Goal: Information Seeking & Learning: Learn about a topic

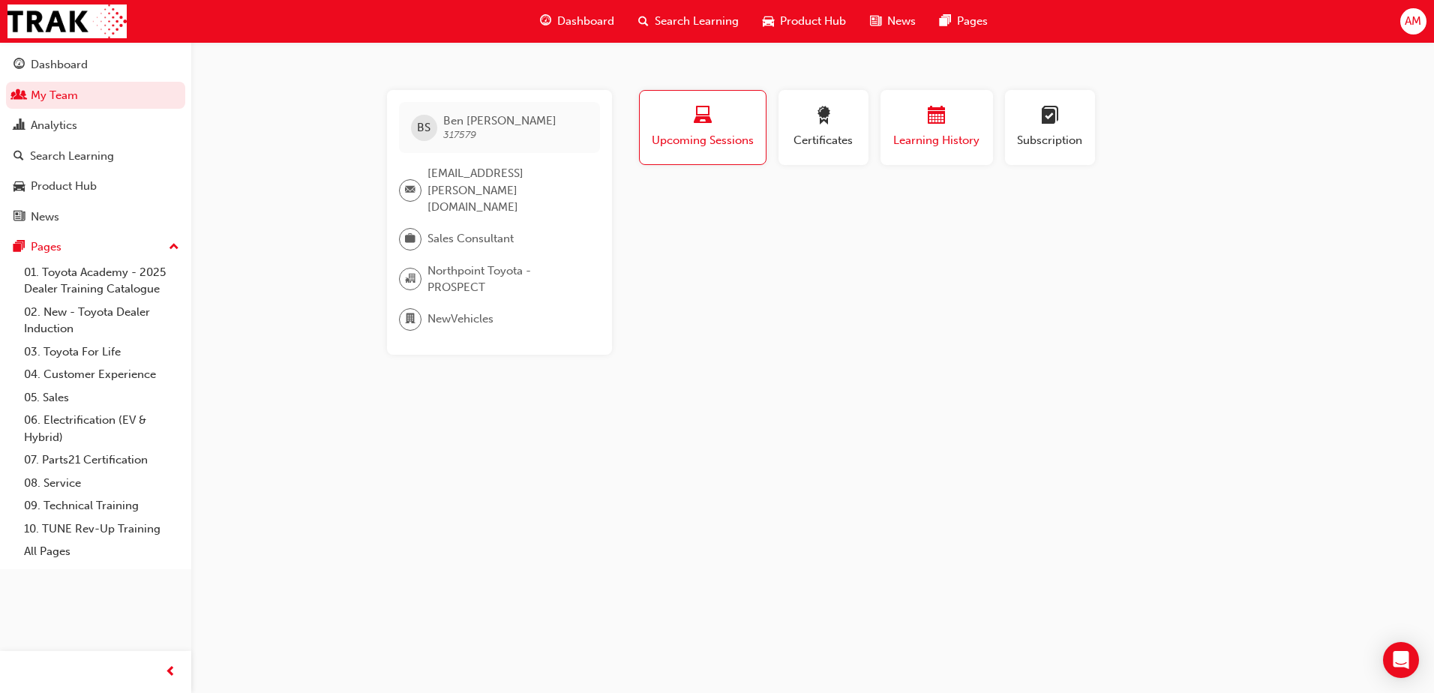
click at [940, 136] on span "Learning History" at bounding box center [937, 140] width 90 height 17
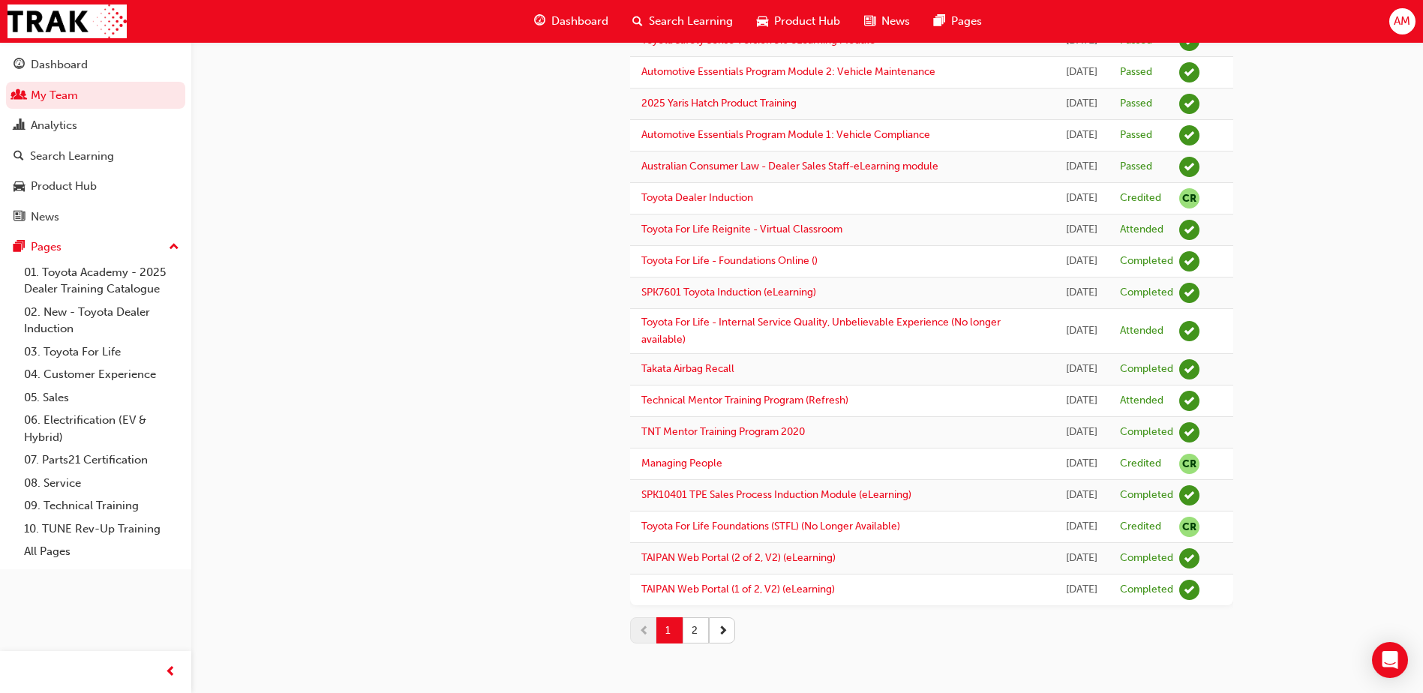
scroll to position [1307, 0]
click at [695, 634] on button "2" at bounding box center [696, 630] width 26 height 26
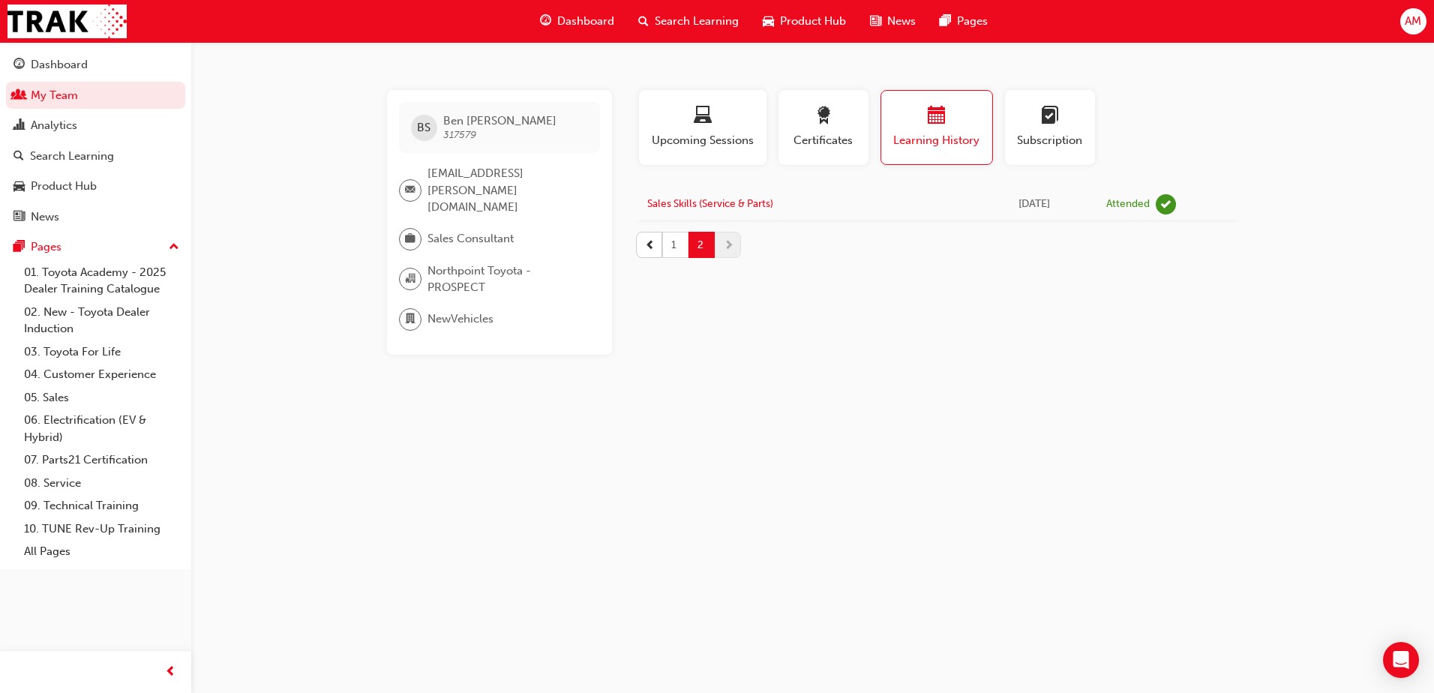
click at [674, 246] on button "1" at bounding box center [675, 245] width 26 height 26
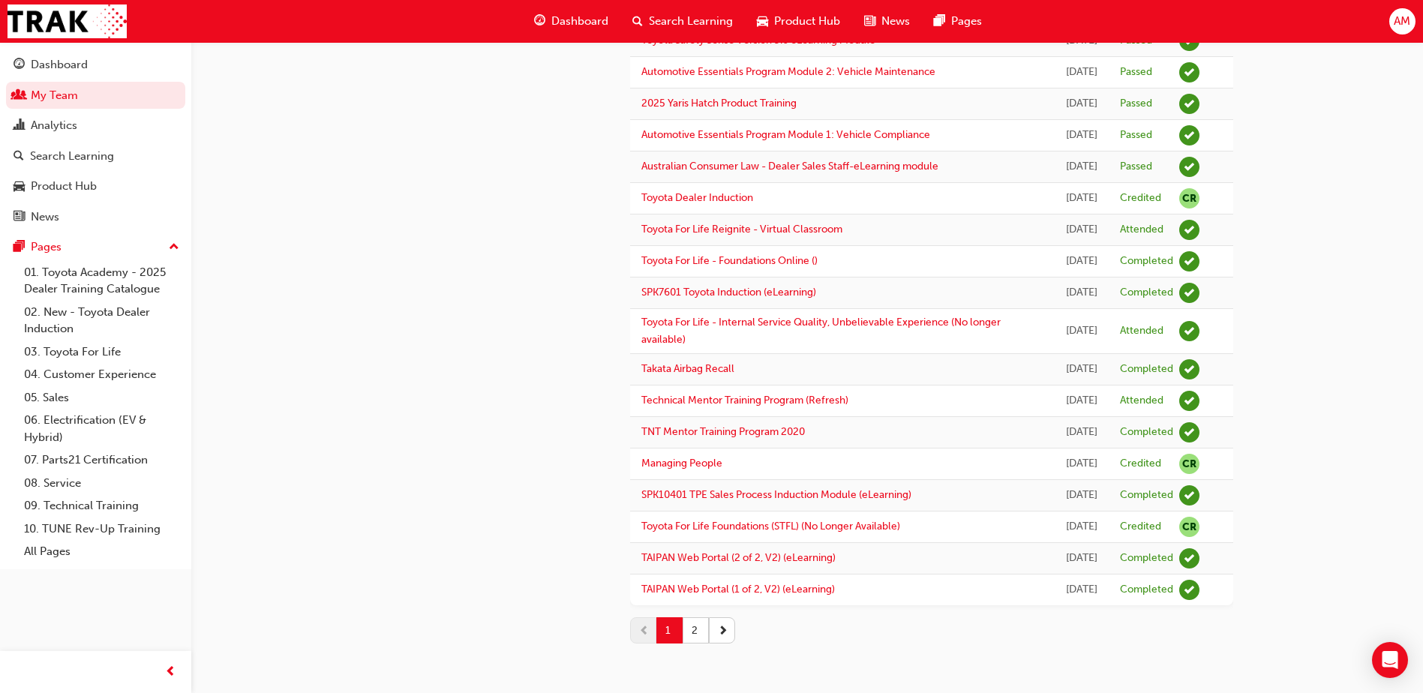
scroll to position [1307, 0]
click at [697, 638] on button "2" at bounding box center [696, 630] width 26 height 26
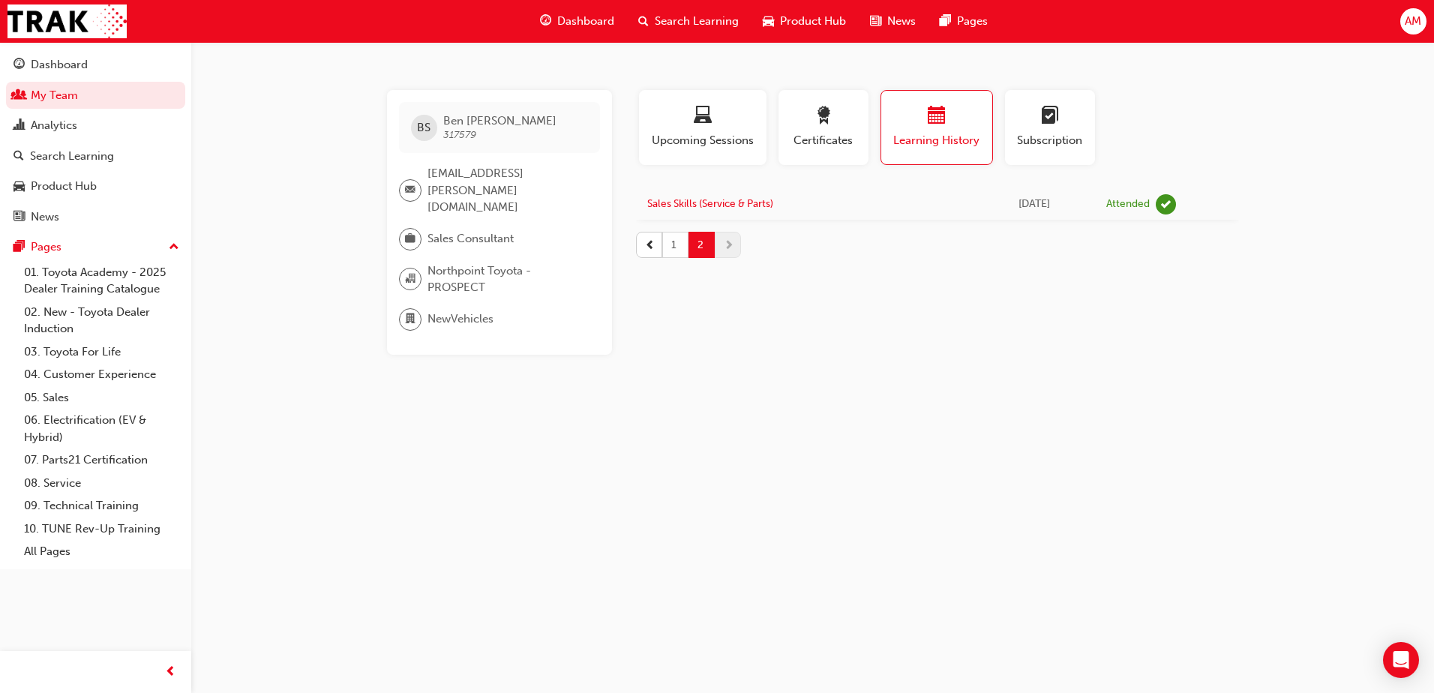
click at [674, 251] on button "1" at bounding box center [675, 245] width 26 height 26
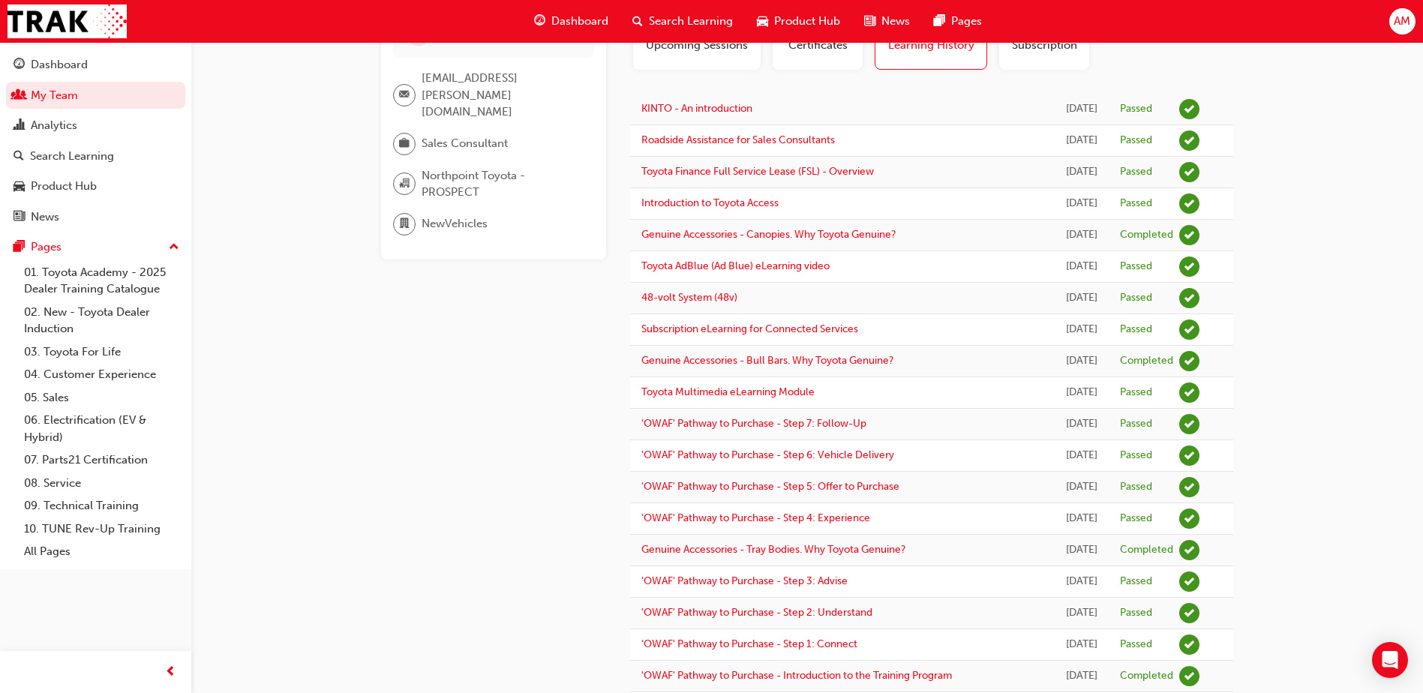
scroll to position [86, 0]
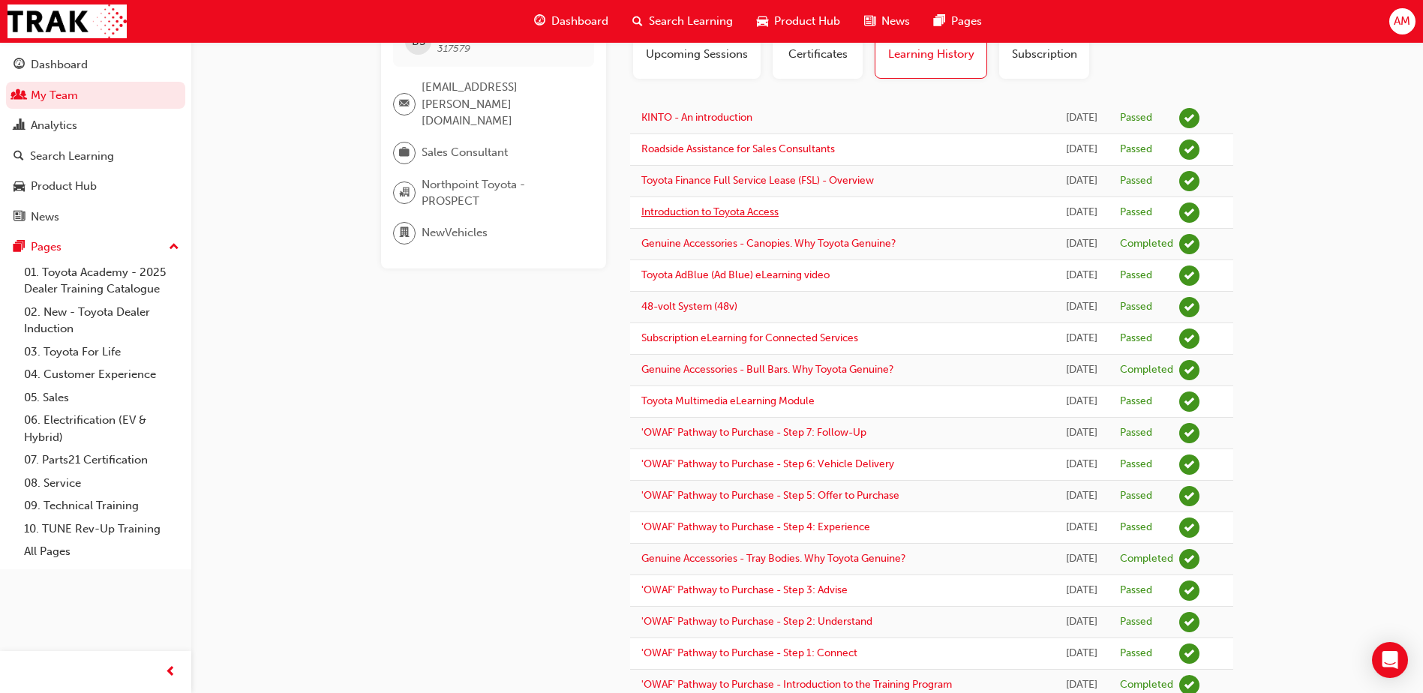
click at [749, 218] on link "Introduction to Toyota Access" at bounding box center [709, 212] width 137 height 13
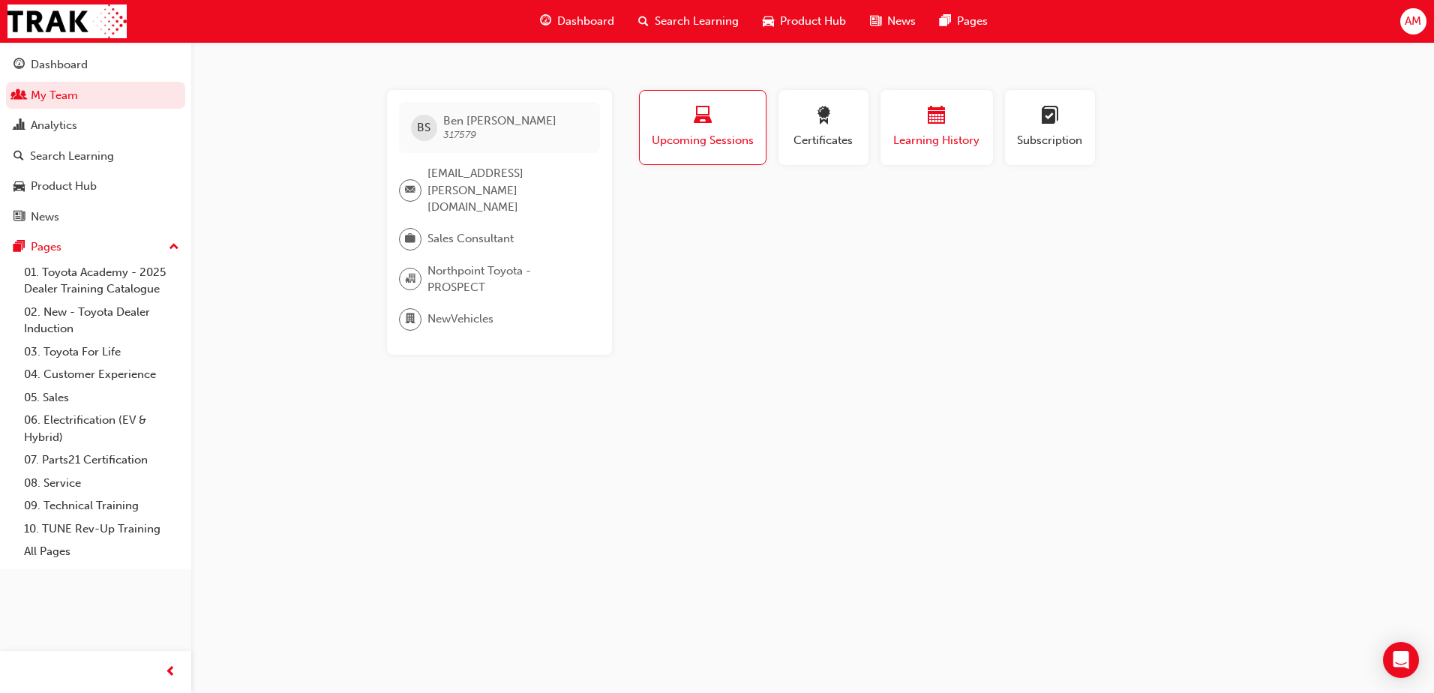
click at [908, 145] on span "Learning History" at bounding box center [937, 140] width 90 height 17
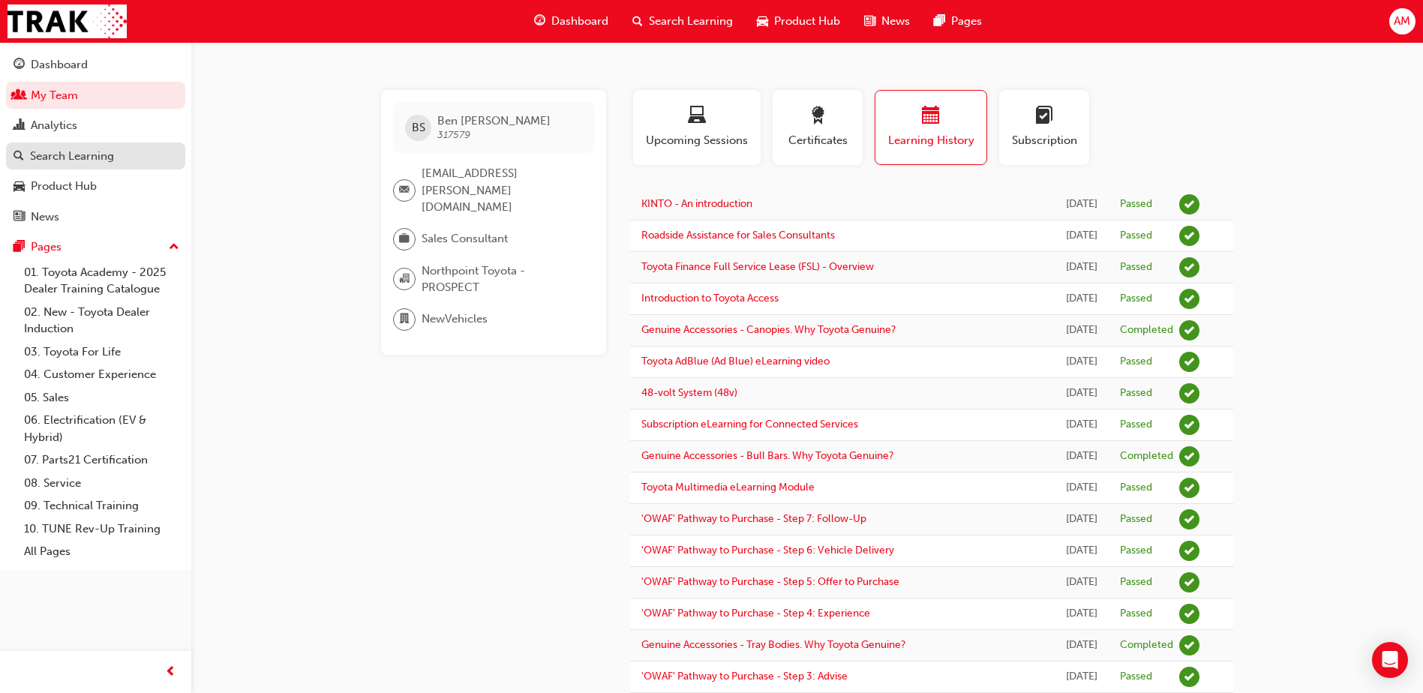
click at [96, 158] on div "Search Learning" at bounding box center [72, 156] width 84 height 17
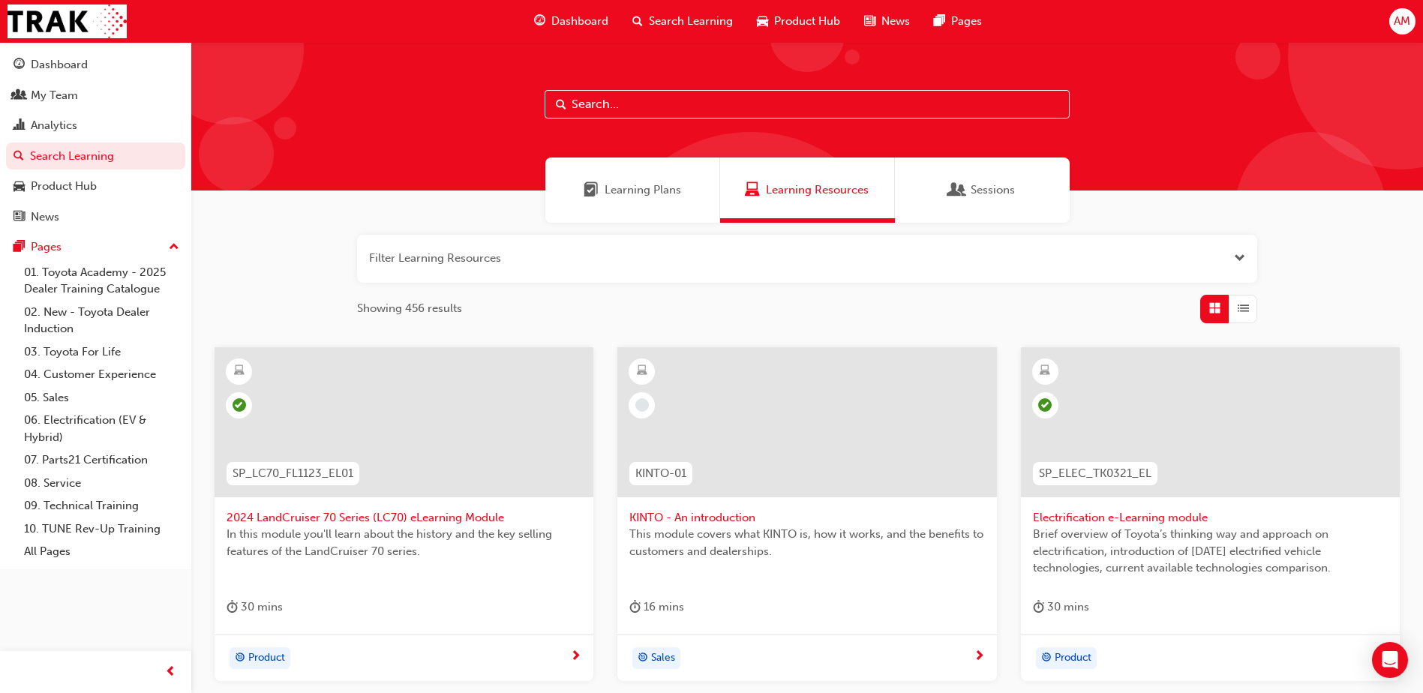
click at [635, 95] on input "text" at bounding box center [807, 104] width 525 height 29
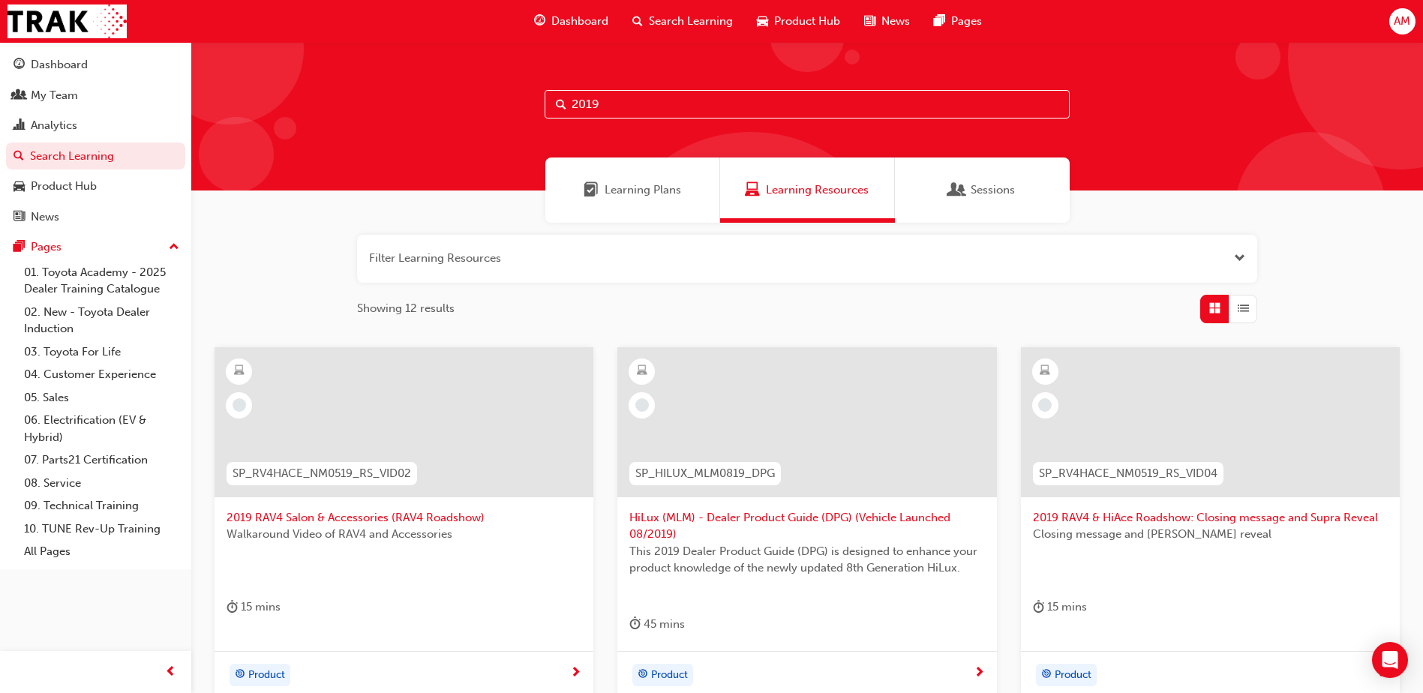
click at [656, 99] on input "2019" at bounding box center [807, 104] width 525 height 29
type input "2019 taka"
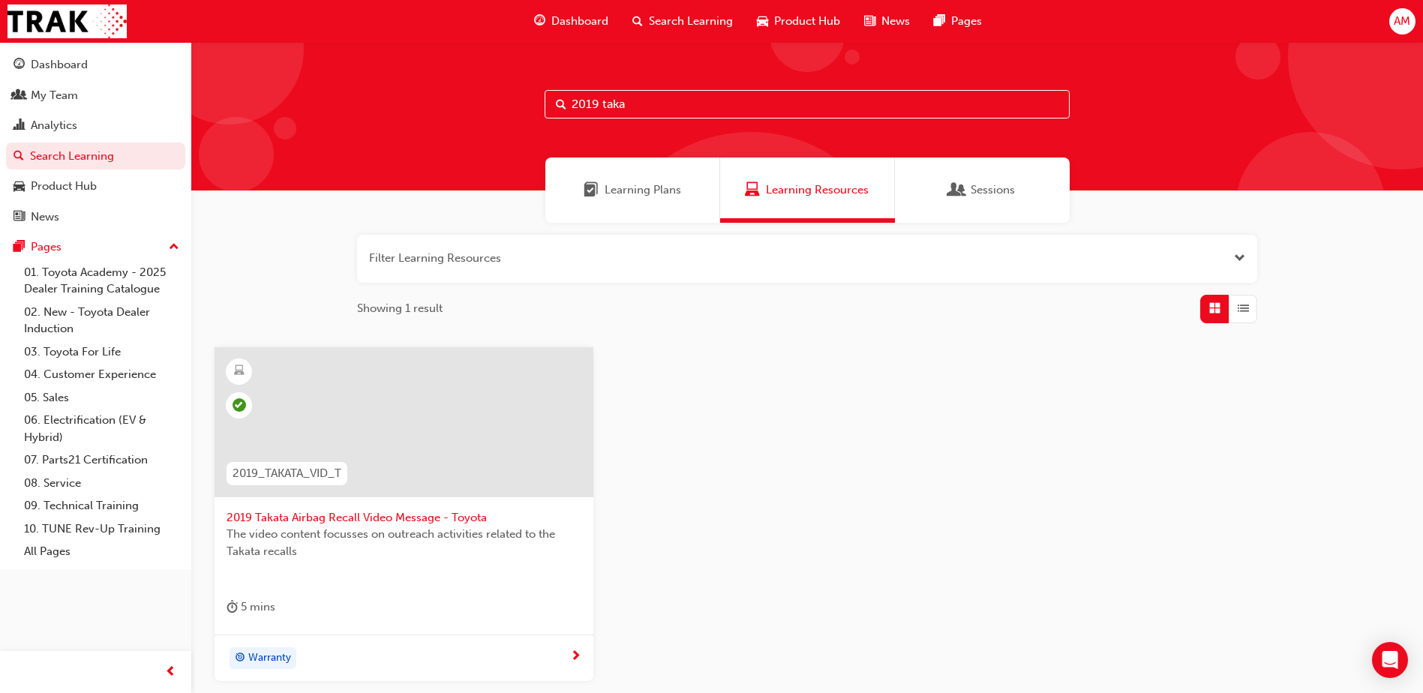
click at [410, 404] on div at bounding box center [404, 422] width 379 height 150
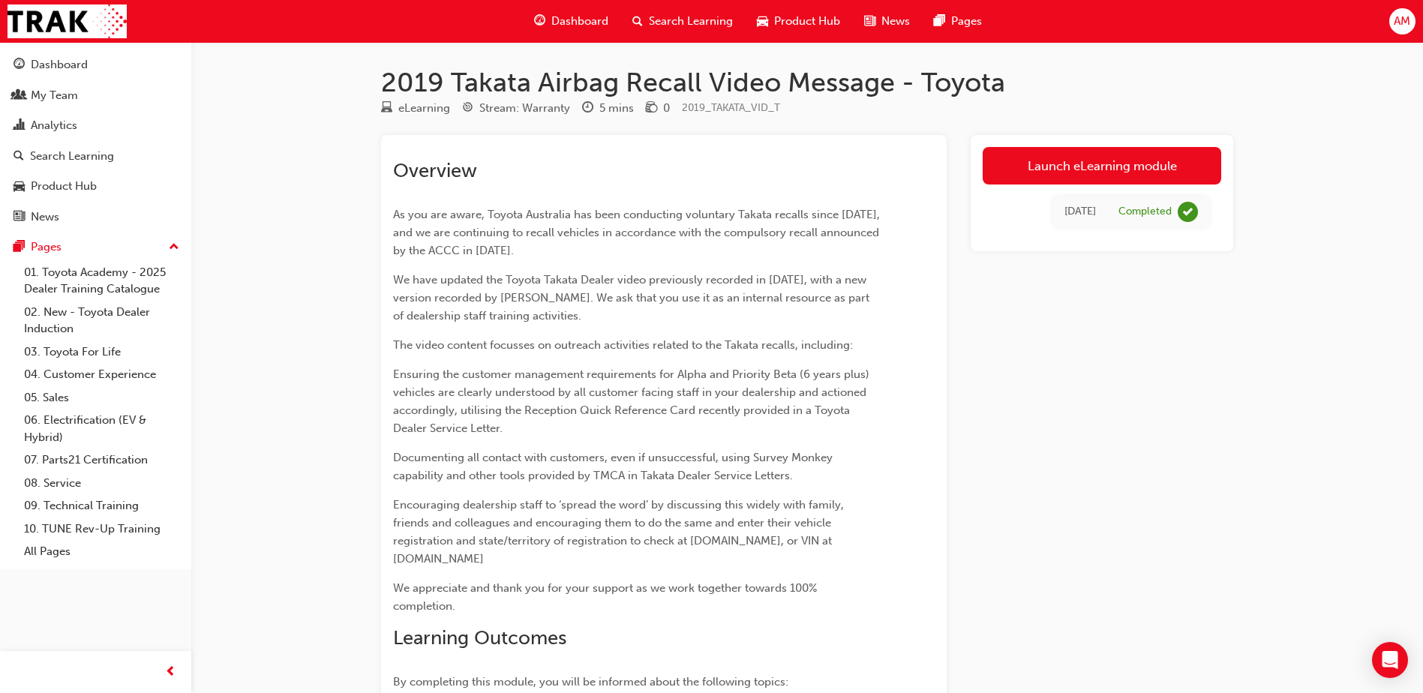
click at [672, 430] on p "Ensuring the customer management requirements for Alpha and Priority Beta (6 ye…" at bounding box center [637, 401] width 488 height 72
click at [663, 464] on span "Documenting all contact with customers, even if unsuccessful, using Survey Monk…" at bounding box center [614, 467] width 443 height 32
click at [83, 153] on div "Search Learning" at bounding box center [72, 156] width 84 height 17
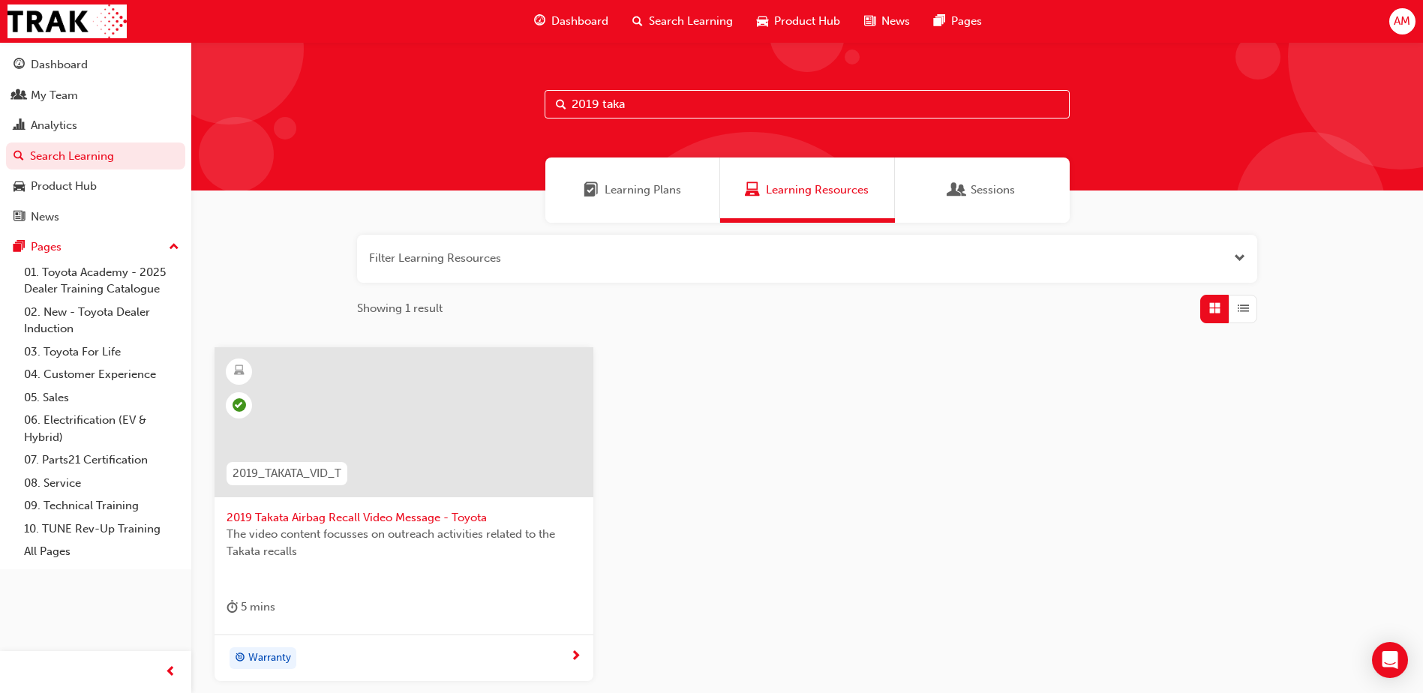
click at [654, 109] on input "2019 taka" at bounding box center [807, 104] width 525 height 29
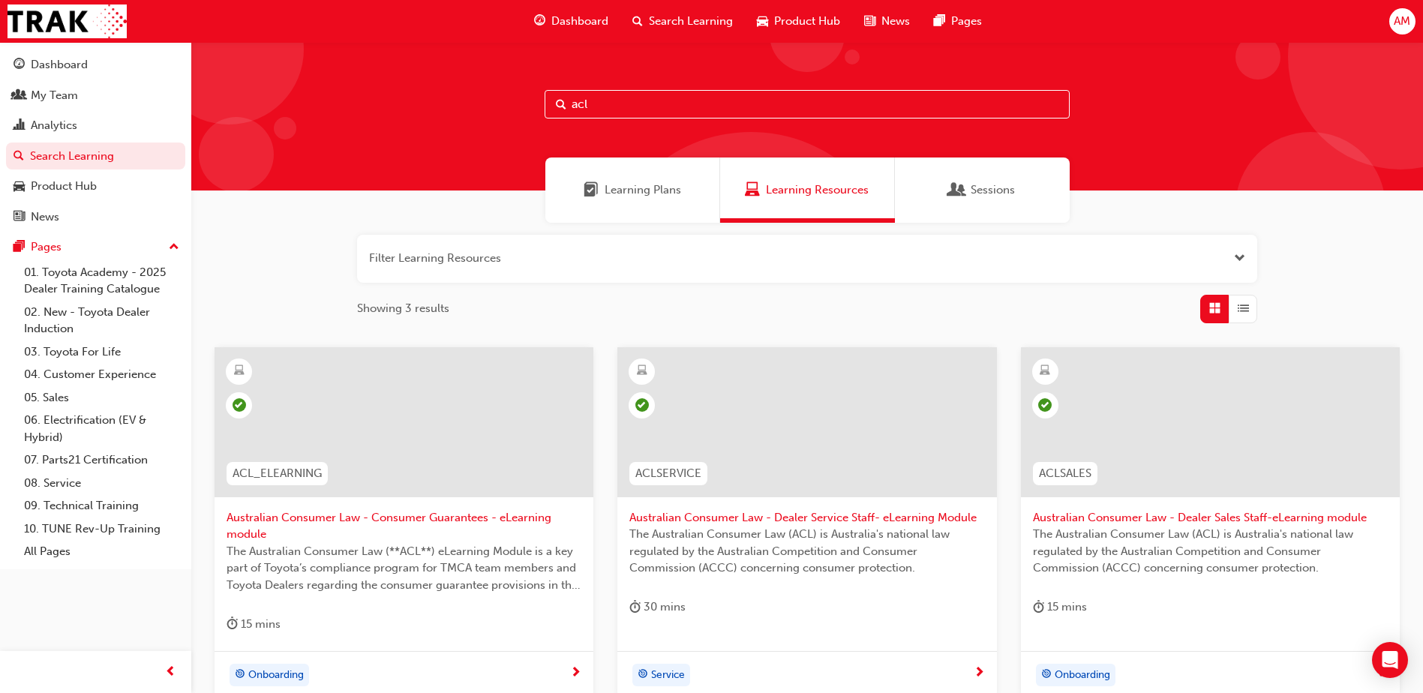
type input "acl"
click at [420, 518] on span "Australian Consumer Law - Consumer Guarantees - eLearning module" at bounding box center [404, 526] width 355 height 34
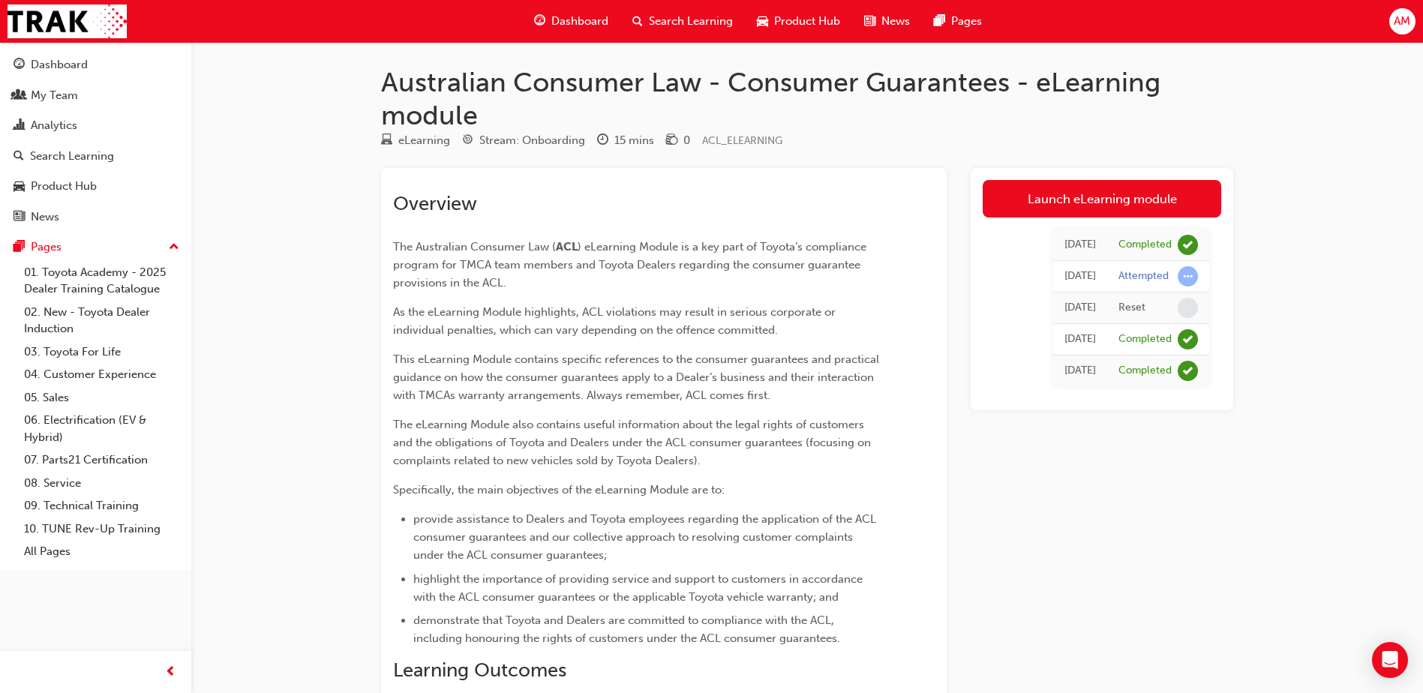
click at [527, 397] on span "This eLearning Module contains specific references to the consumer guarantees a…" at bounding box center [637, 378] width 489 height 50
click at [69, 95] on div "My Team" at bounding box center [54, 95] width 47 height 17
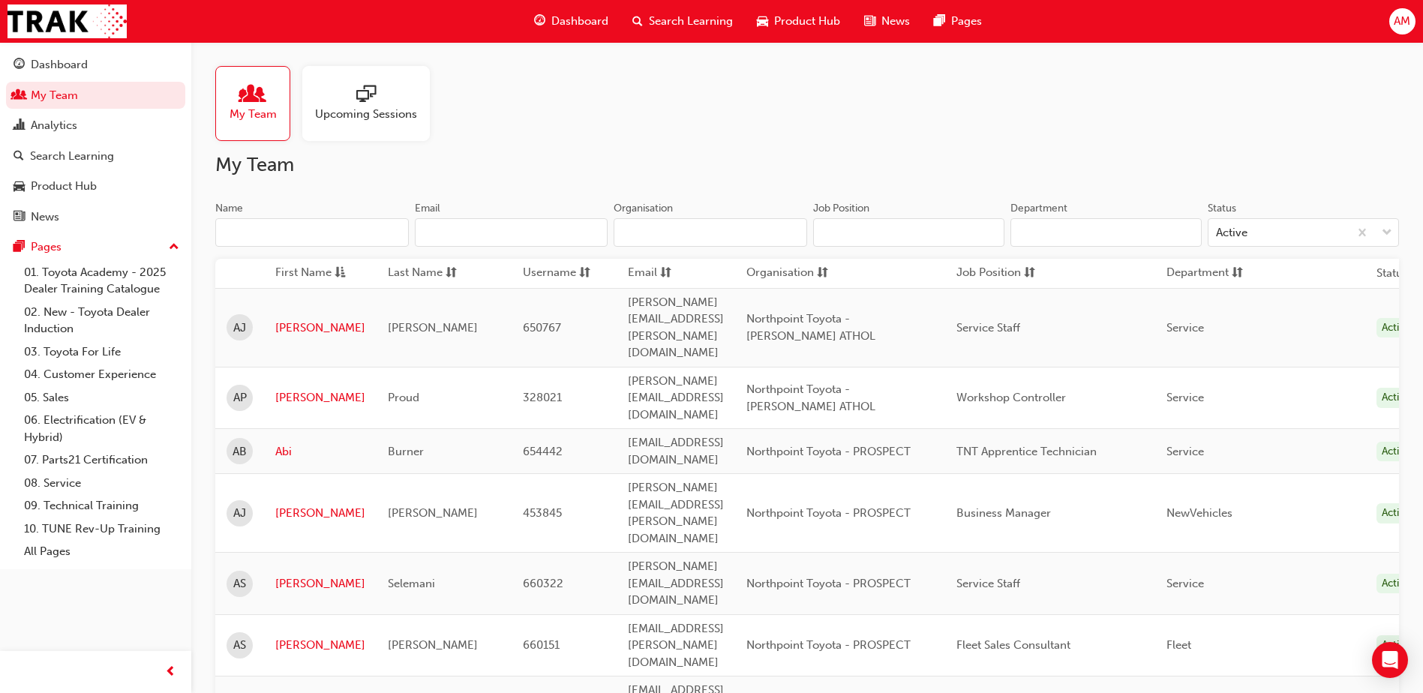
click at [297, 233] on input "Name" at bounding box center [312, 232] width 194 height 29
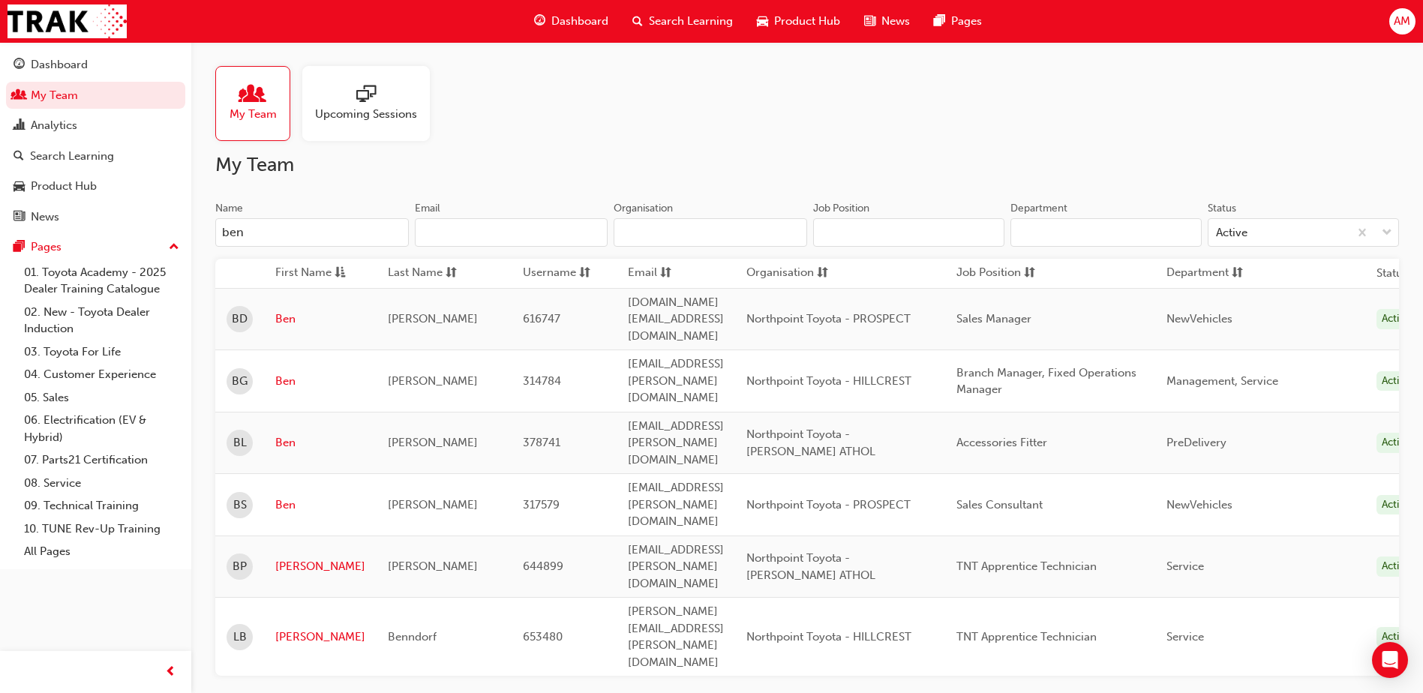
type input "ben"
click at [296, 497] on link "Ben" at bounding box center [320, 505] width 90 height 17
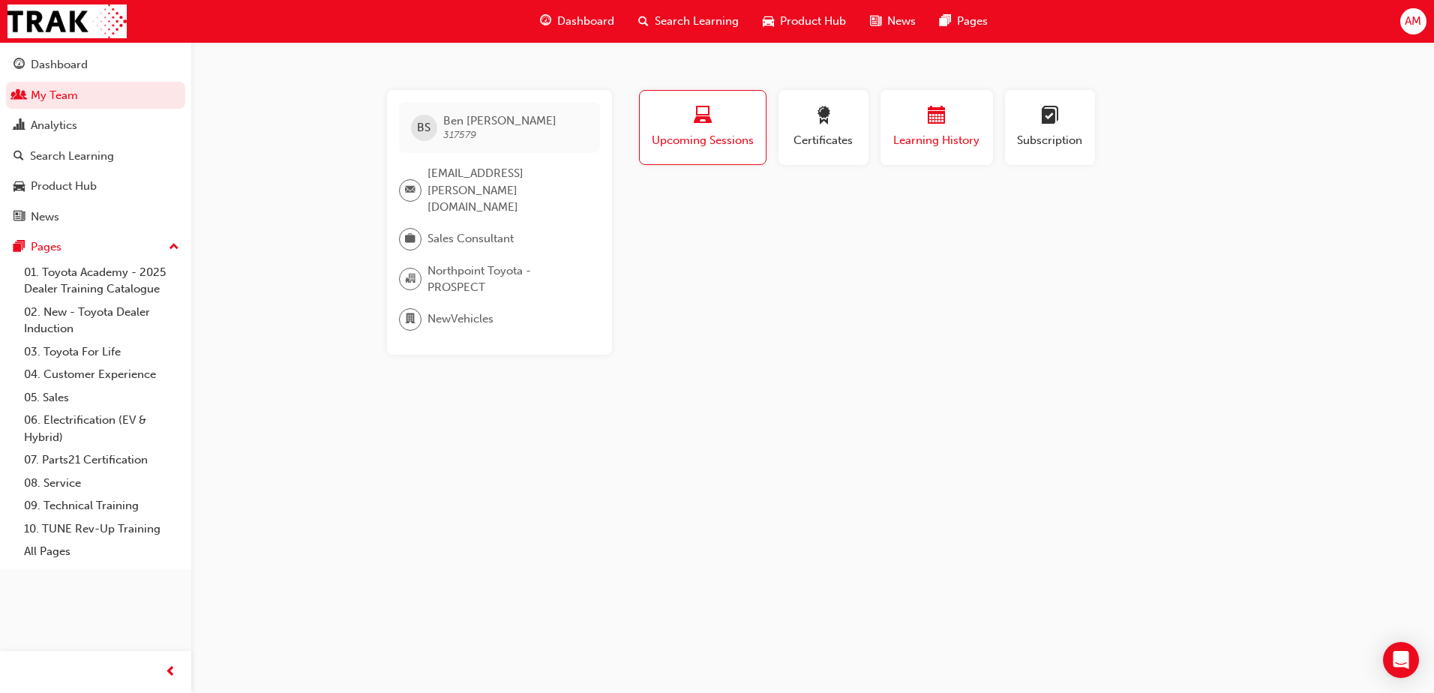
click at [918, 134] on span "Learning History" at bounding box center [937, 140] width 90 height 17
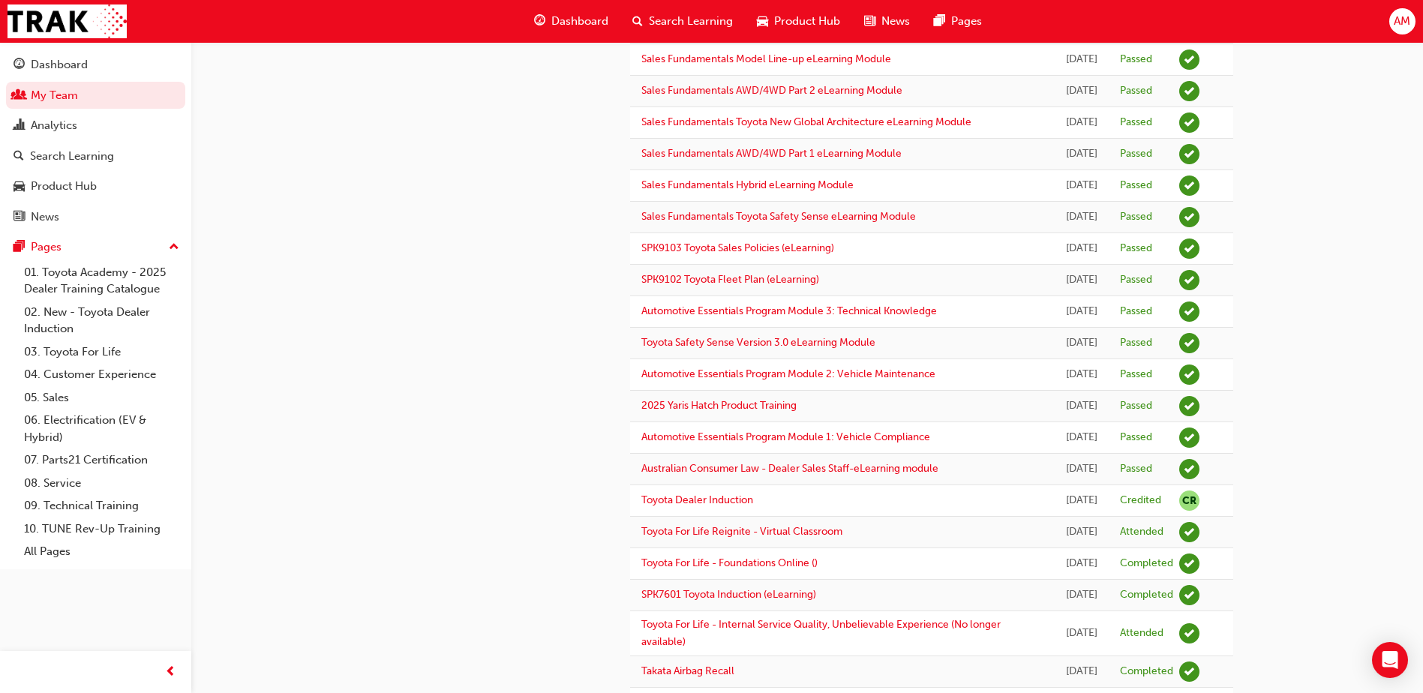
scroll to position [874, 0]
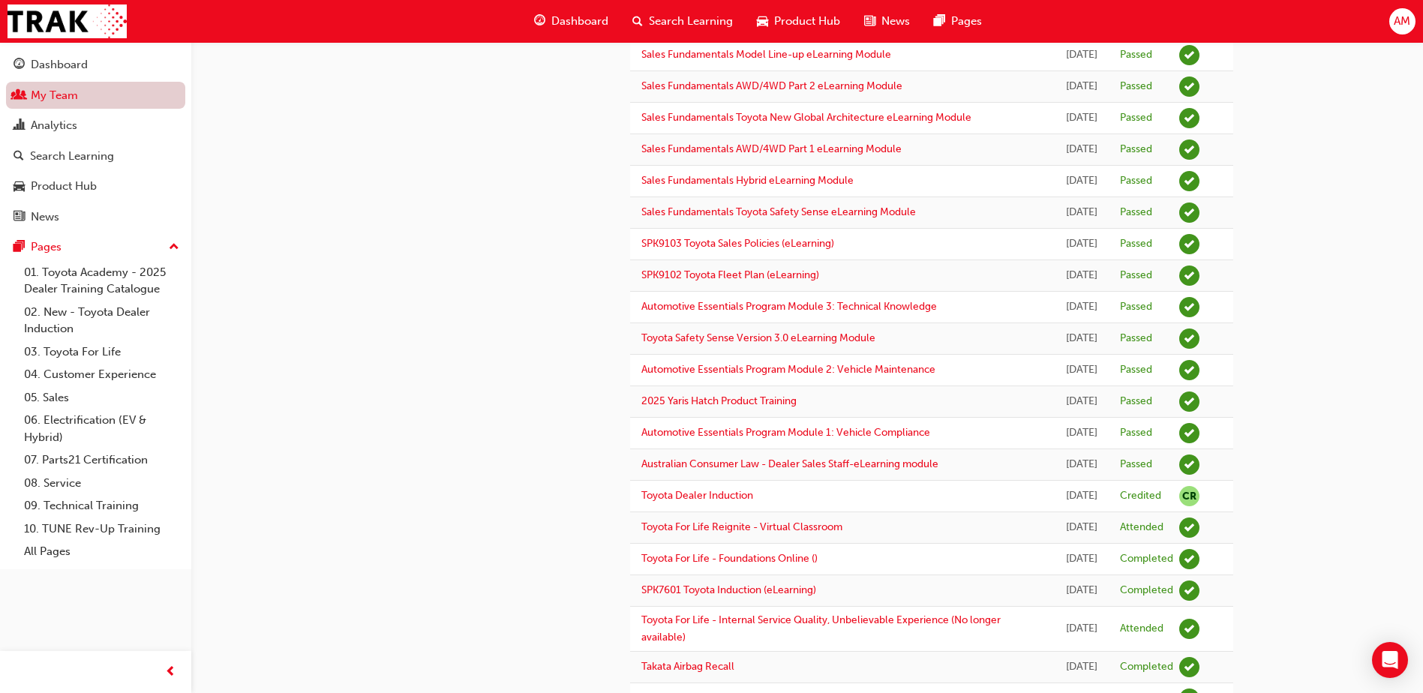
click at [71, 92] on link "My Team" at bounding box center [95, 96] width 179 height 28
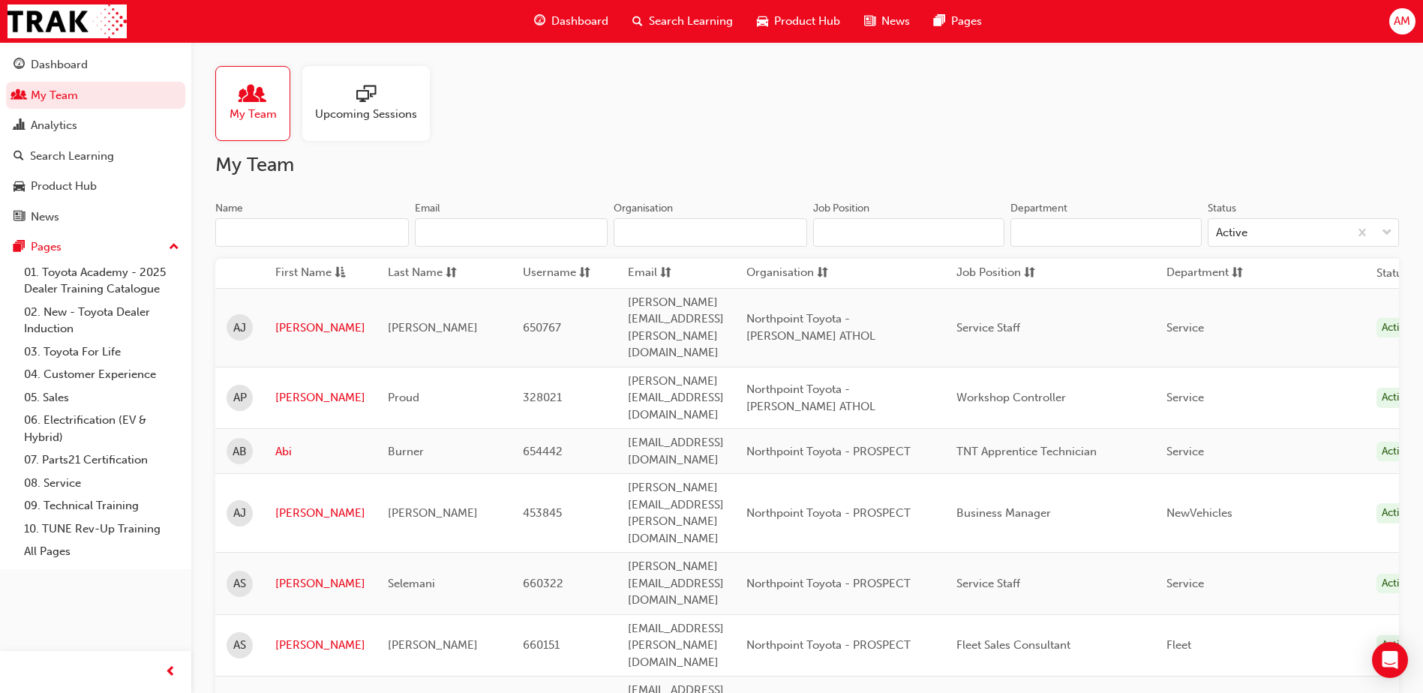
click at [301, 239] on input "Name" at bounding box center [312, 232] width 194 height 29
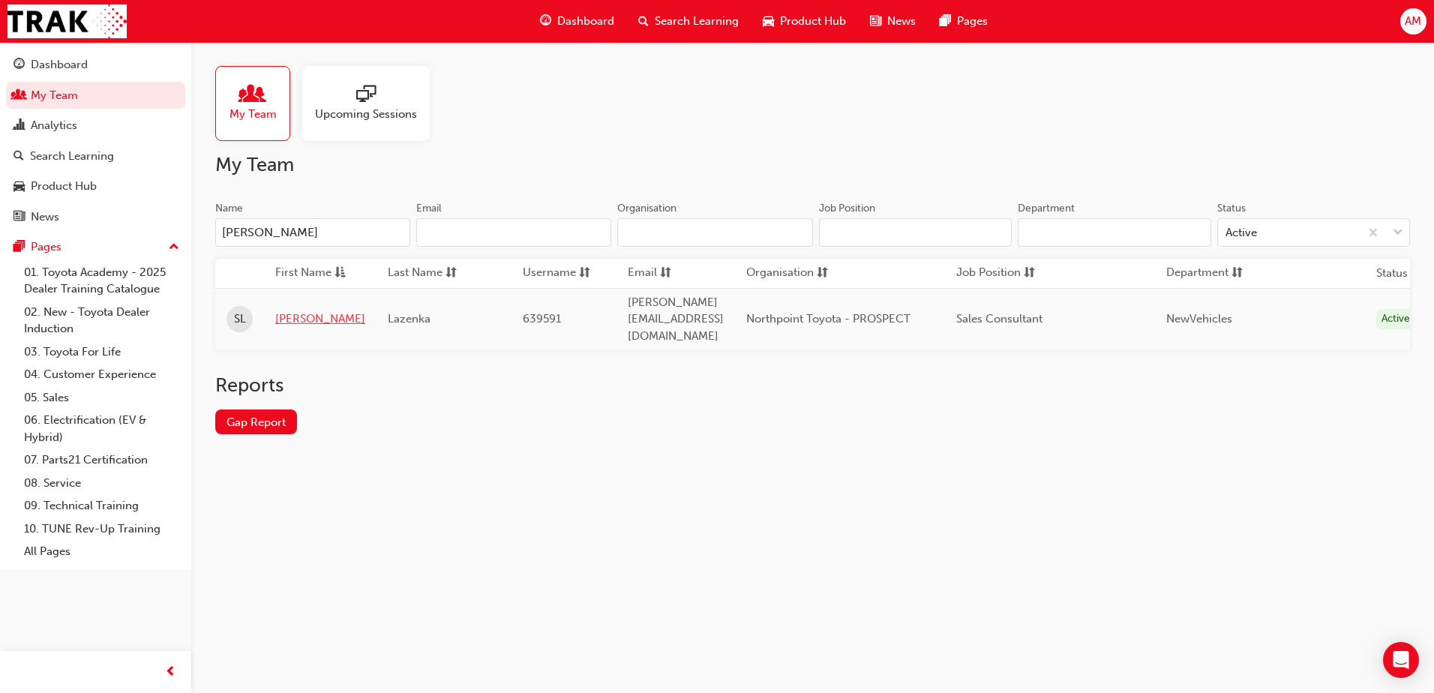
type input "[PERSON_NAME]"
click at [284, 311] on link "[PERSON_NAME]" at bounding box center [320, 319] width 90 height 17
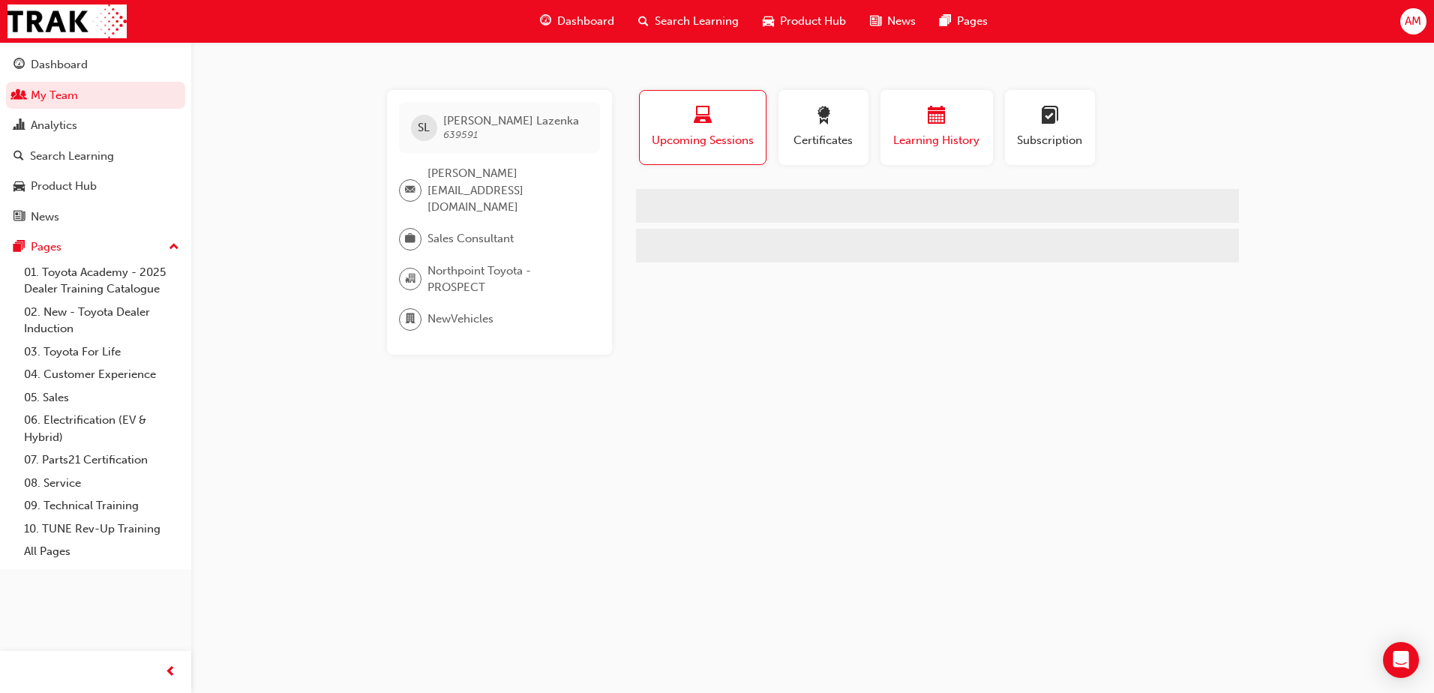
click at [938, 118] on span "calendar-icon" at bounding box center [937, 117] width 18 height 20
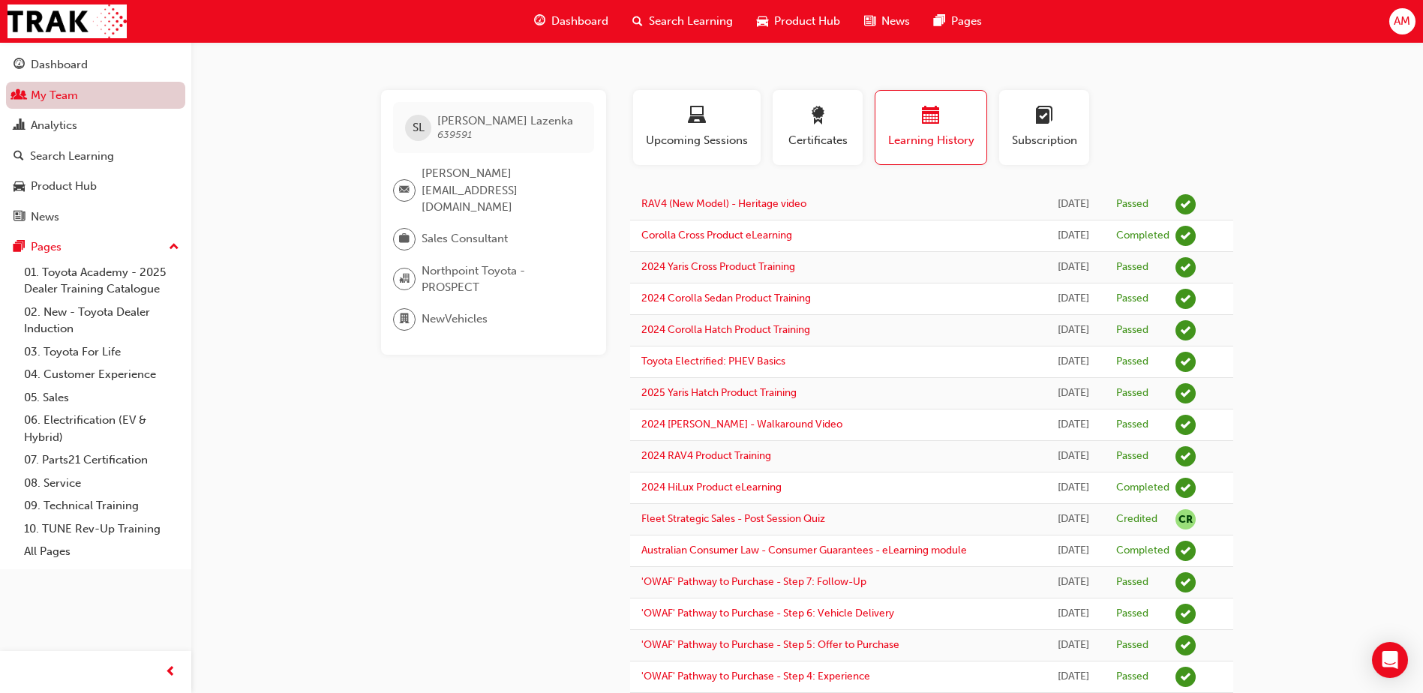
click at [83, 98] on link "My Team" at bounding box center [95, 96] width 179 height 28
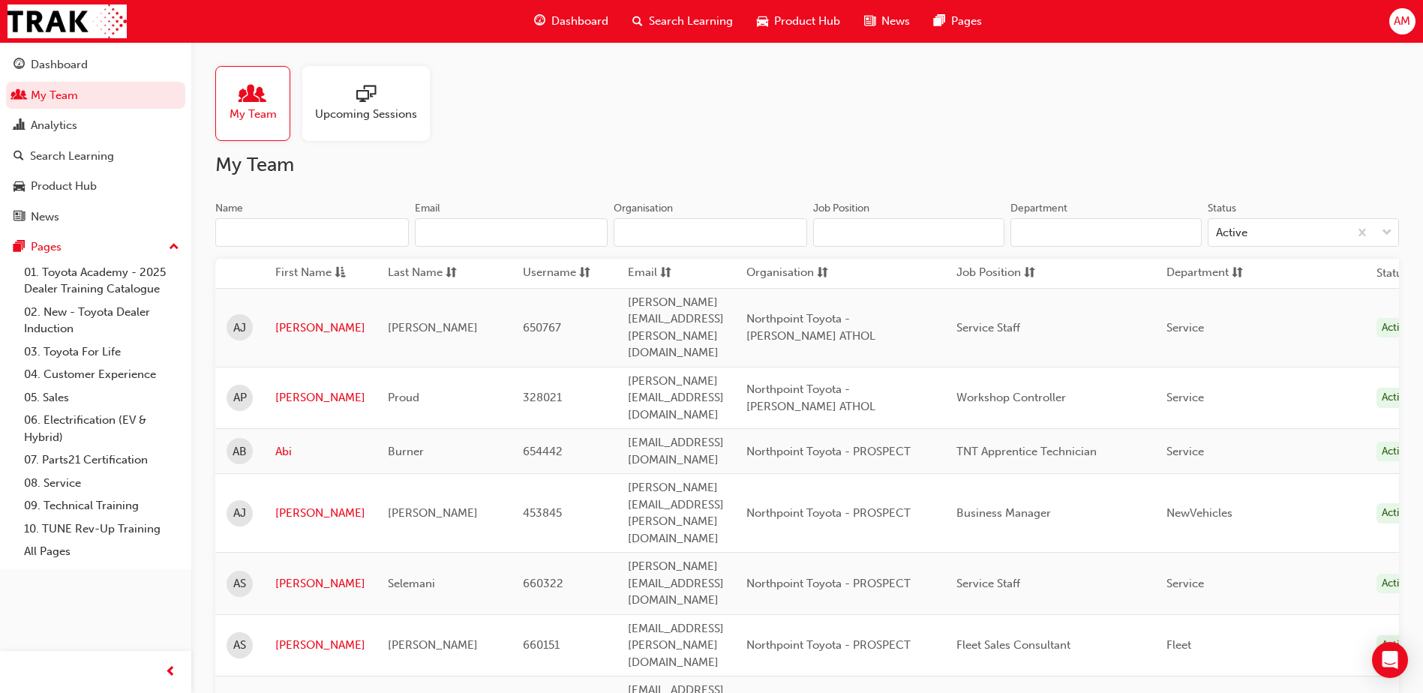
click at [275, 231] on input "Name" at bounding box center [312, 232] width 194 height 29
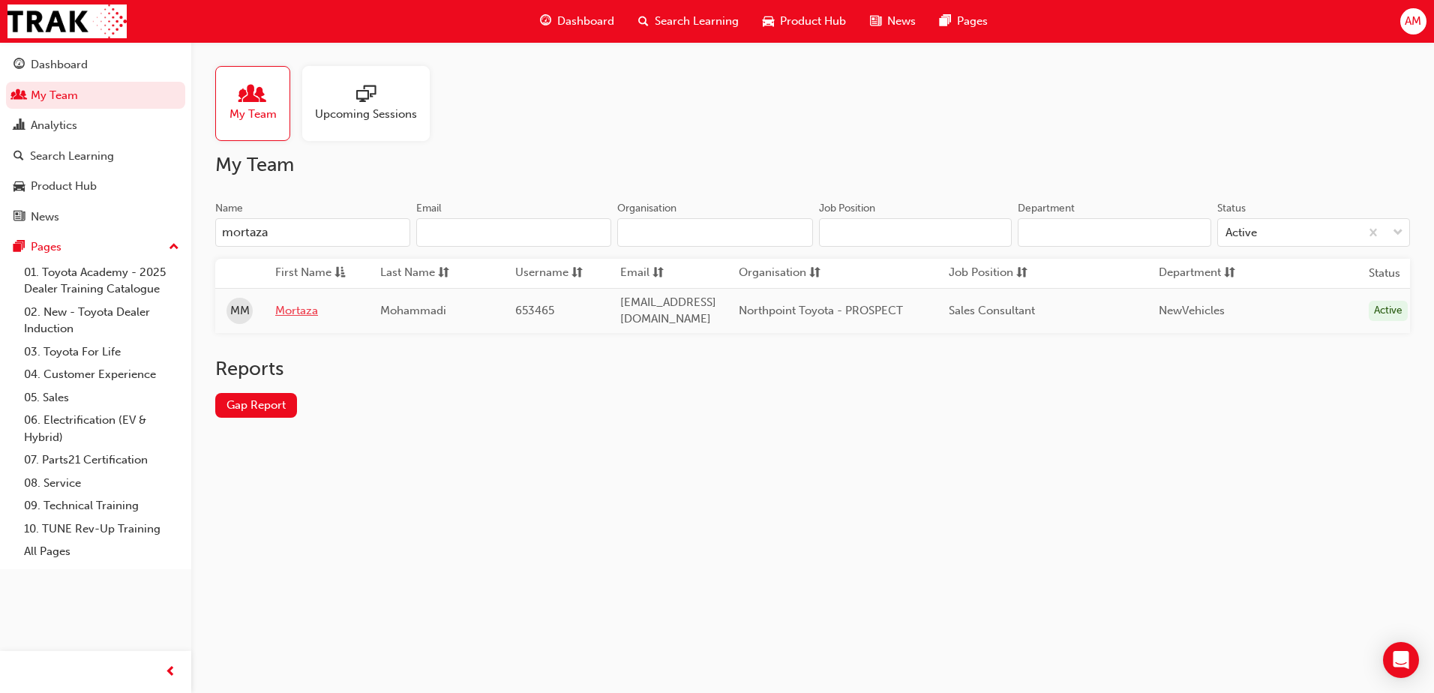
type input "mortaza"
click at [290, 311] on link "Mortaza" at bounding box center [316, 310] width 83 height 17
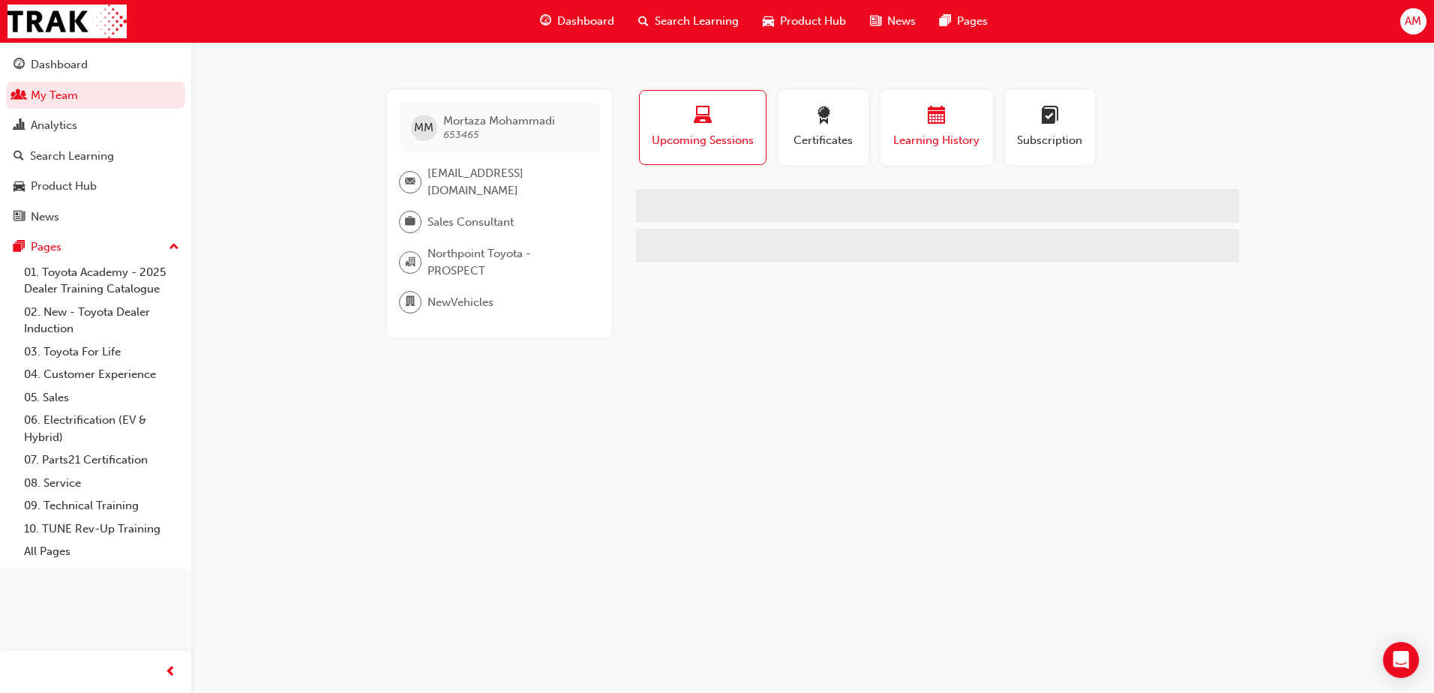
click at [954, 125] on div "button" at bounding box center [937, 118] width 90 height 23
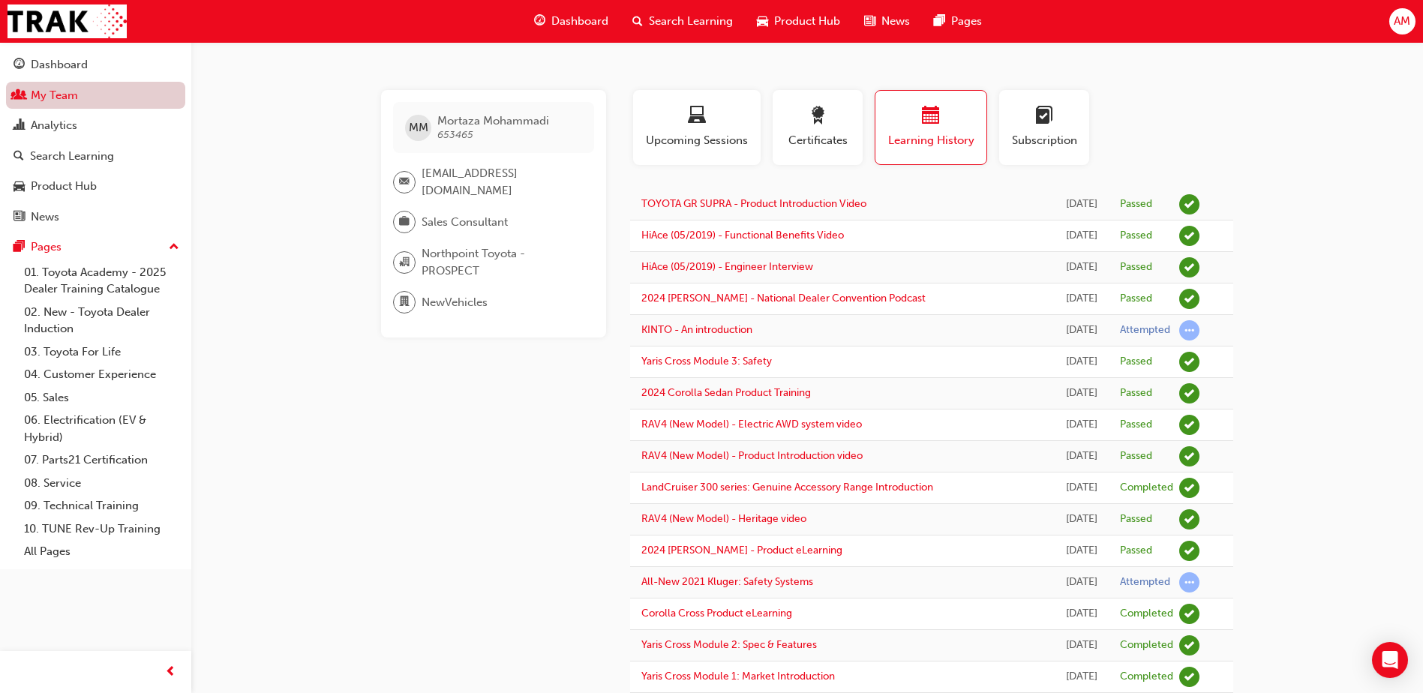
click at [74, 99] on link "My Team" at bounding box center [95, 96] width 179 height 28
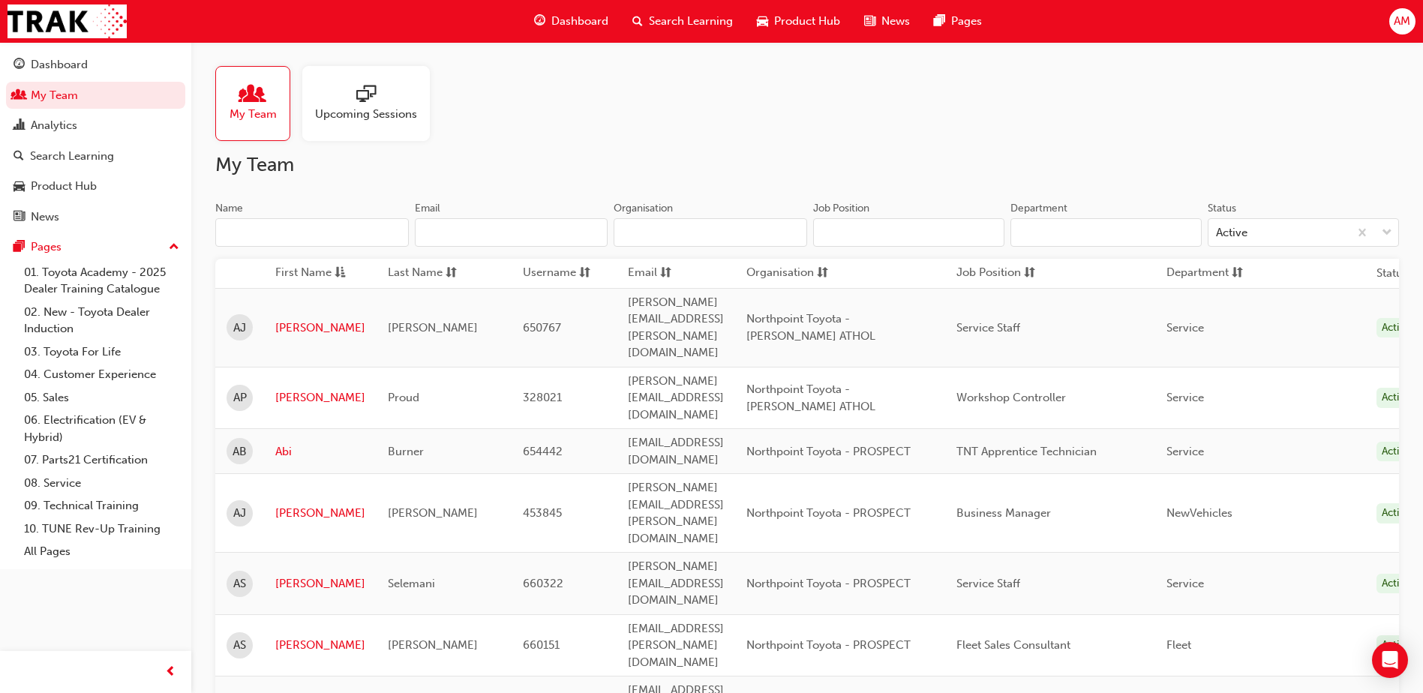
click at [305, 232] on input "Name" at bounding box center [312, 232] width 194 height 29
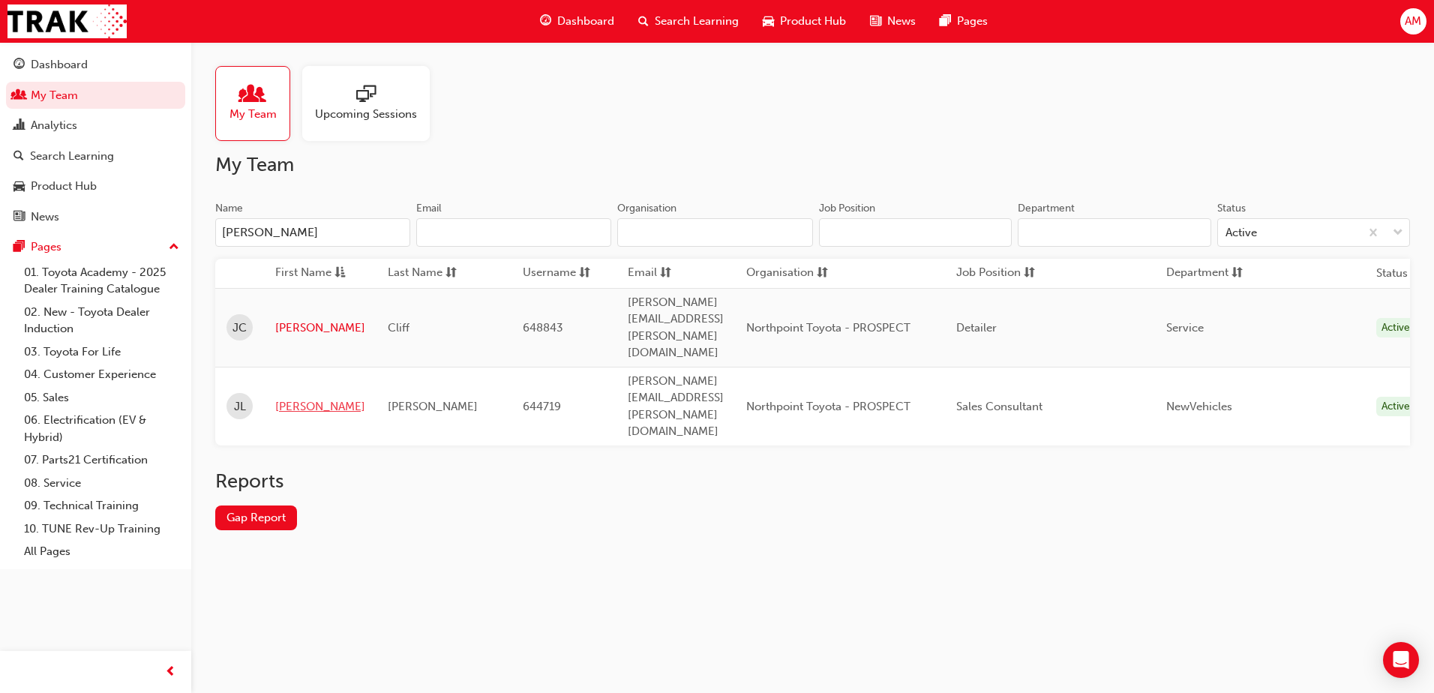
type input "[PERSON_NAME]"
click at [297, 398] on link "[PERSON_NAME]" at bounding box center [320, 406] width 90 height 17
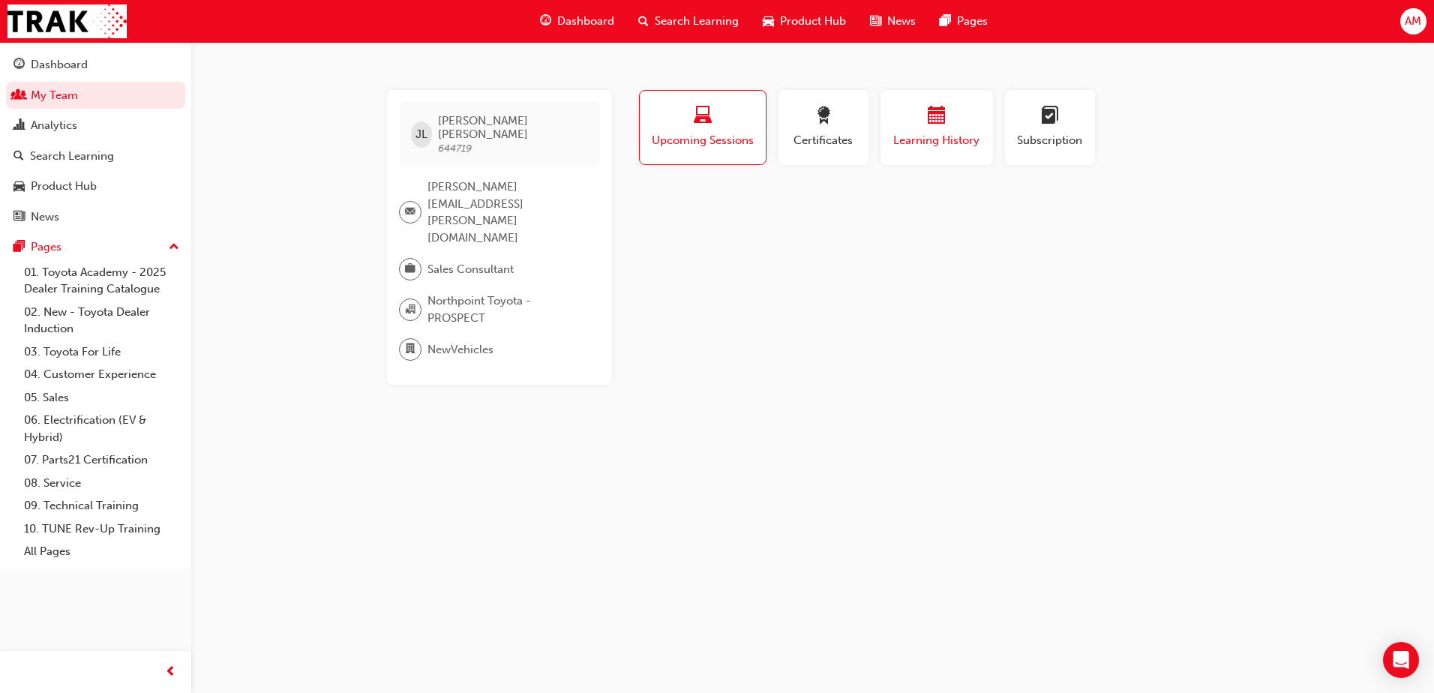
click at [941, 129] on div "Learning History" at bounding box center [937, 128] width 90 height 43
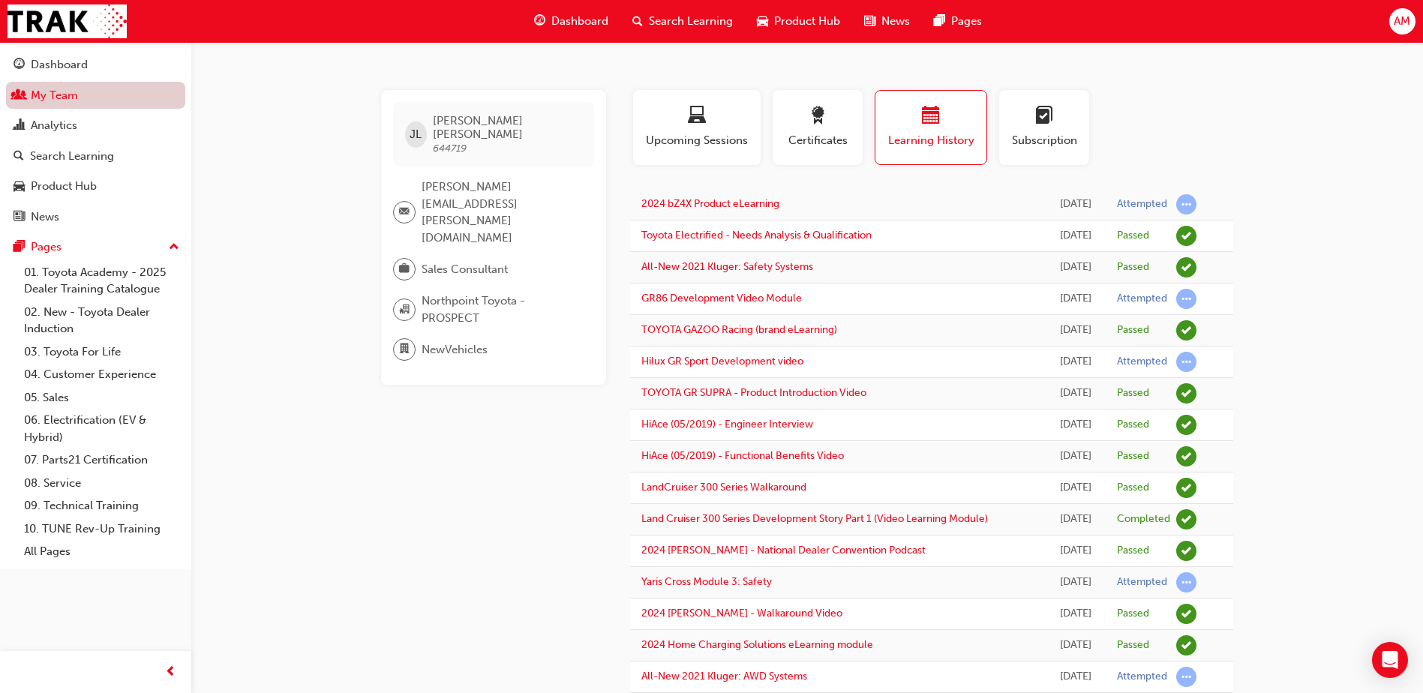
click at [72, 98] on link "My Team" at bounding box center [95, 96] width 179 height 28
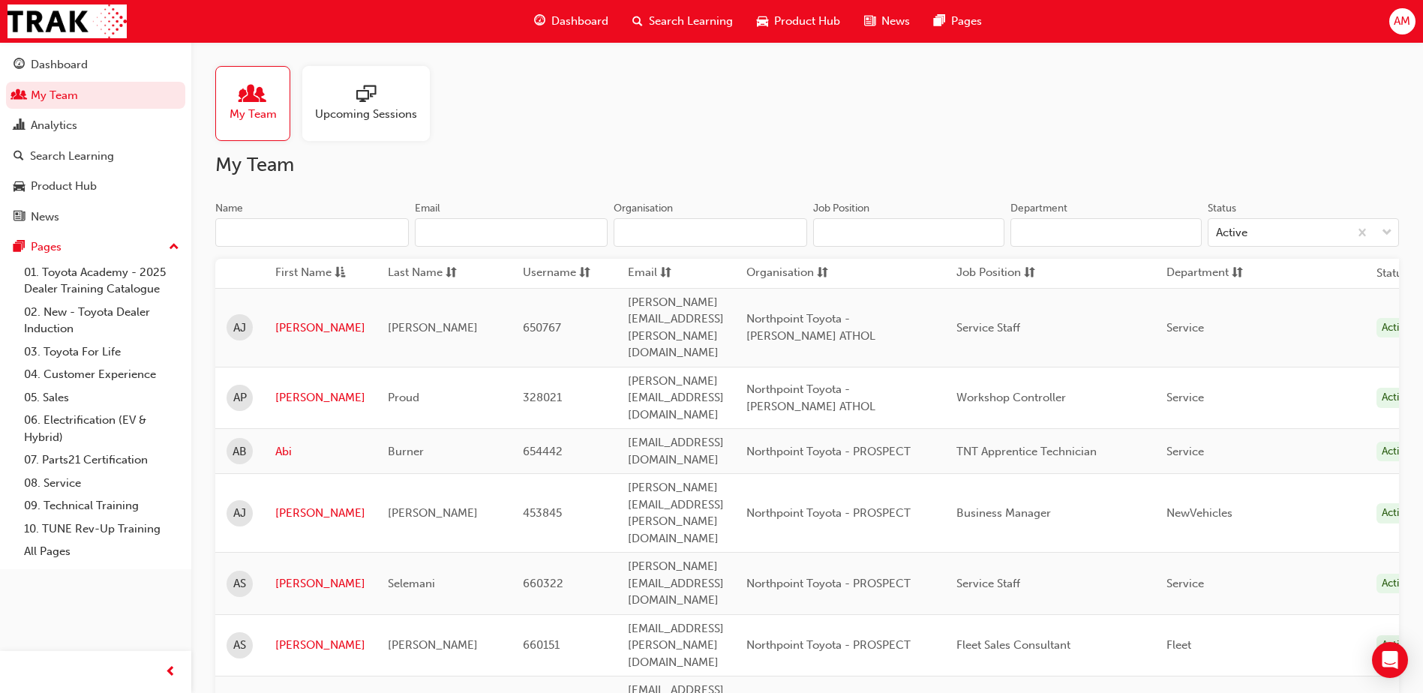
click at [320, 227] on input "Name" at bounding box center [312, 232] width 194 height 29
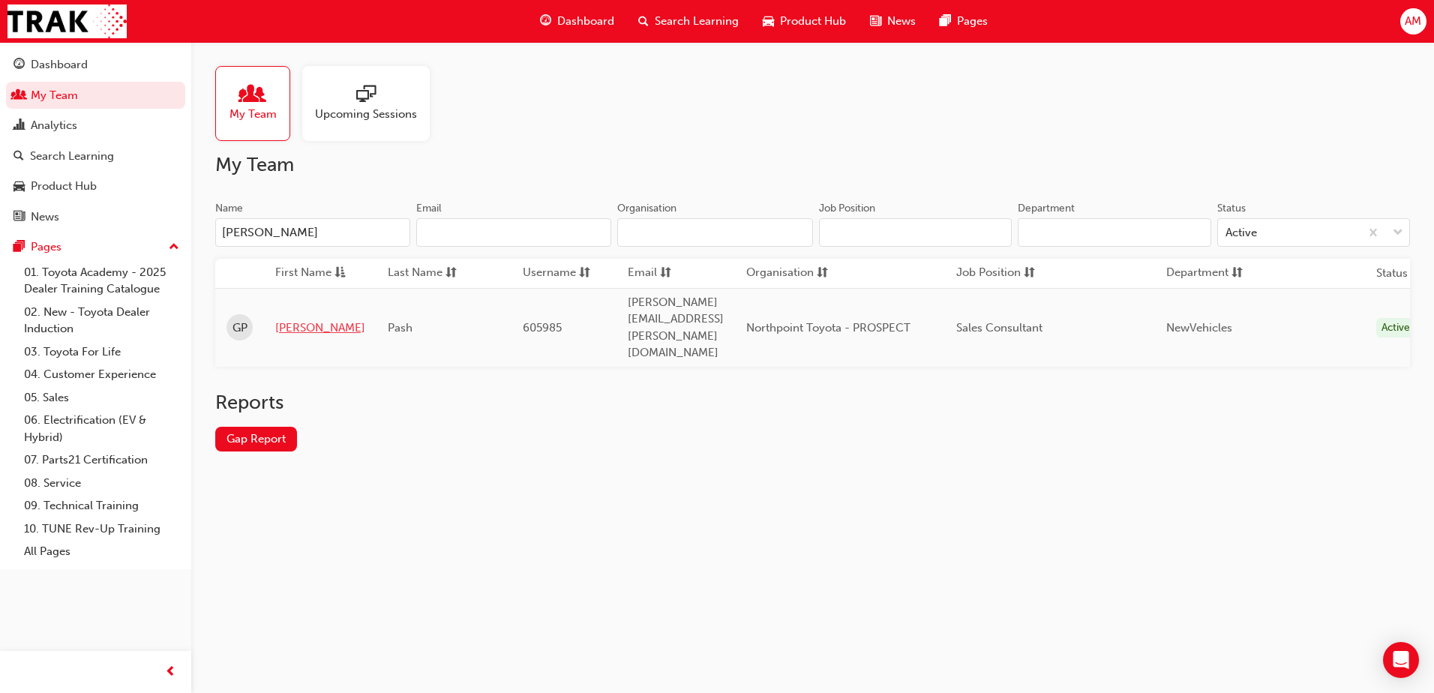
type input "[PERSON_NAME]"
click at [295, 320] on link "[PERSON_NAME]" at bounding box center [320, 328] width 90 height 17
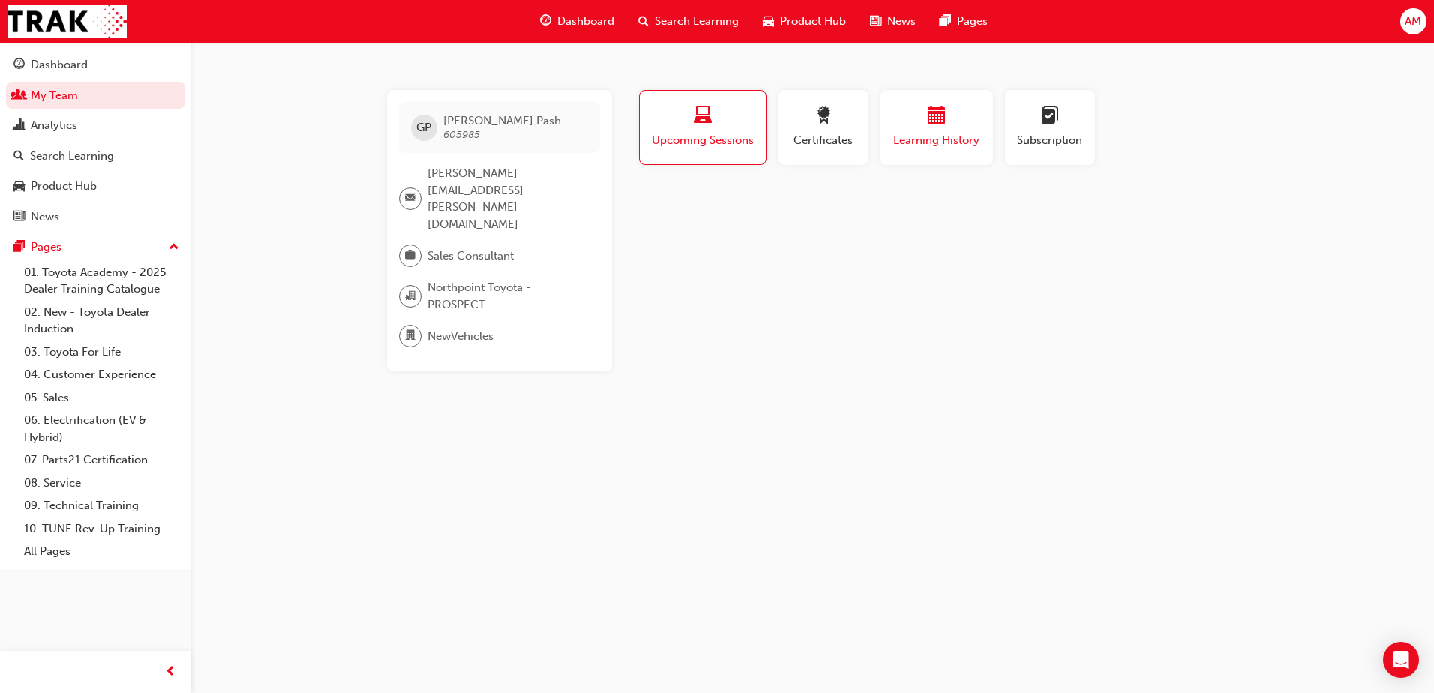
click at [921, 133] on span "Learning History" at bounding box center [937, 140] width 90 height 17
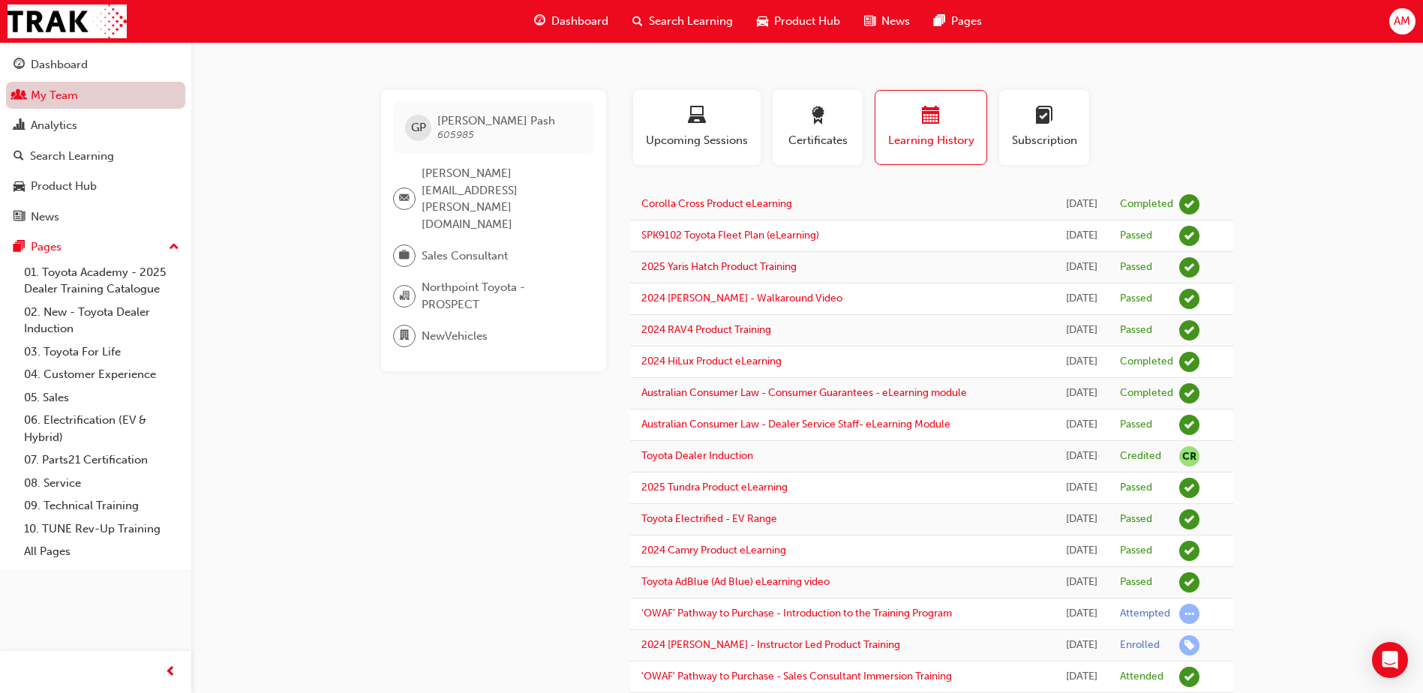
click at [88, 98] on link "My Team" at bounding box center [95, 96] width 179 height 28
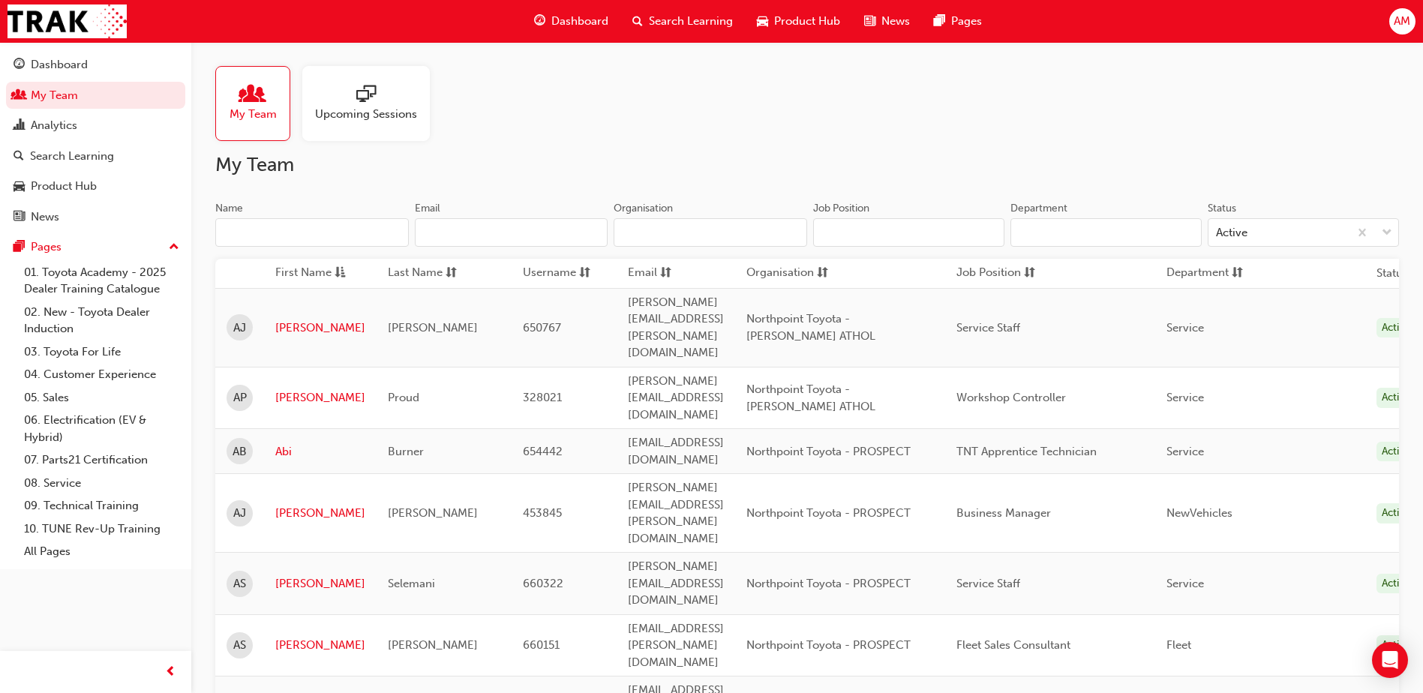
click at [312, 238] on input "Name" at bounding box center [312, 232] width 194 height 29
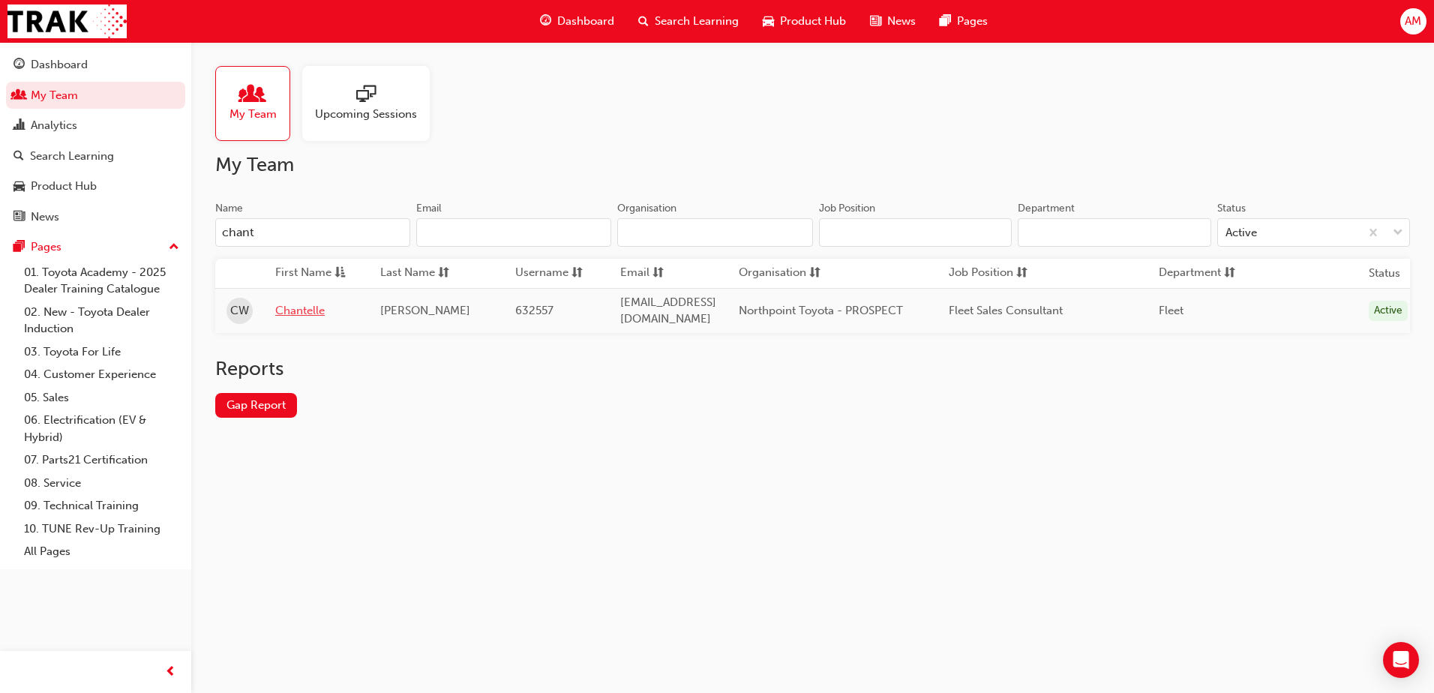
type input "chant"
click at [291, 308] on link "Chantelle" at bounding box center [316, 310] width 83 height 17
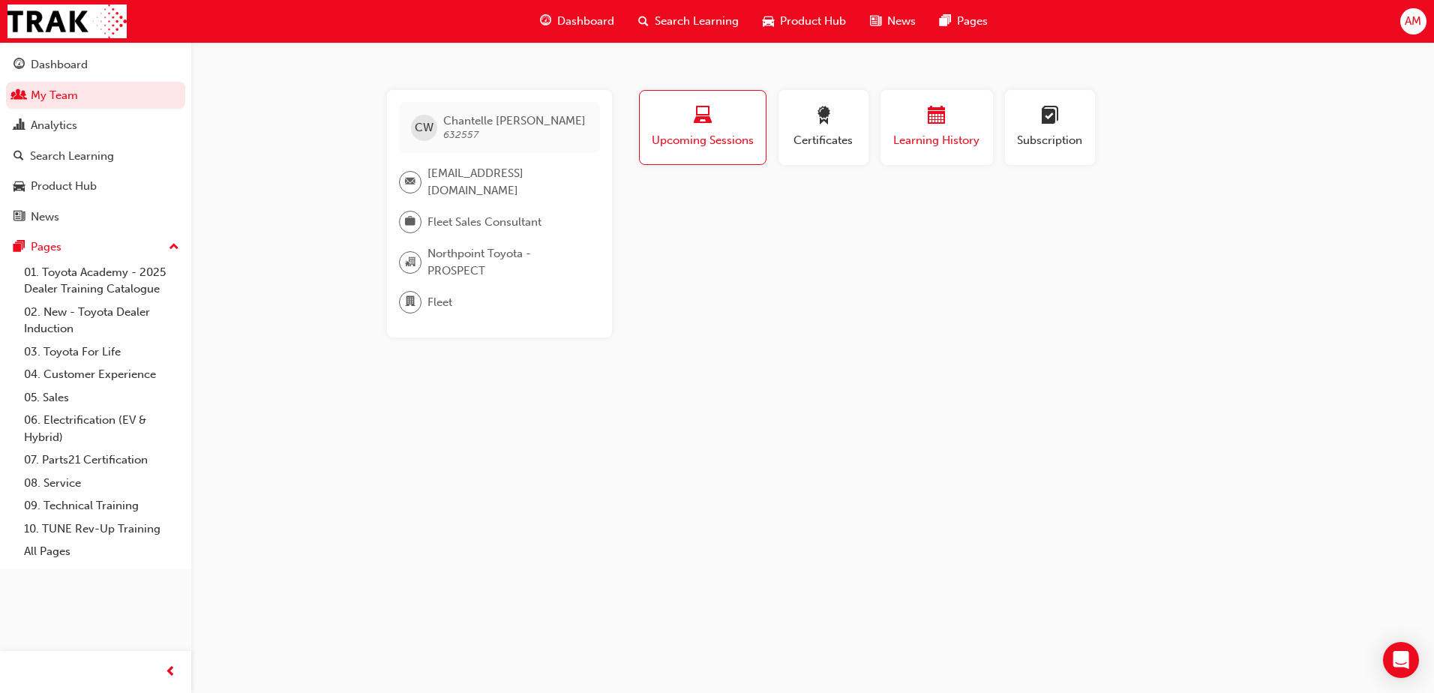
click at [921, 155] on button "Learning History" at bounding box center [937, 127] width 113 height 75
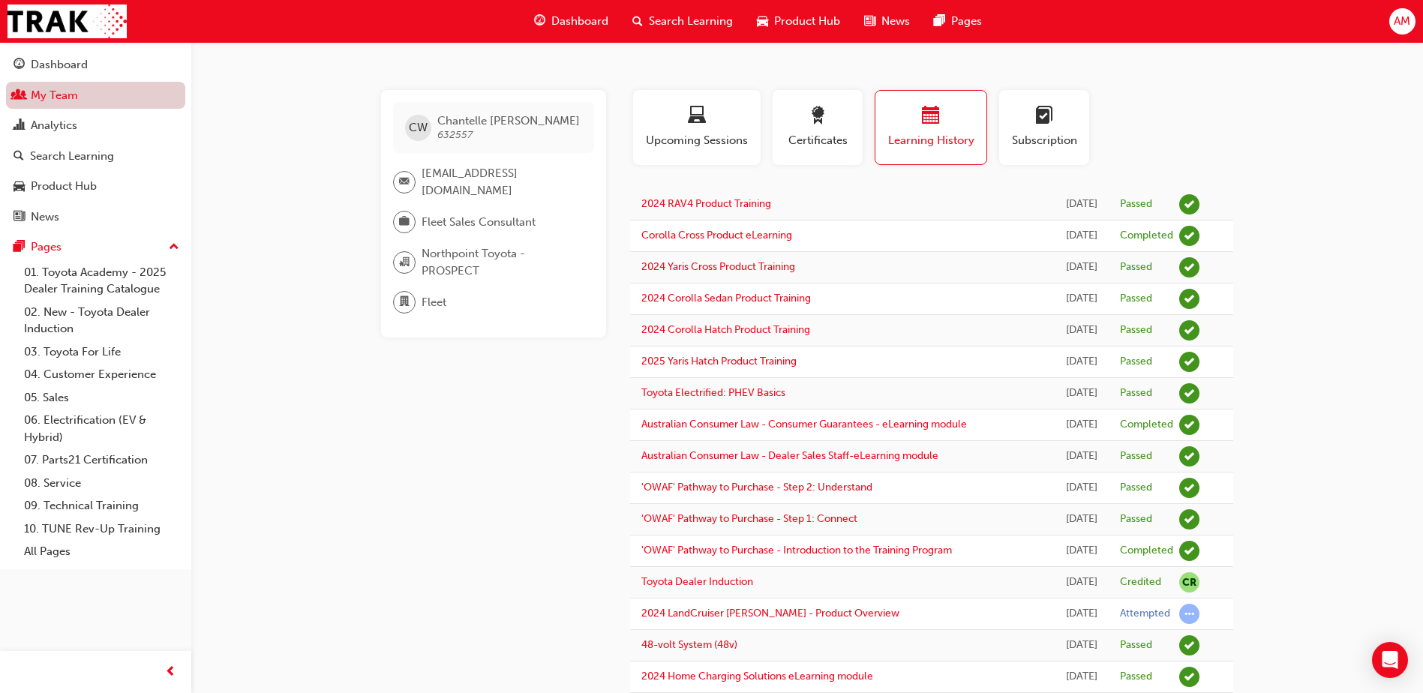
click at [92, 102] on link "My Team" at bounding box center [95, 96] width 179 height 28
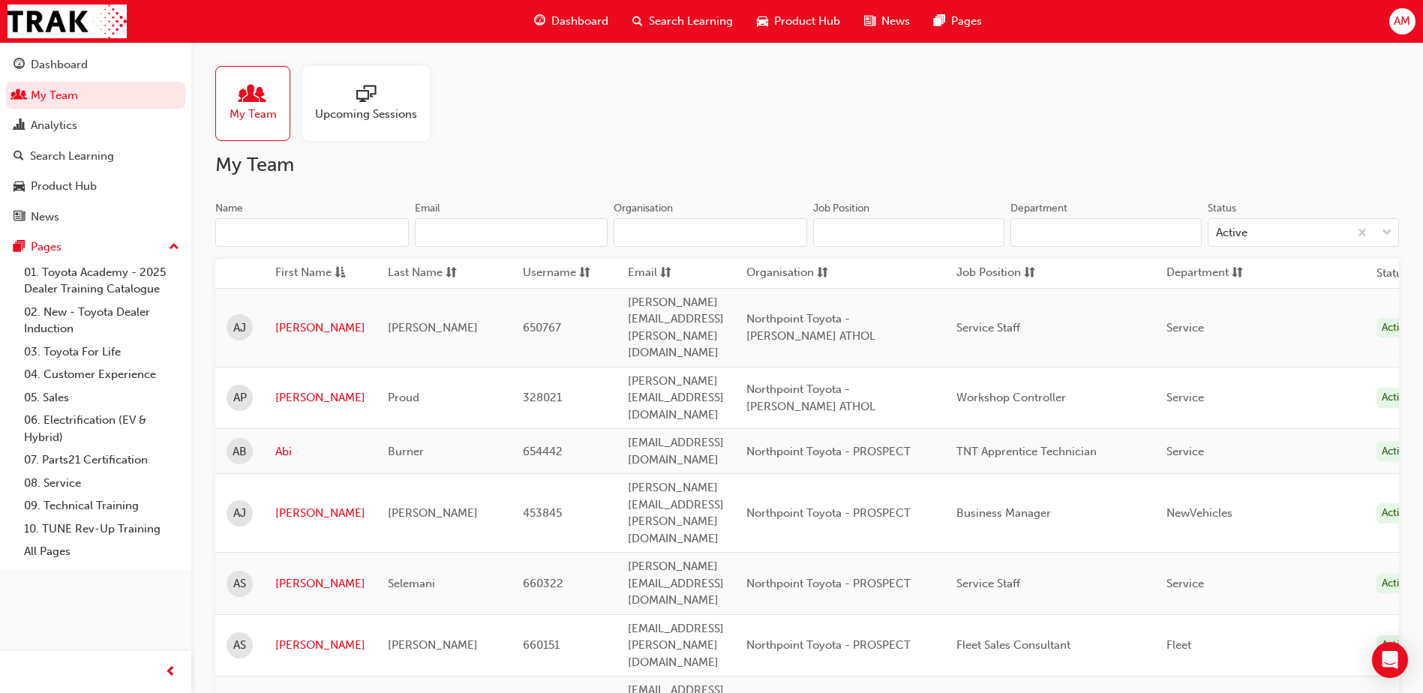
click at [316, 233] on input "Name" at bounding box center [312, 232] width 194 height 29
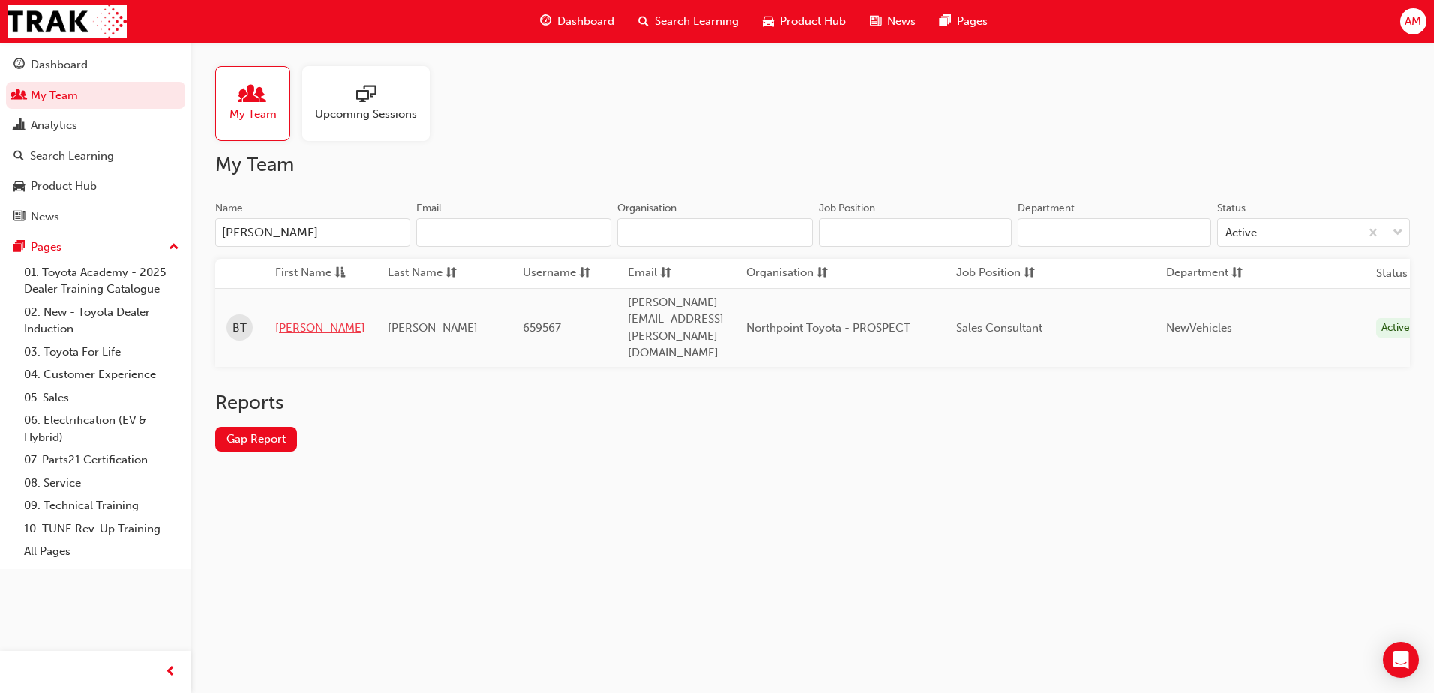
type input "[PERSON_NAME]"
click at [289, 320] on link "[PERSON_NAME]" at bounding box center [320, 328] width 90 height 17
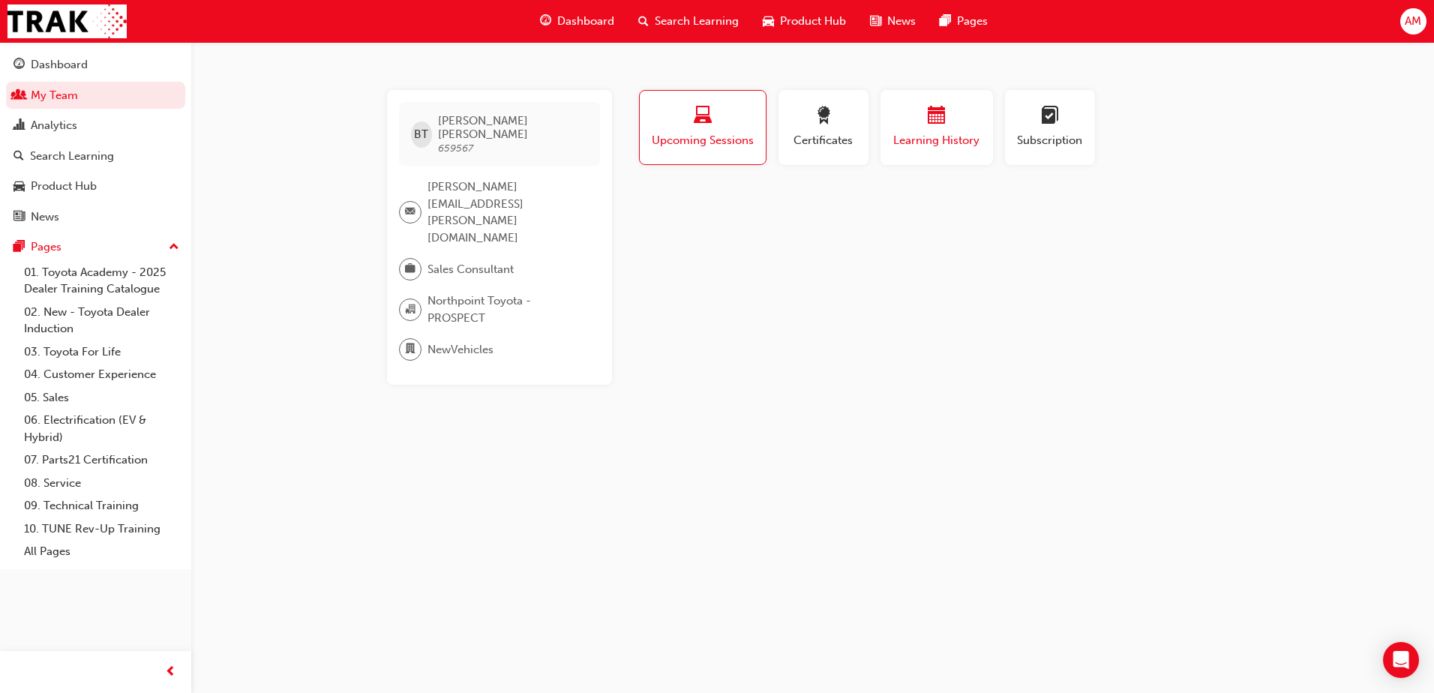
click at [957, 127] on div "button" at bounding box center [937, 118] width 90 height 23
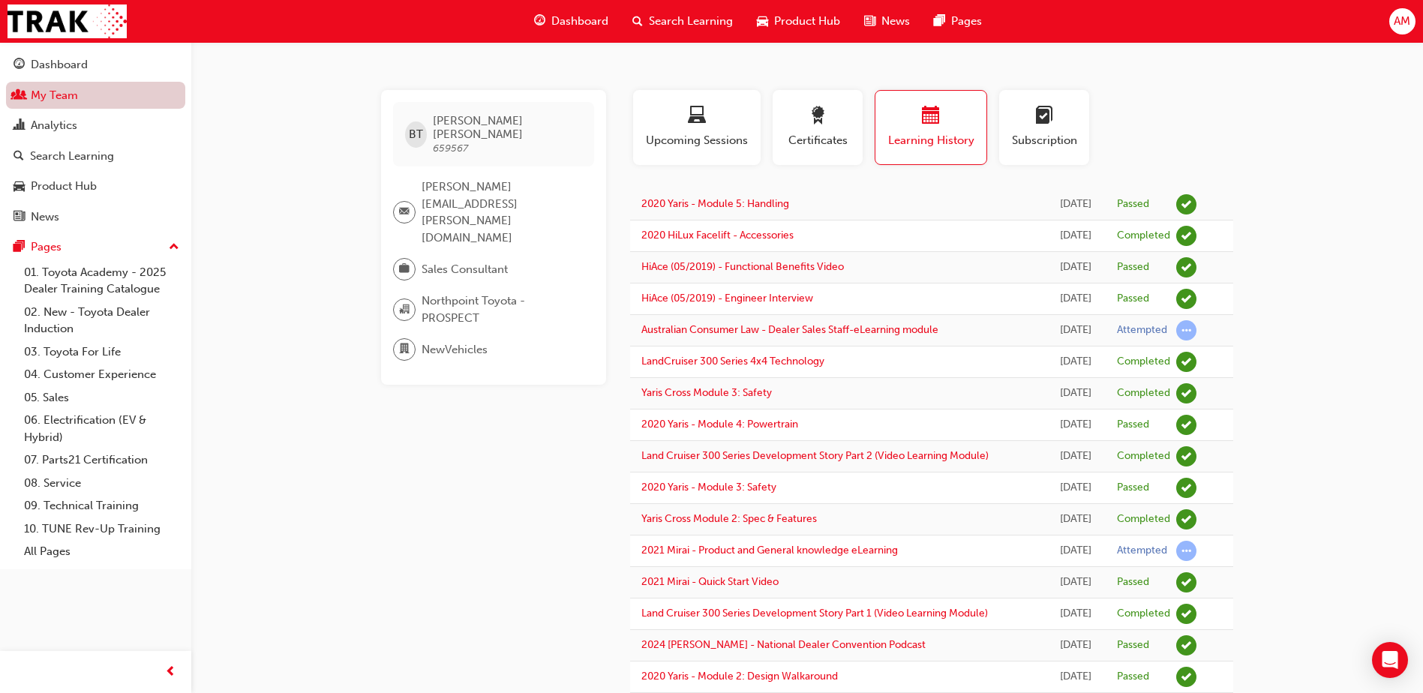
click at [81, 97] on link "My Team" at bounding box center [95, 96] width 179 height 28
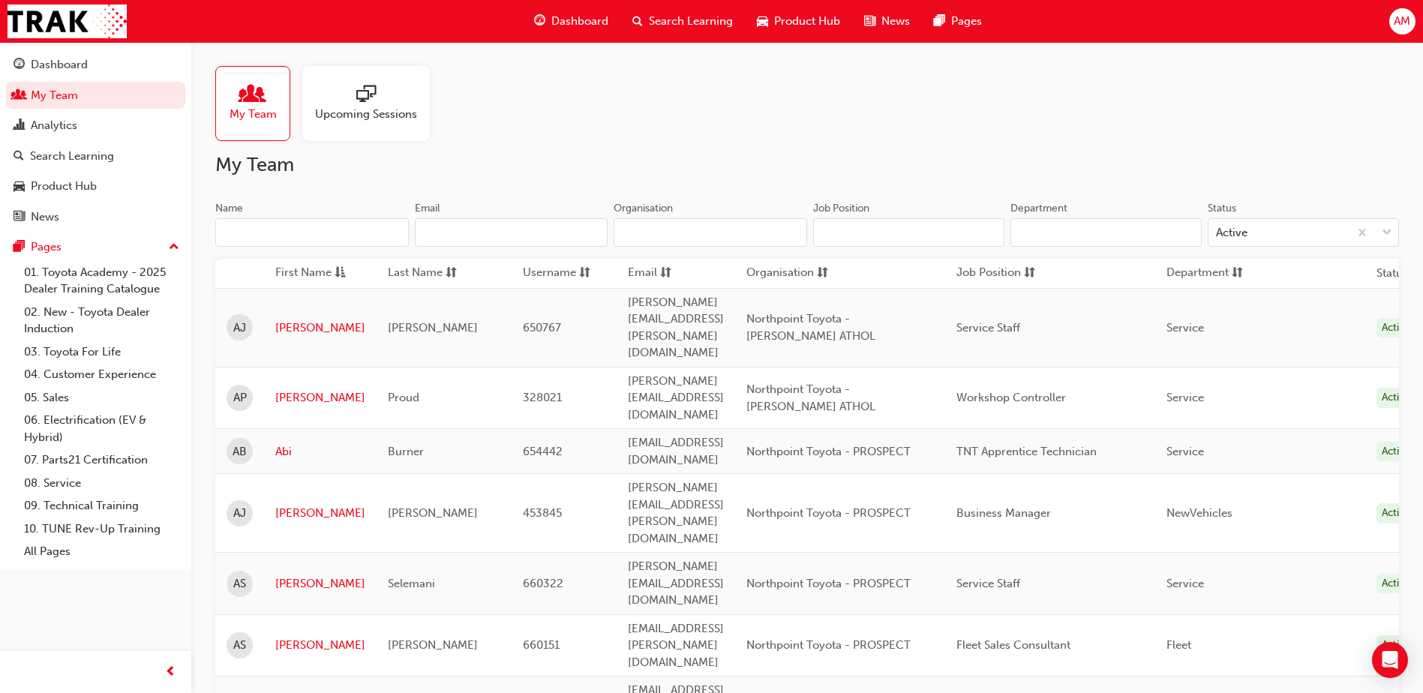
click at [298, 224] on input "Name" at bounding box center [312, 232] width 194 height 29
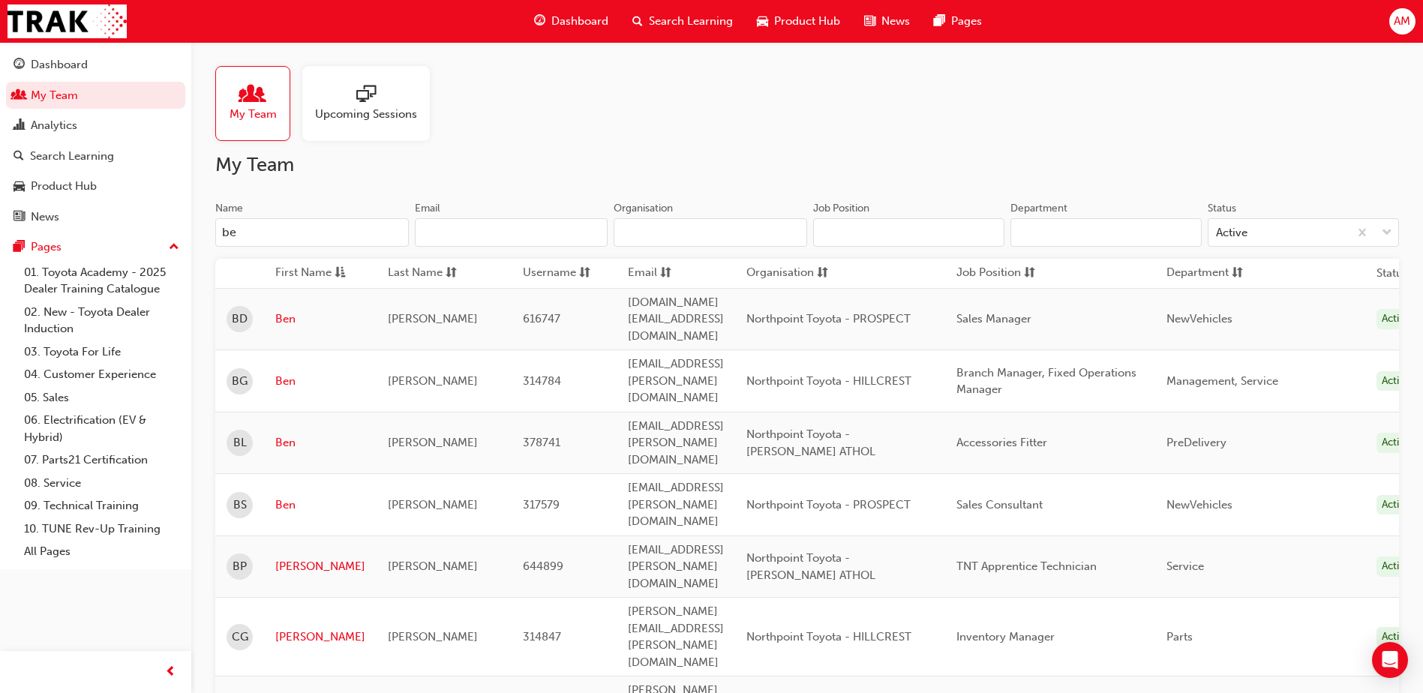
type input "ben"
click at [289, 311] on link "Ben" at bounding box center [320, 319] width 90 height 17
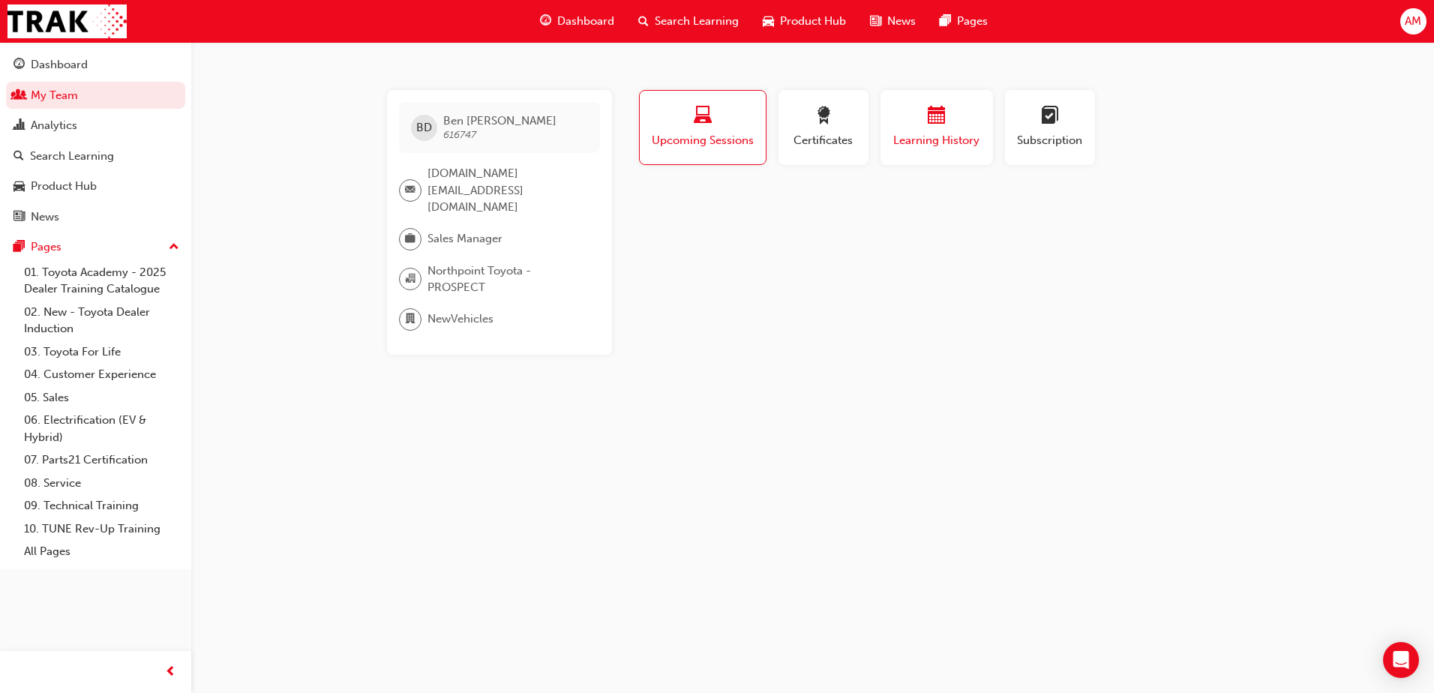
click at [948, 134] on span "Learning History" at bounding box center [937, 140] width 90 height 17
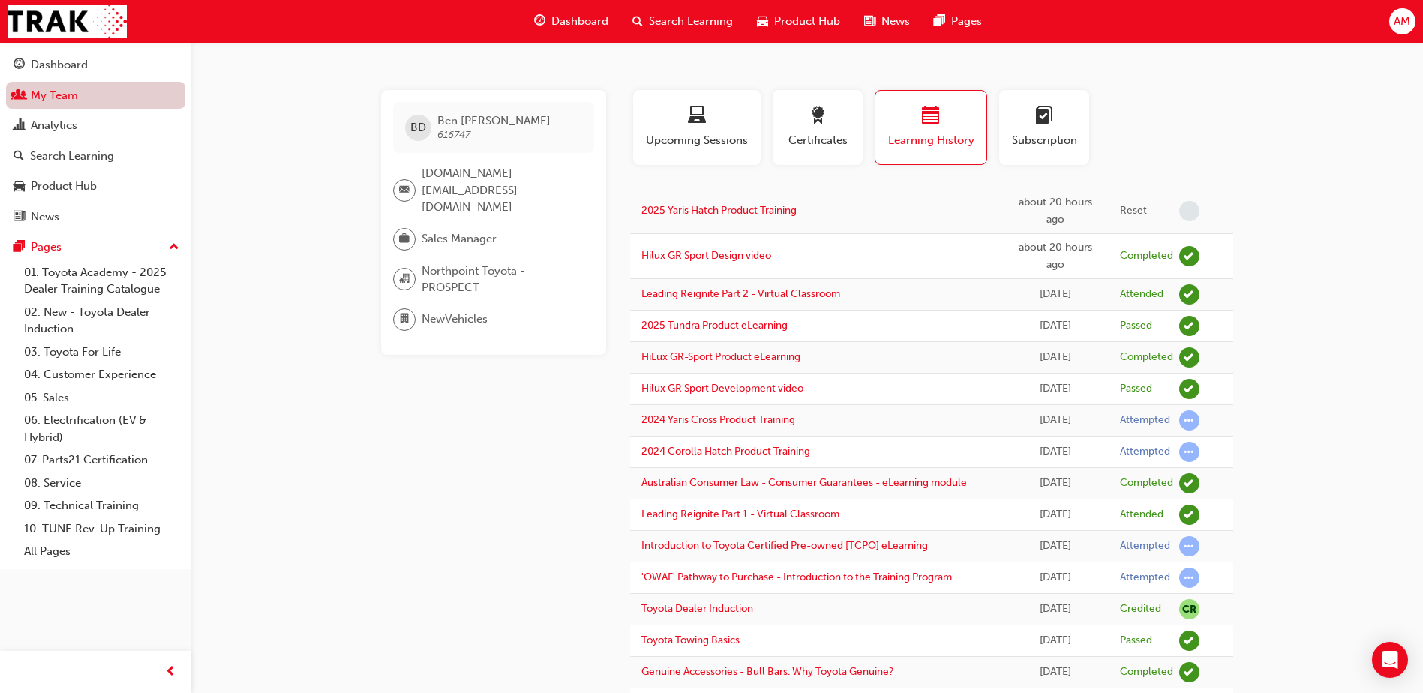
click at [65, 102] on link "My Team" at bounding box center [95, 96] width 179 height 28
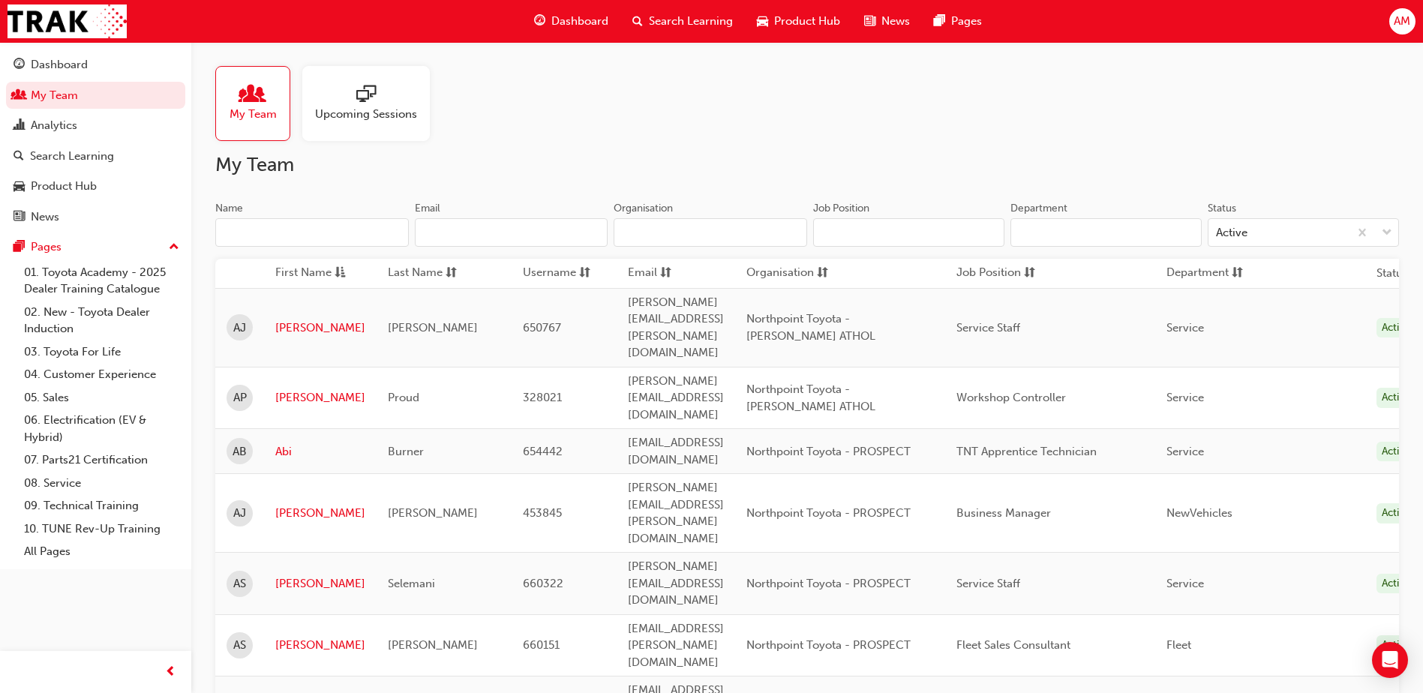
click at [329, 226] on input "Name" at bounding box center [312, 232] width 194 height 29
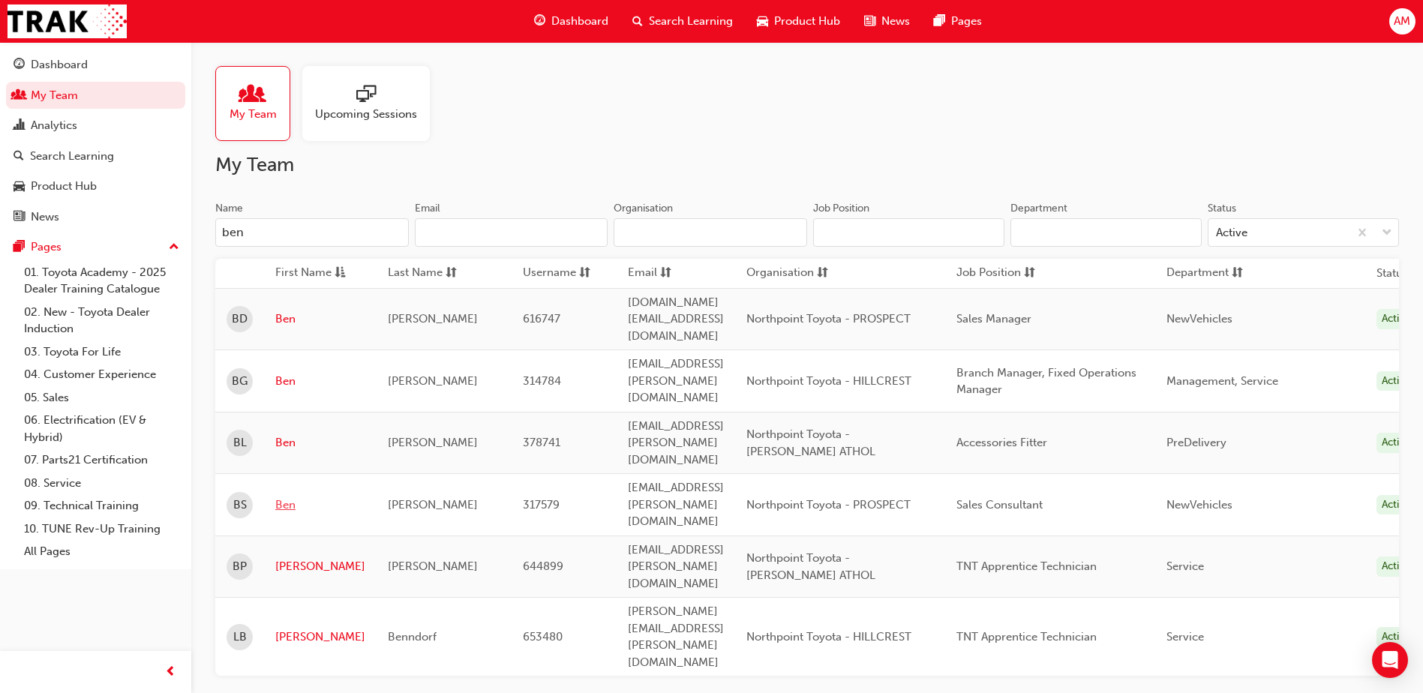
type input "ben"
click at [284, 497] on link "Ben" at bounding box center [320, 505] width 90 height 17
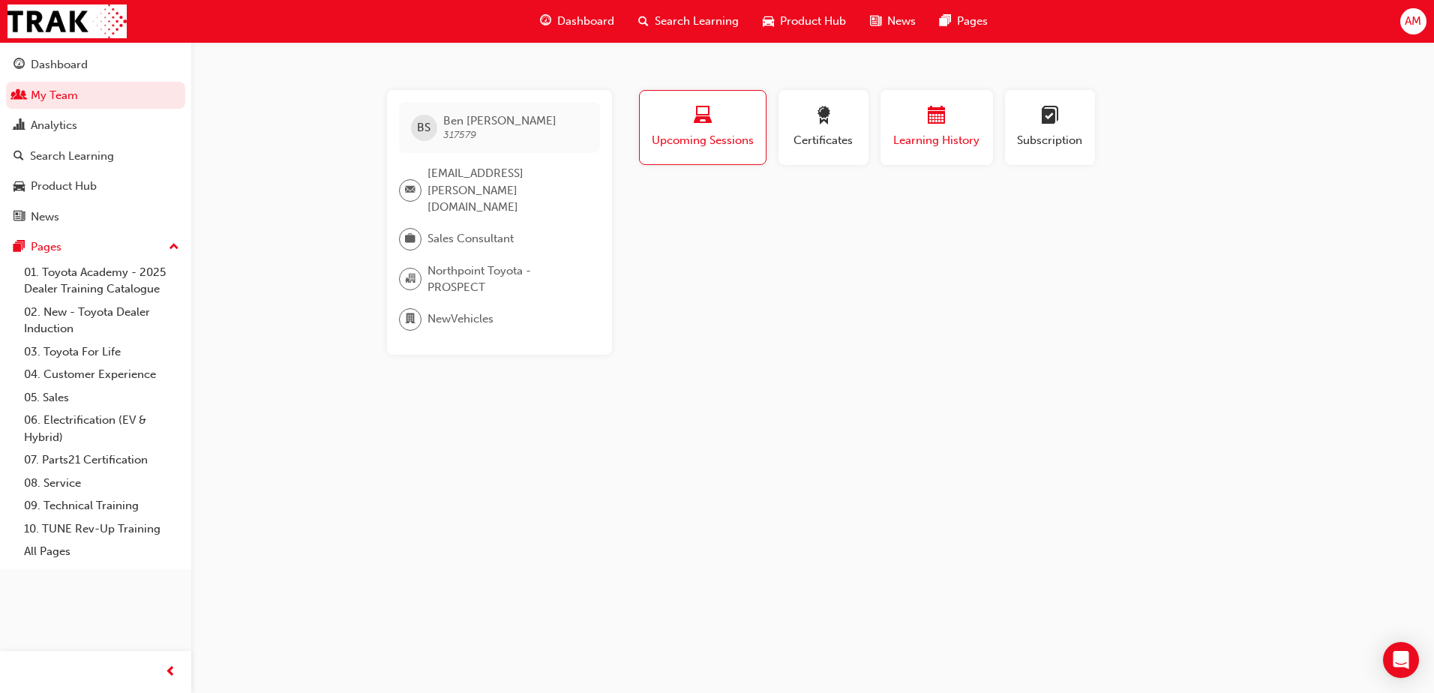
click at [927, 131] on div "Learning History" at bounding box center [937, 128] width 90 height 43
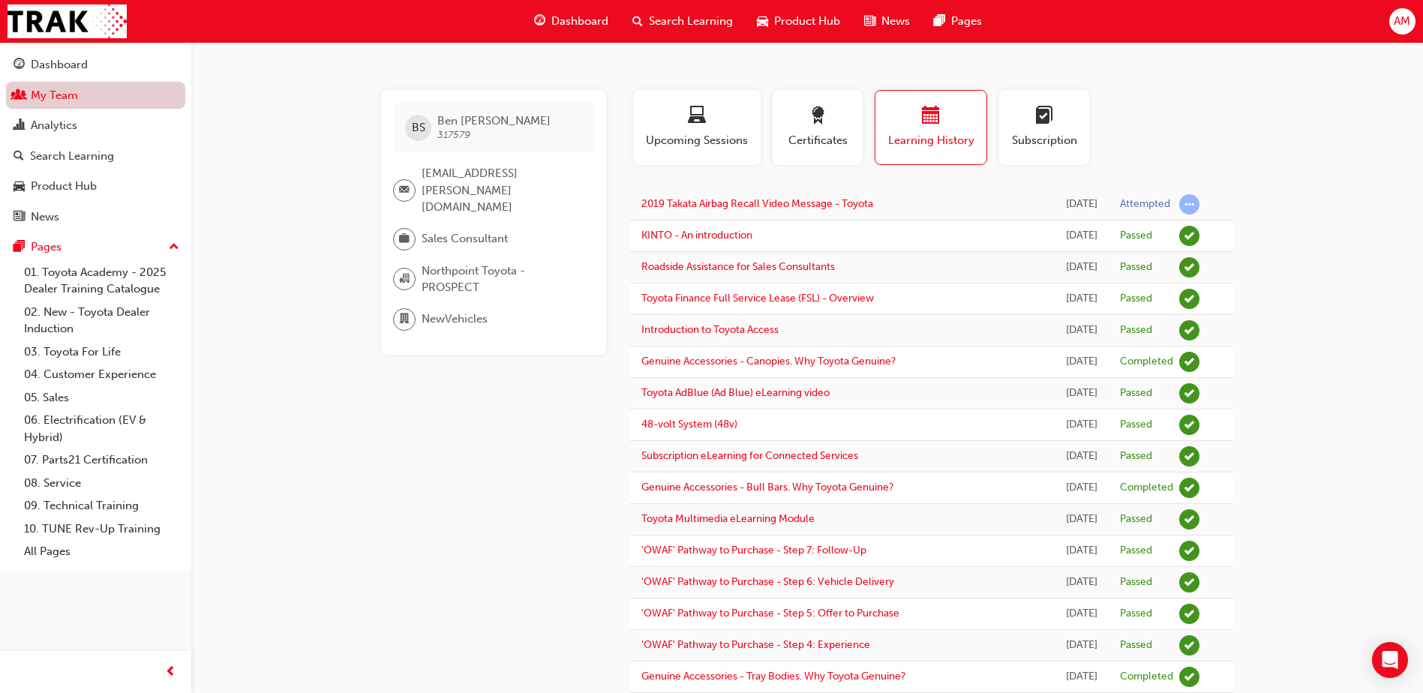
click at [74, 98] on link "My Team" at bounding box center [95, 96] width 179 height 28
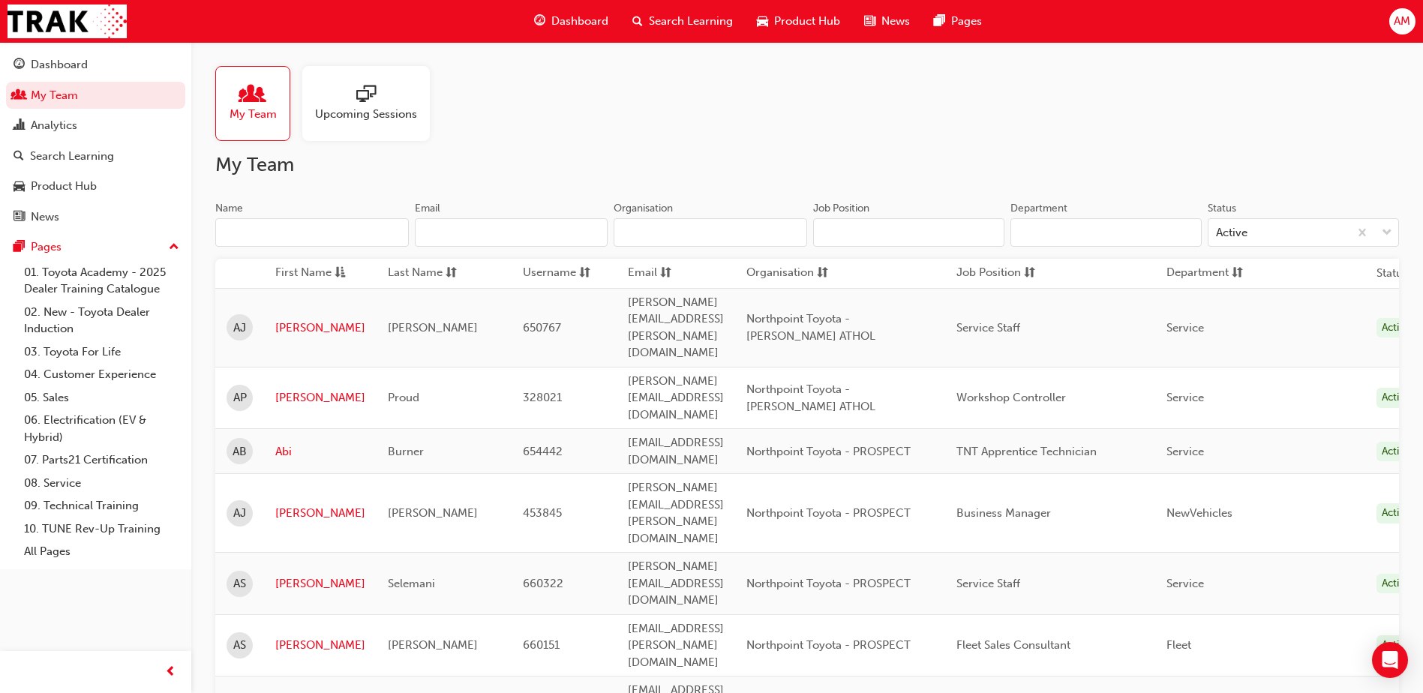
click at [279, 232] on input "Name" at bounding box center [312, 232] width 194 height 29
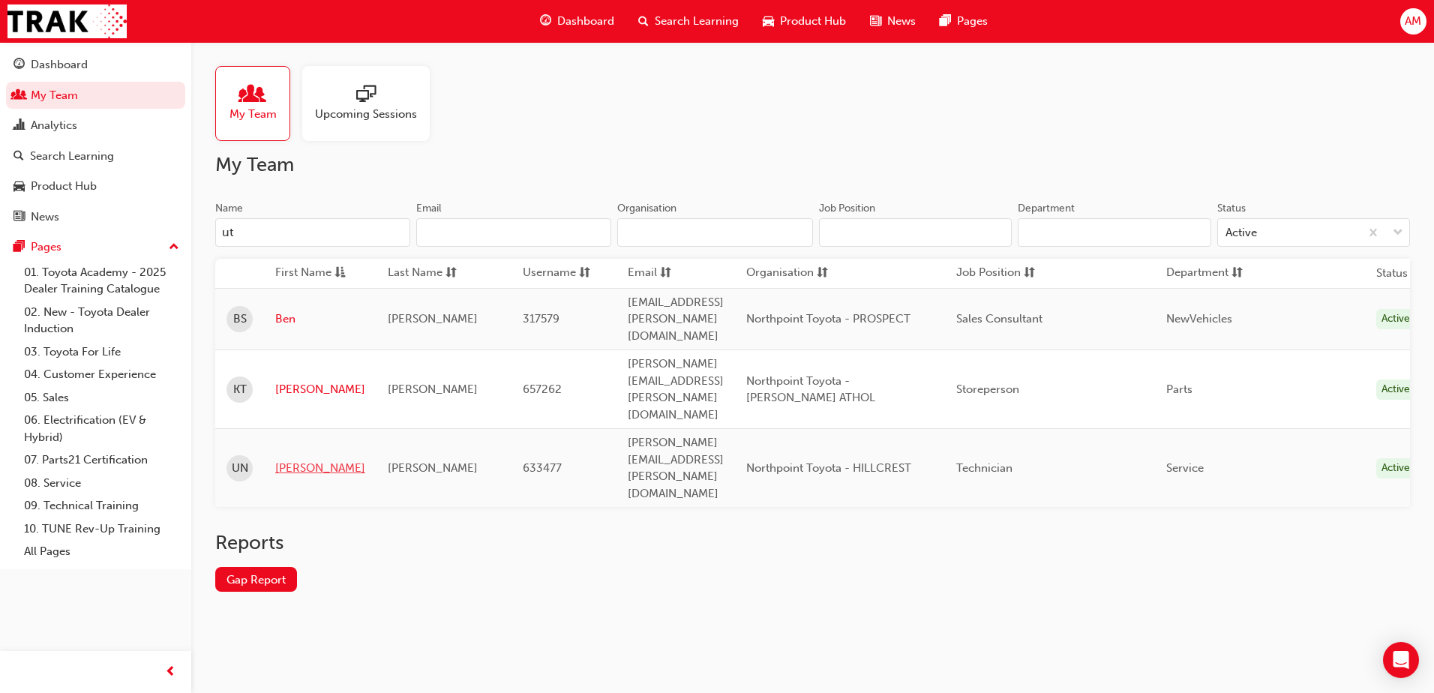
type input "ut"
click at [293, 460] on link "[PERSON_NAME]" at bounding box center [320, 468] width 90 height 17
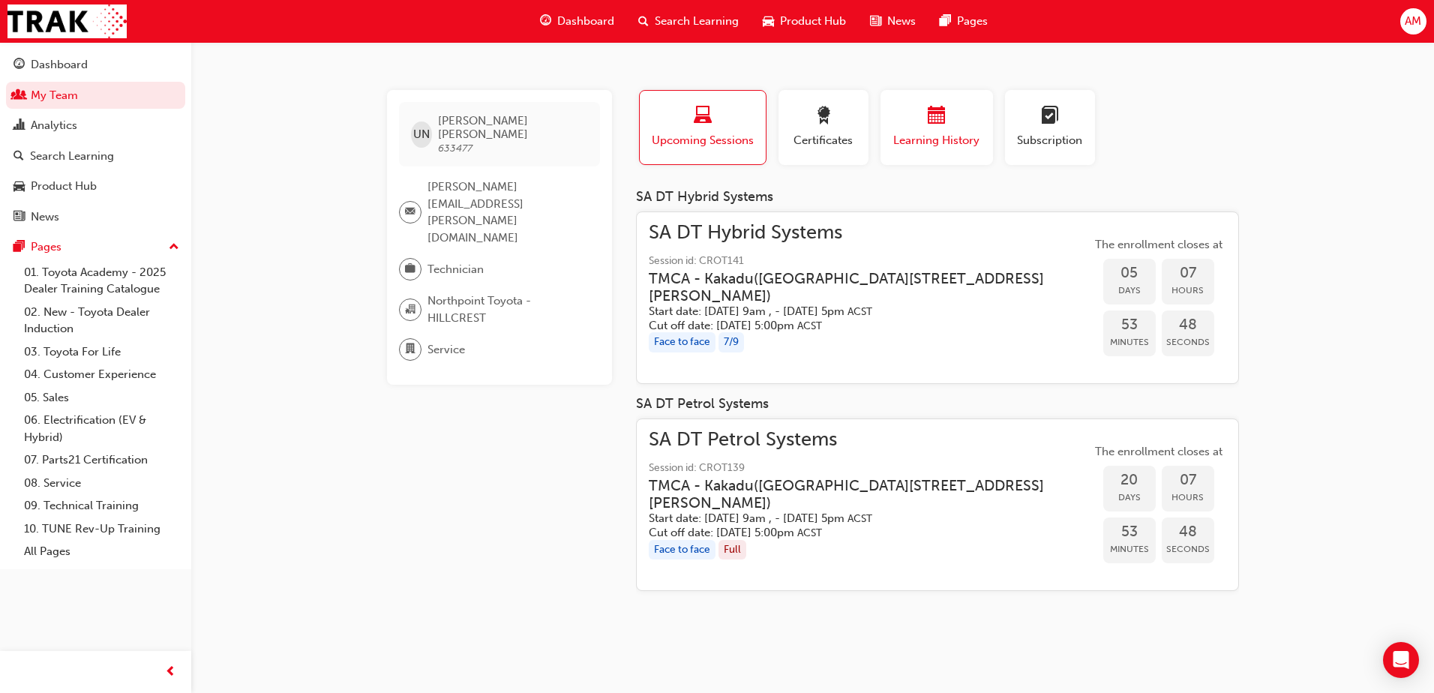
click at [933, 131] on div "Learning History" at bounding box center [937, 128] width 90 height 43
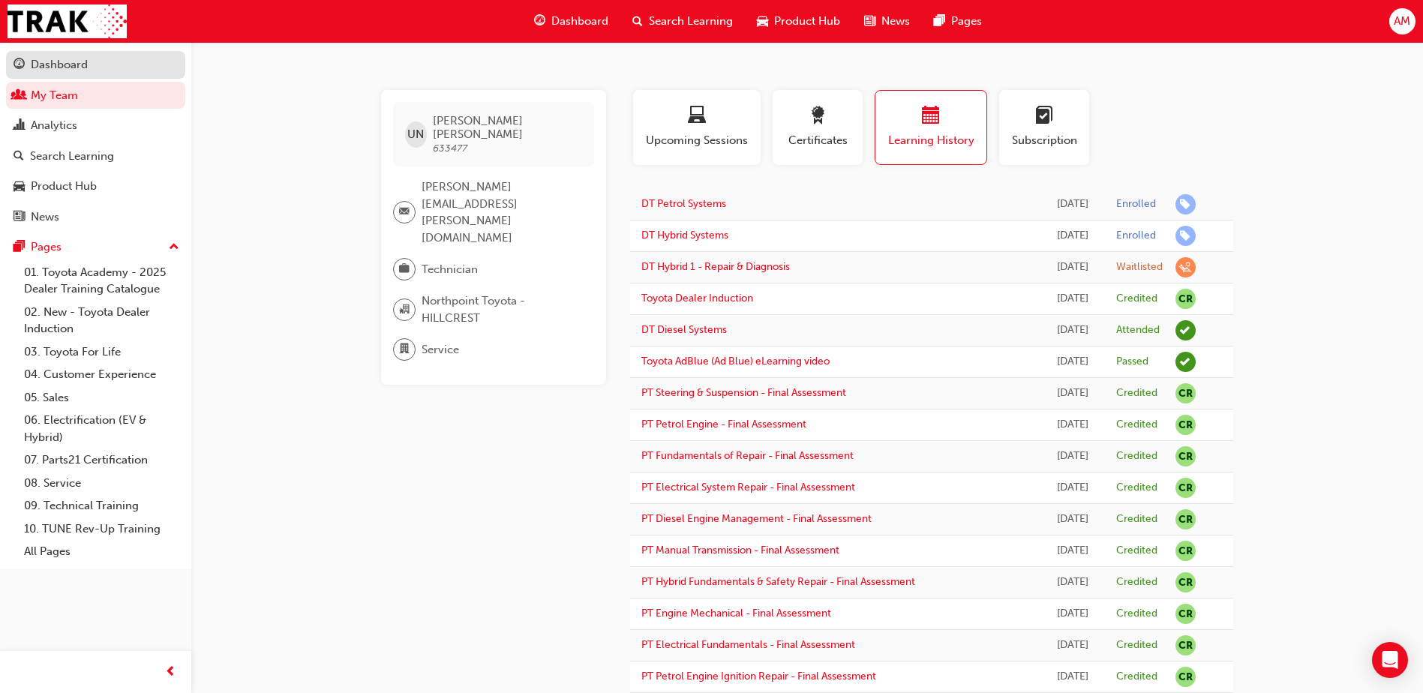
click at [62, 66] on div "Dashboard" at bounding box center [59, 64] width 57 height 17
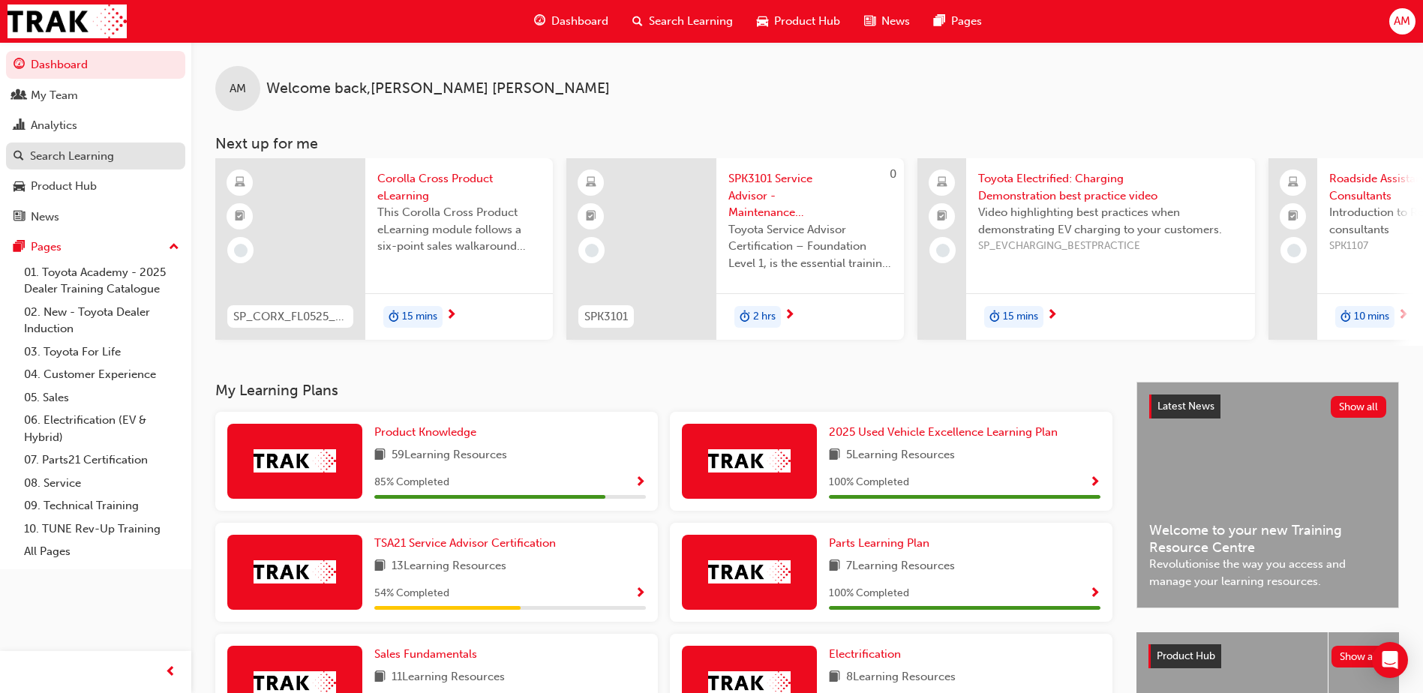
click at [71, 154] on div "Search Learning" at bounding box center [72, 156] width 84 height 17
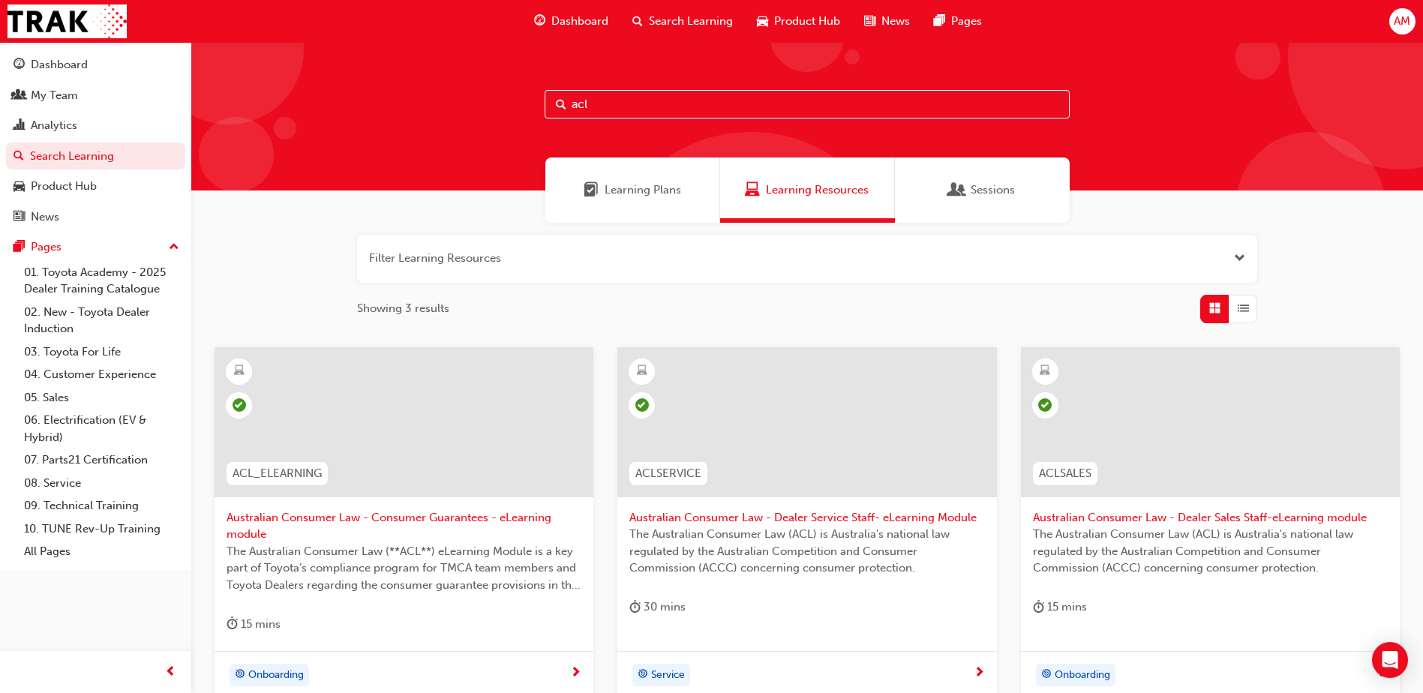
click at [614, 101] on input "acl" at bounding box center [807, 104] width 525 height 29
type input "spk9102"
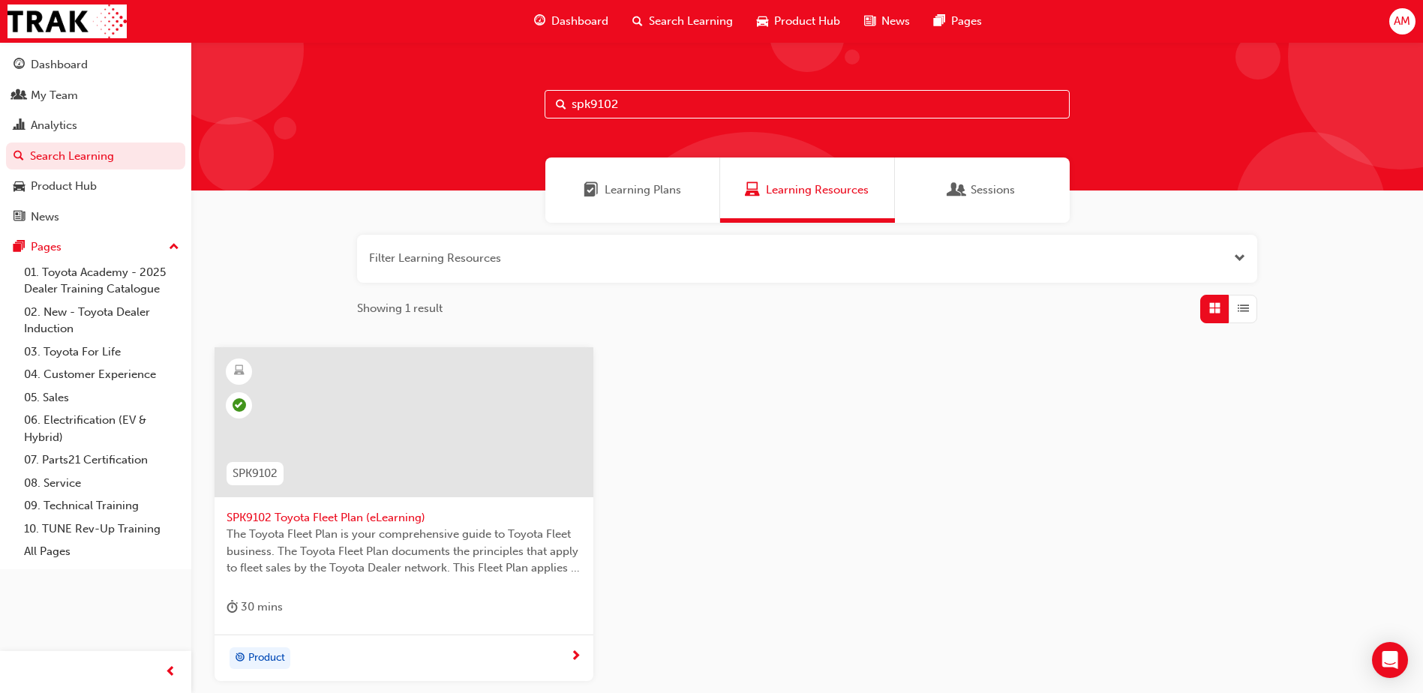
click at [352, 466] on div at bounding box center [404, 422] width 379 height 150
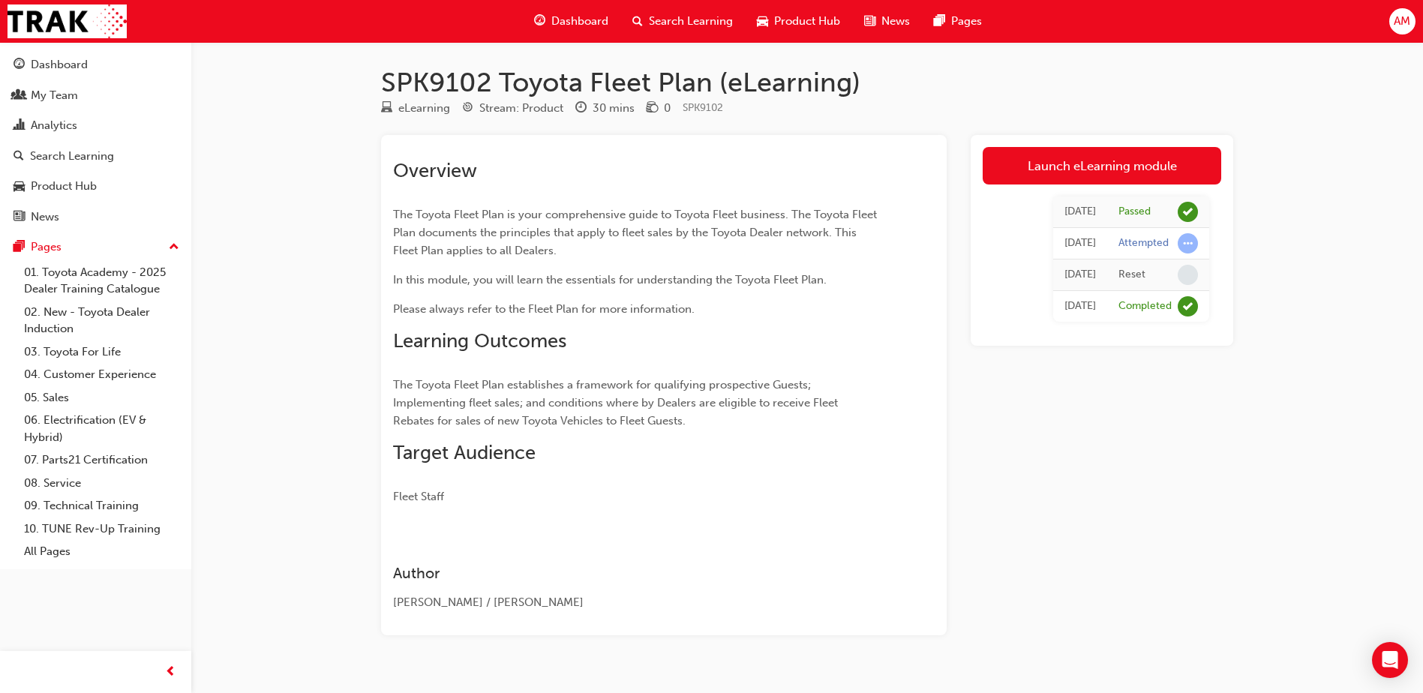
click at [560, 416] on span "The Toyota Fleet Plan establishes a framework for qualifying prospective Guests…" at bounding box center [617, 403] width 448 height 50
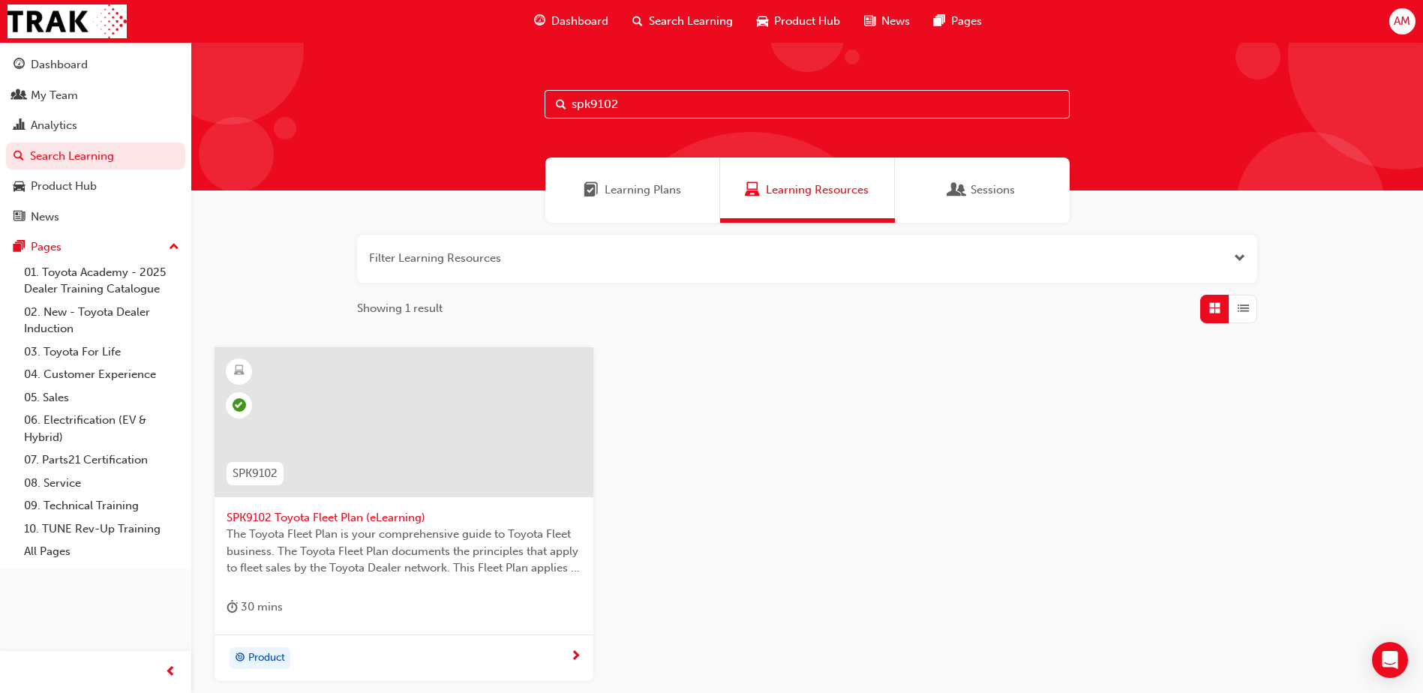
click at [632, 103] on input "spk9102" at bounding box center [807, 104] width 525 height 29
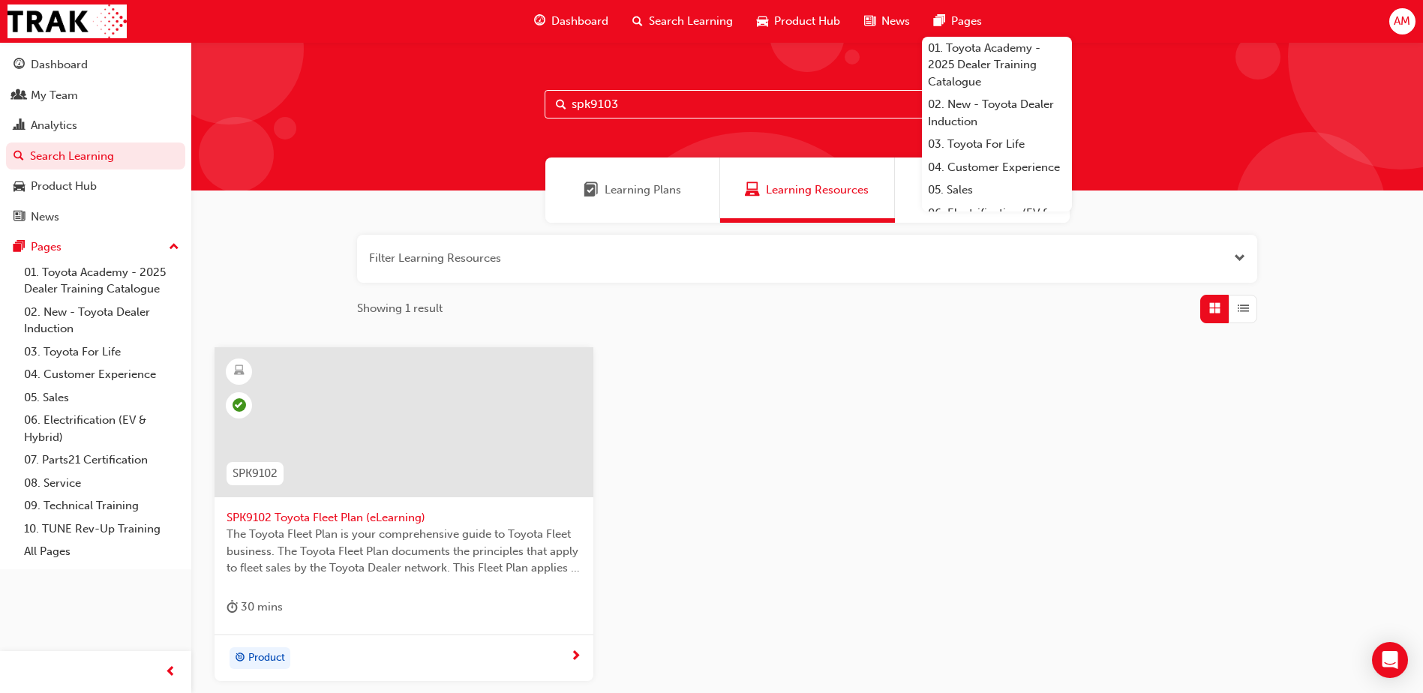
type input "spk9103"
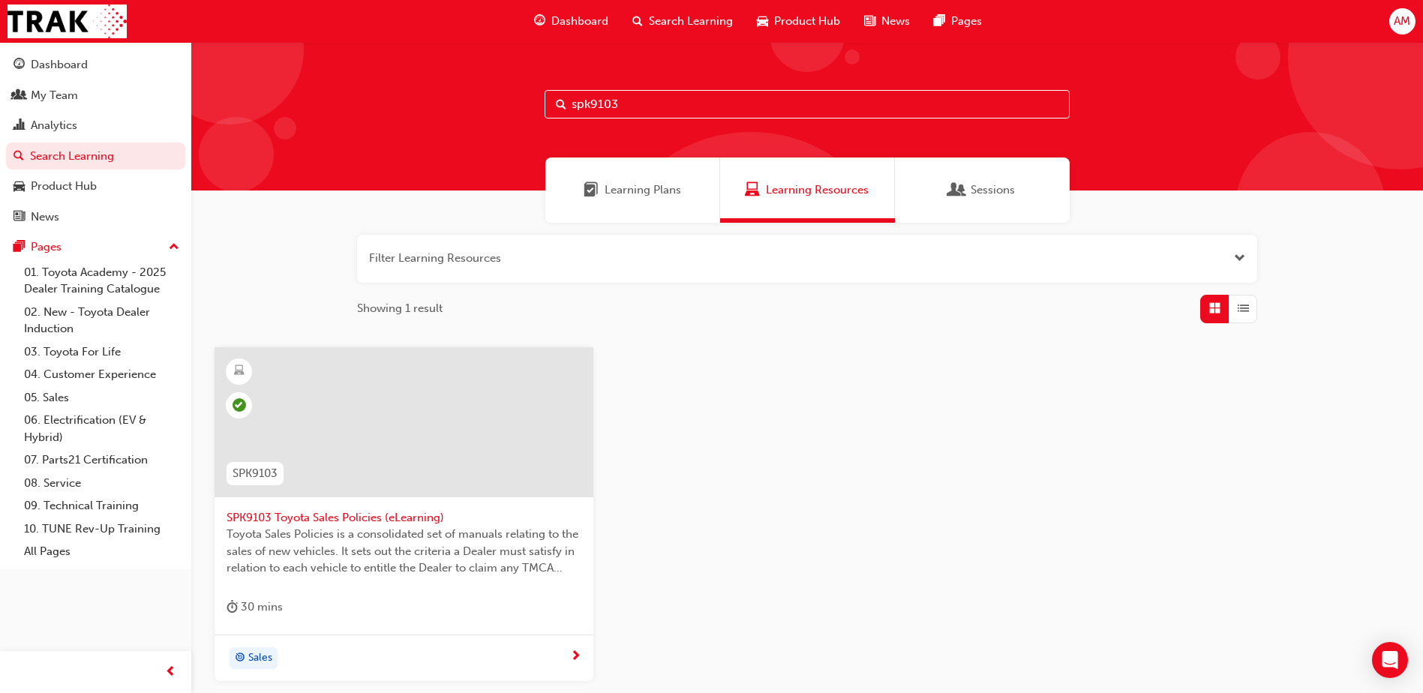
click at [406, 423] on div at bounding box center [404, 422] width 379 height 150
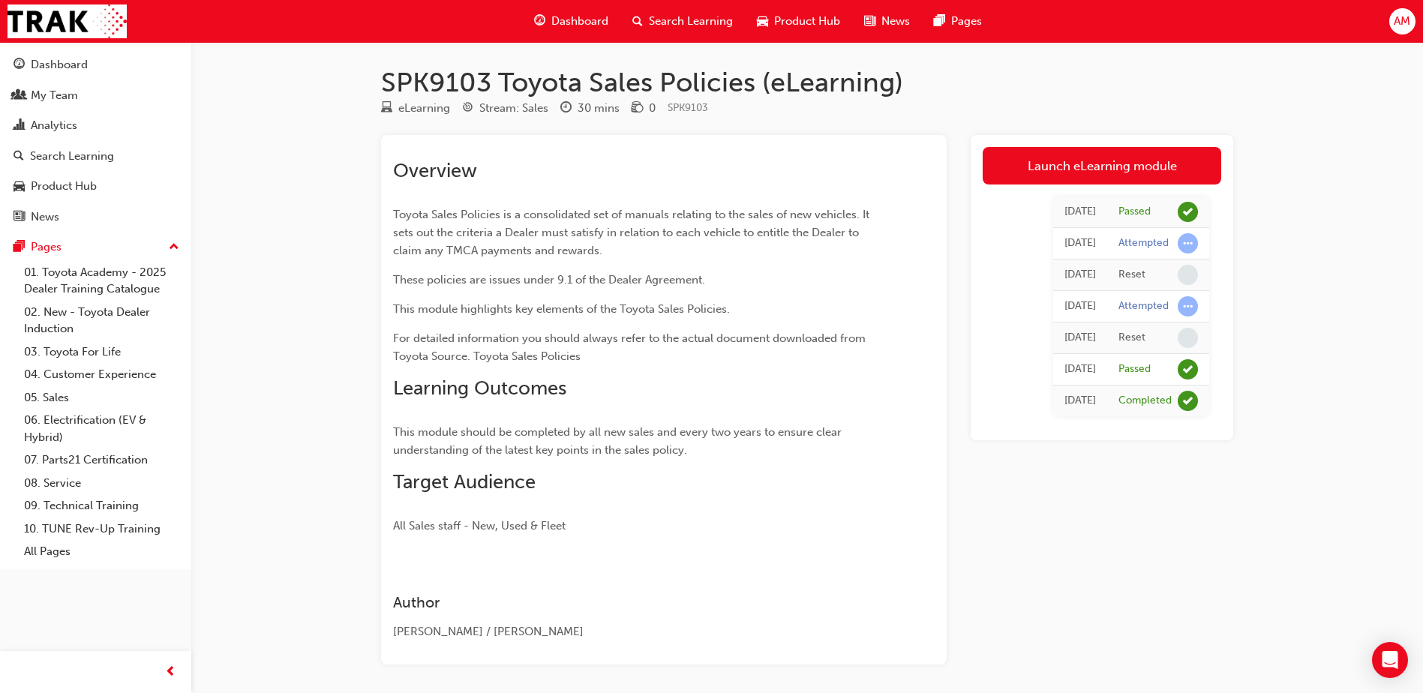
click at [572, 351] on span "For detailed information you should always refer to the actual document downloa…" at bounding box center [631, 348] width 476 height 32
click at [1103, 165] on link "Launch eLearning module" at bounding box center [1102, 166] width 239 height 38
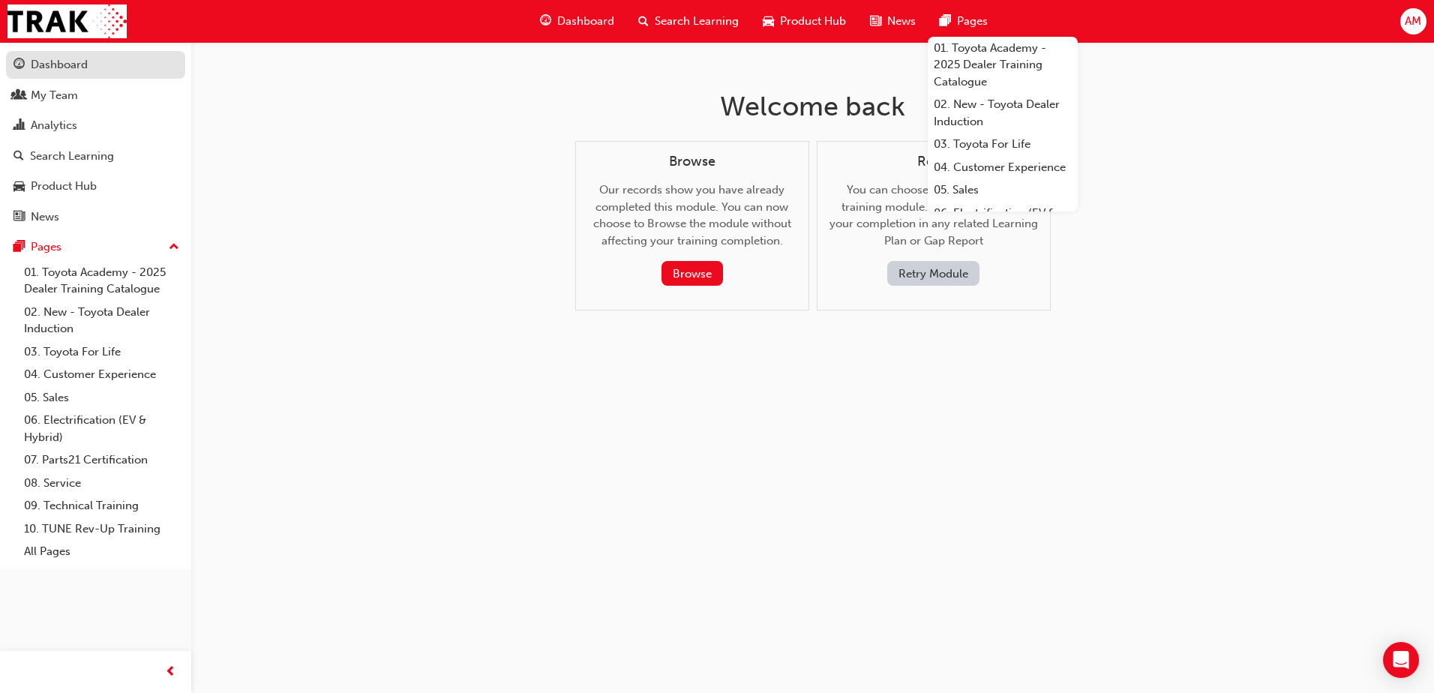
click at [53, 64] on div "Dashboard" at bounding box center [59, 64] width 57 height 17
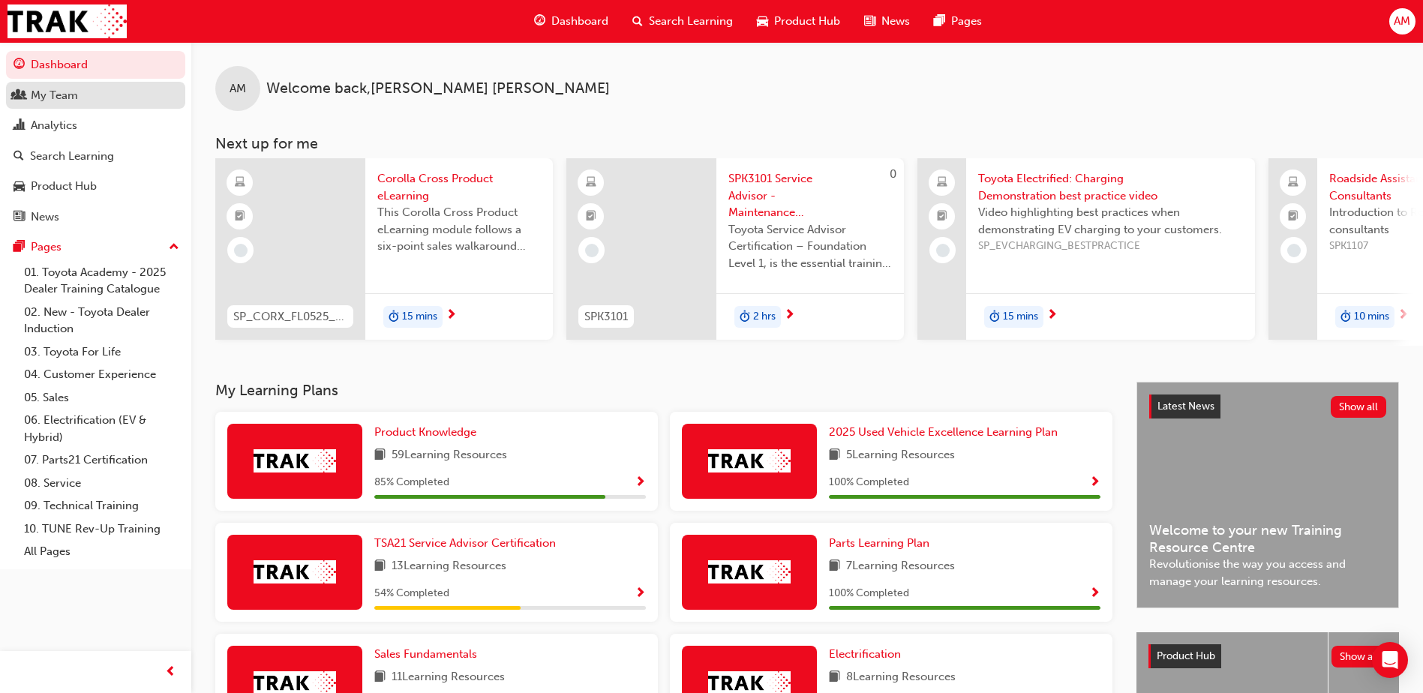
click at [65, 101] on div "My Team" at bounding box center [54, 95] width 47 height 17
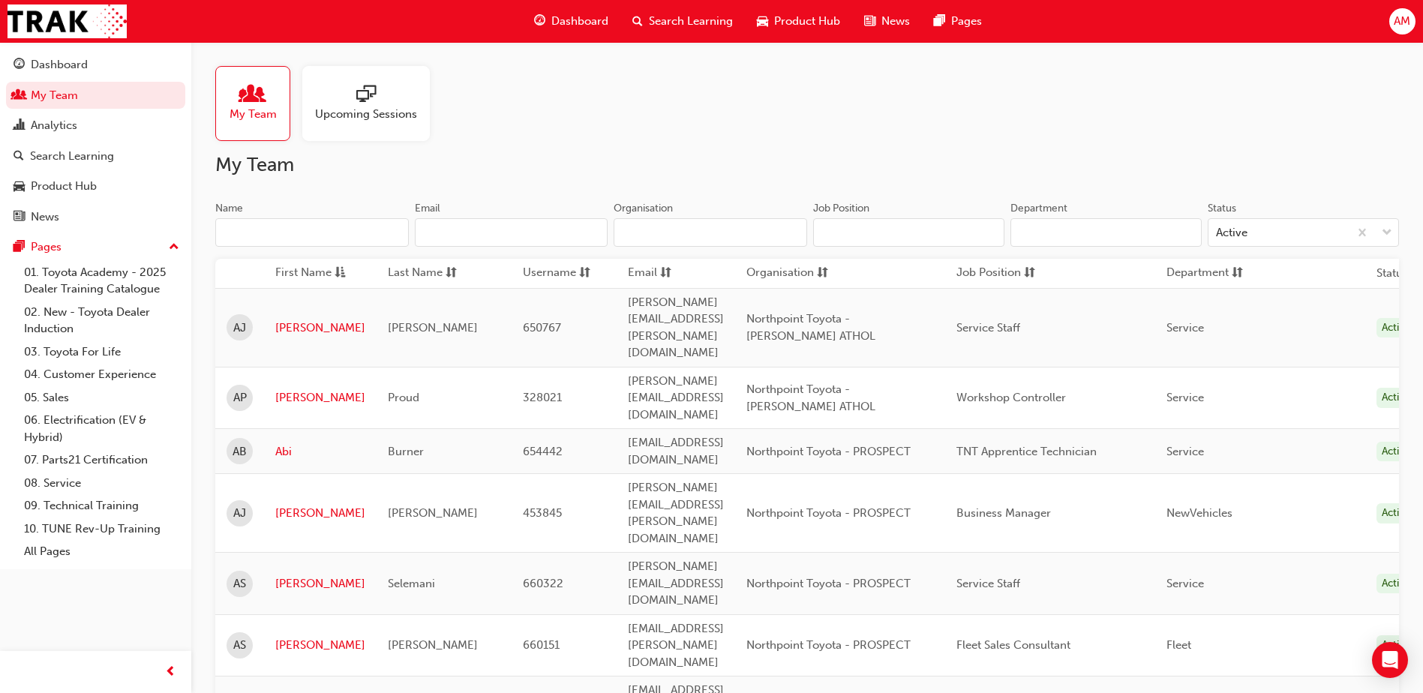
click at [308, 227] on input "Name" at bounding box center [312, 232] width 194 height 29
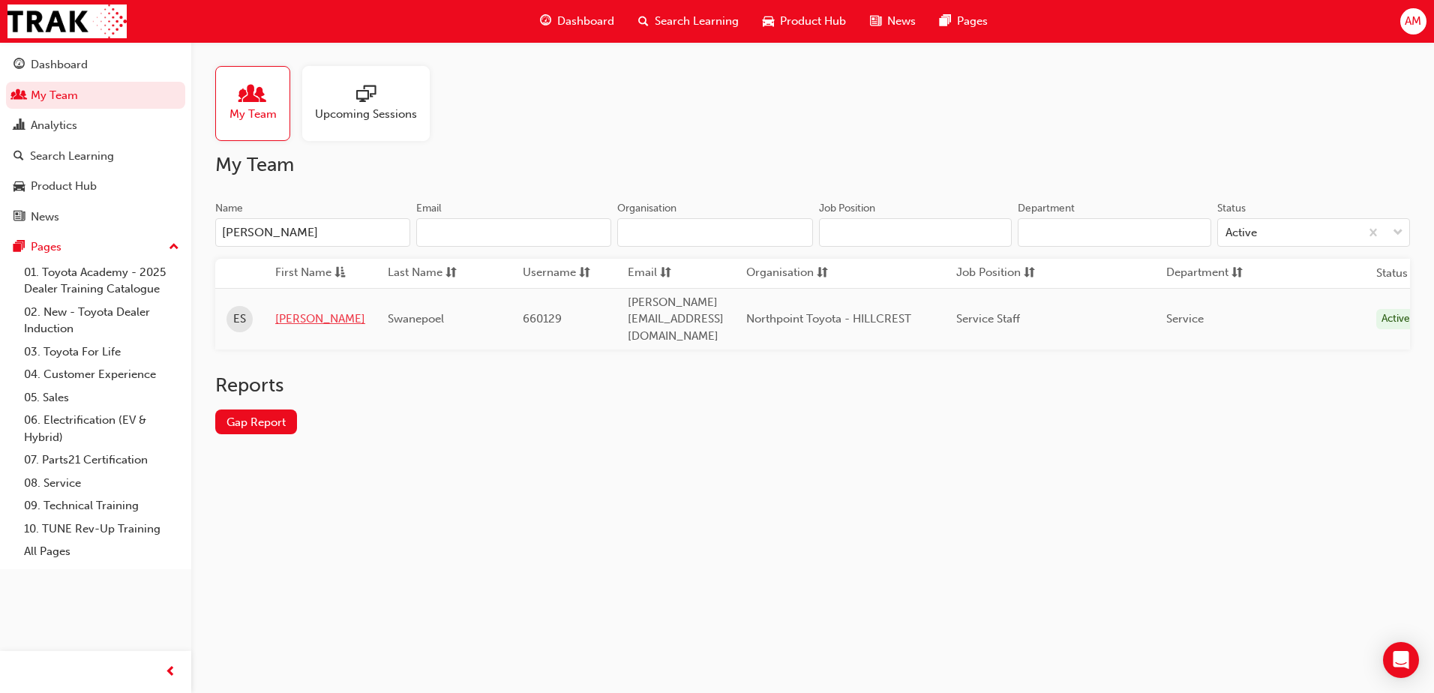
type input "[PERSON_NAME]"
click at [283, 311] on link "[PERSON_NAME]" at bounding box center [320, 319] width 90 height 17
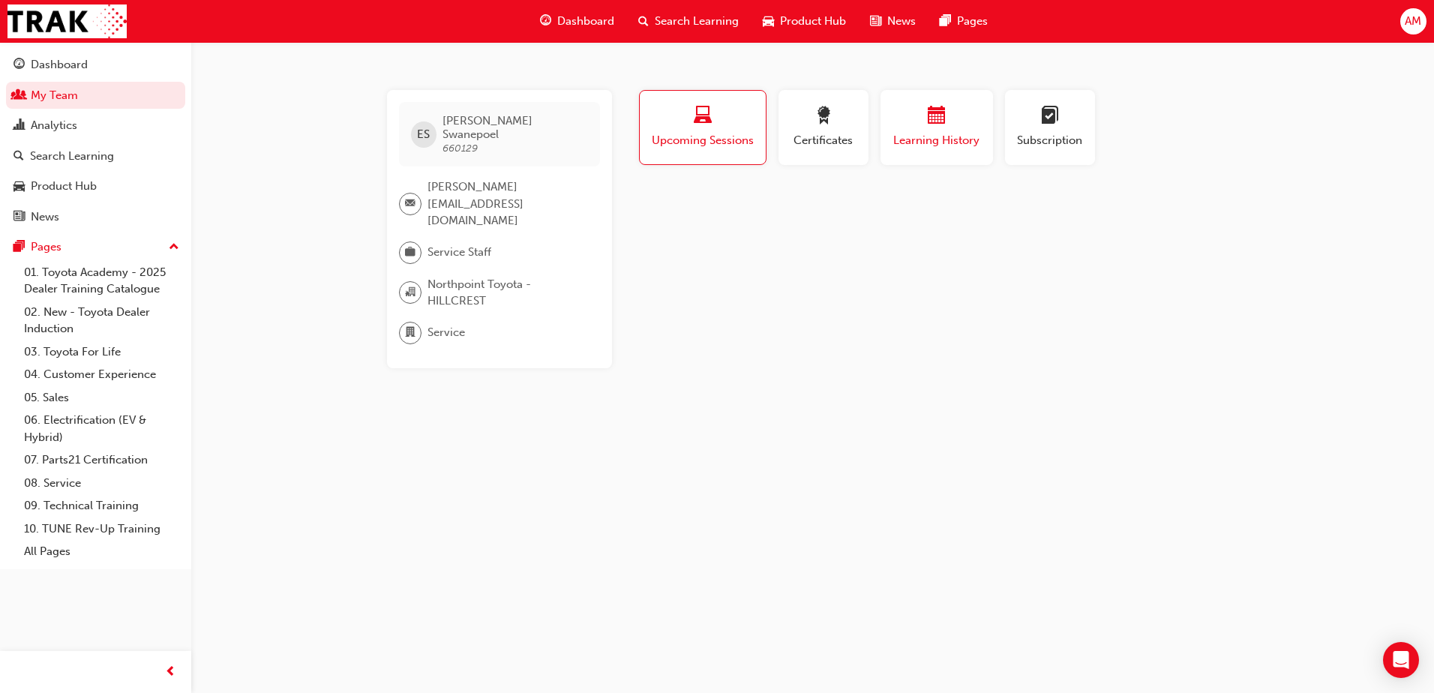
click at [898, 140] on span "Learning History" at bounding box center [937, 140] width 90 height 17
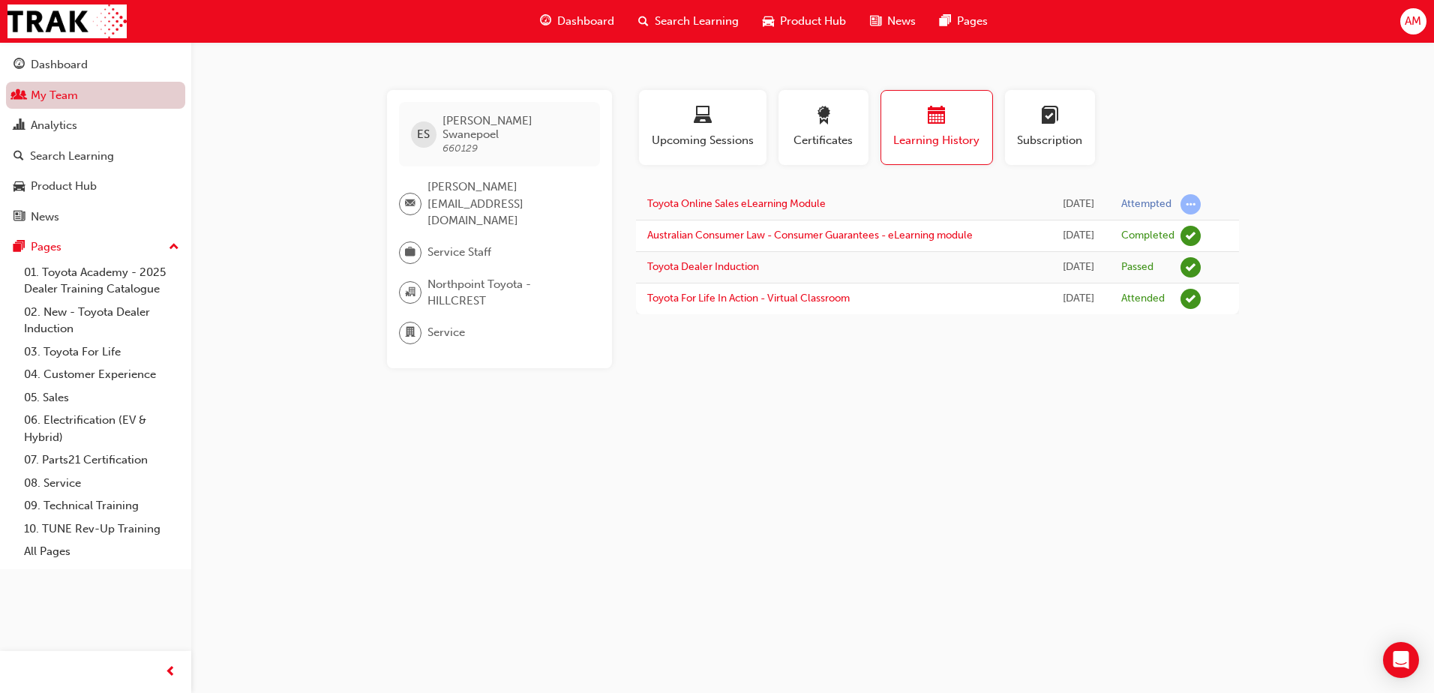
drag, startPoint x: 73, startPoint y: 93, endPoint x: 126, endPoint y: 98, distance: 53.5
click at [73, 93] on link "My Team" at bounding box center [95, 96] width 179 height 28
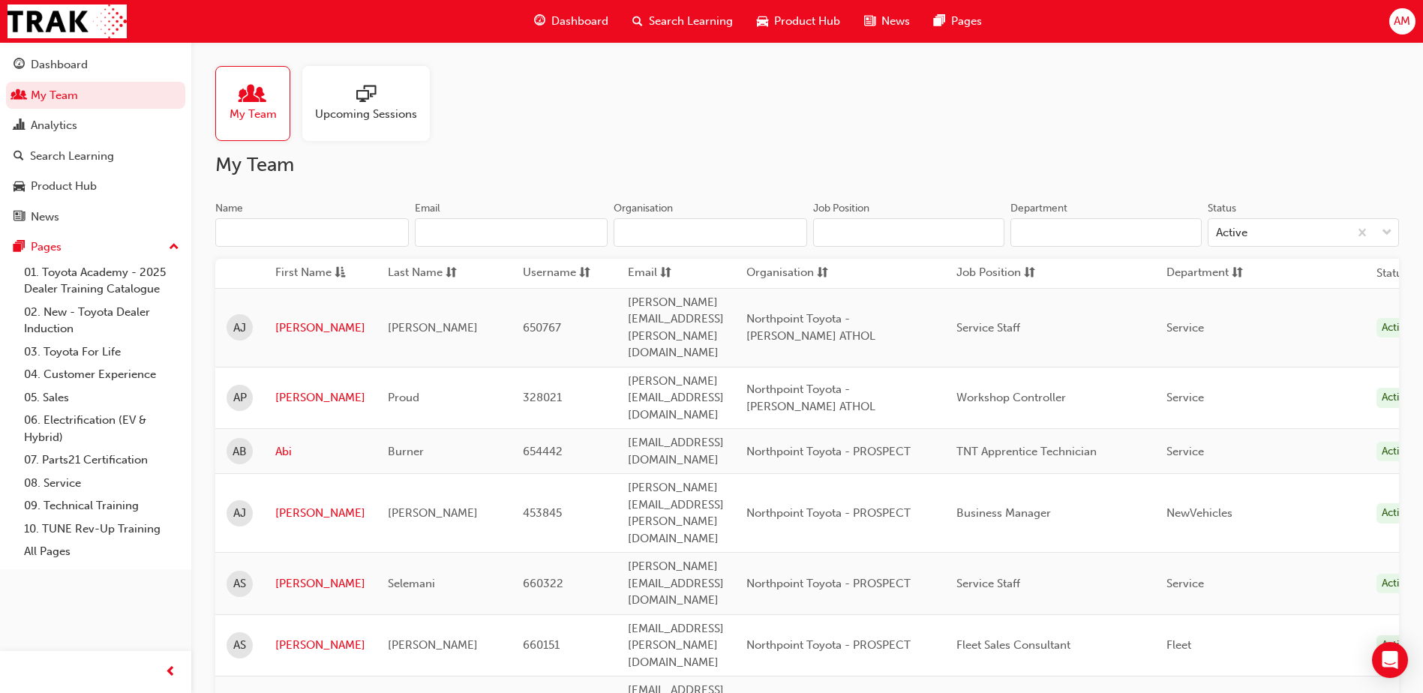
click at [297, 230] on input "Name" at bounding box center [312, 232] width 194 height 29
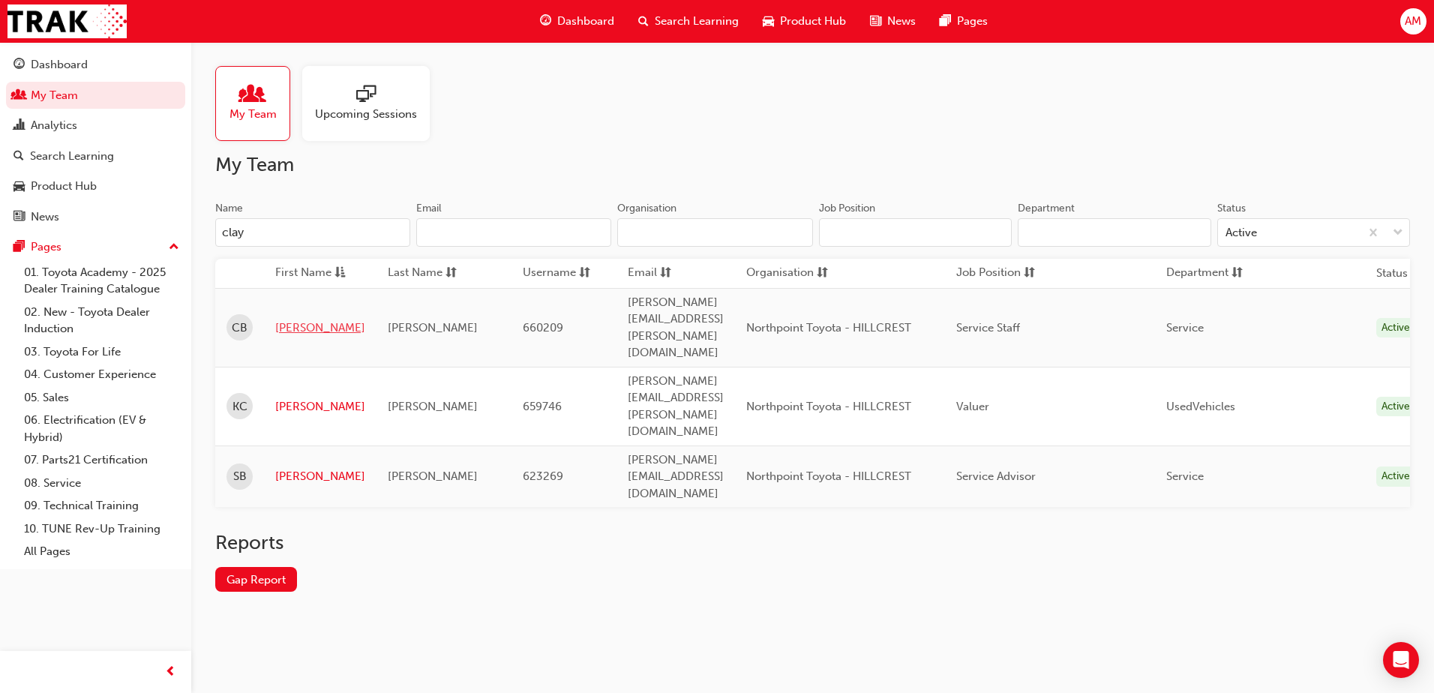
type input "clay"
click at [299, 320] on link "[PERSON_NAME]" at bounding box center [320, 328] width 90 height 17
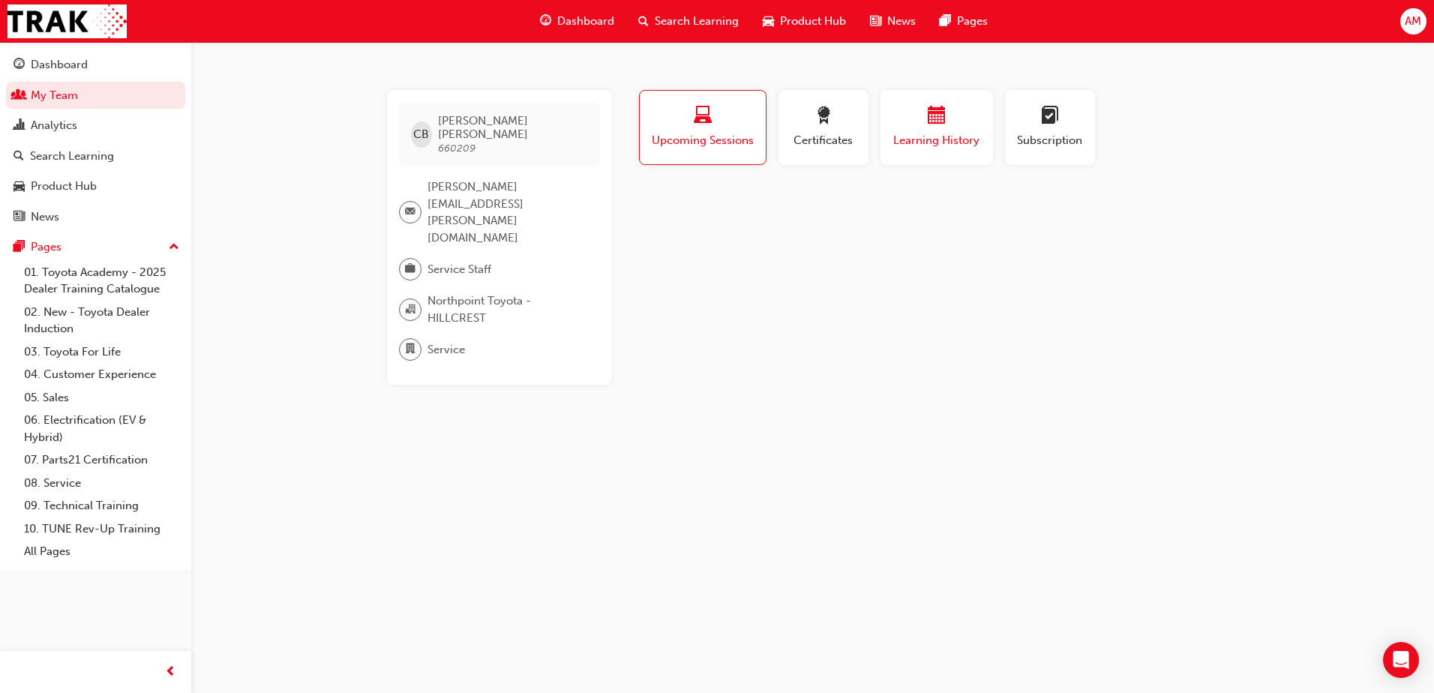
click at [936, 137] on span "Learning History" at bounding box center [937, 140] width 90 height 17
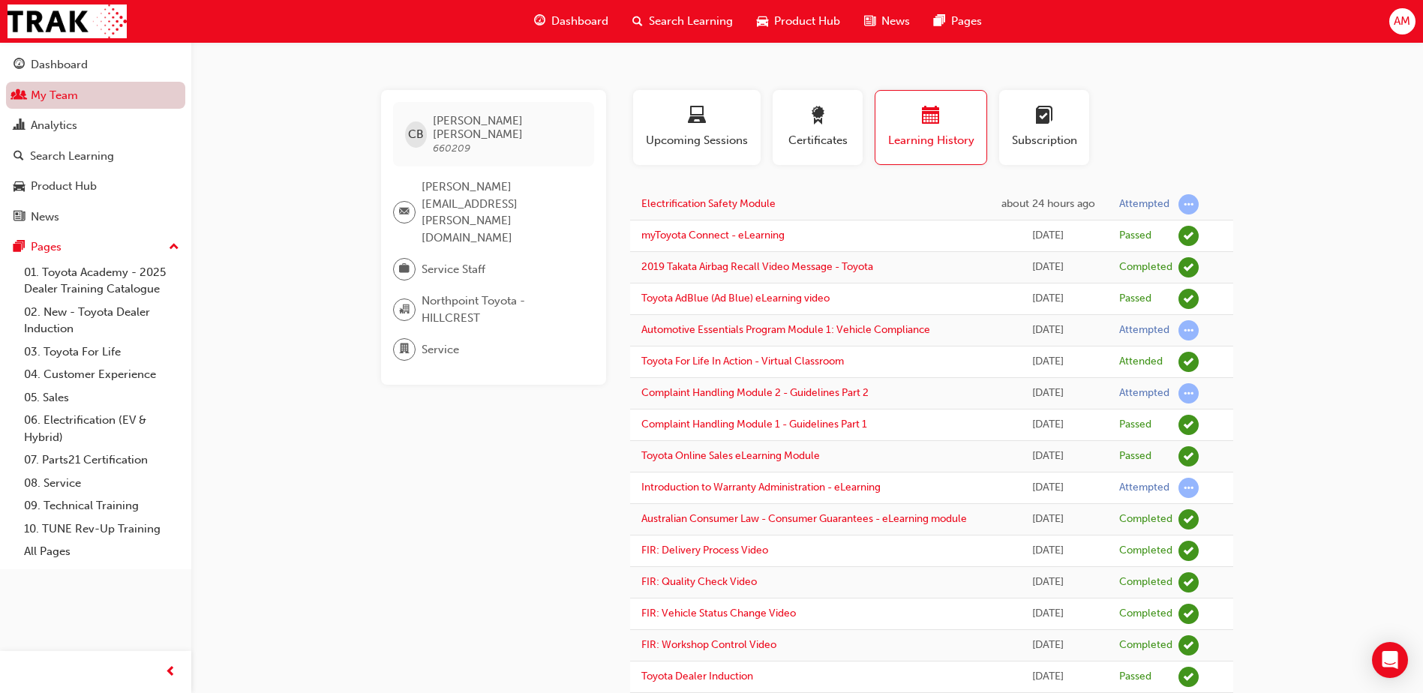
click at [56, 101] on link "My Team" at bounding box center [95, 96] width 179 height 28
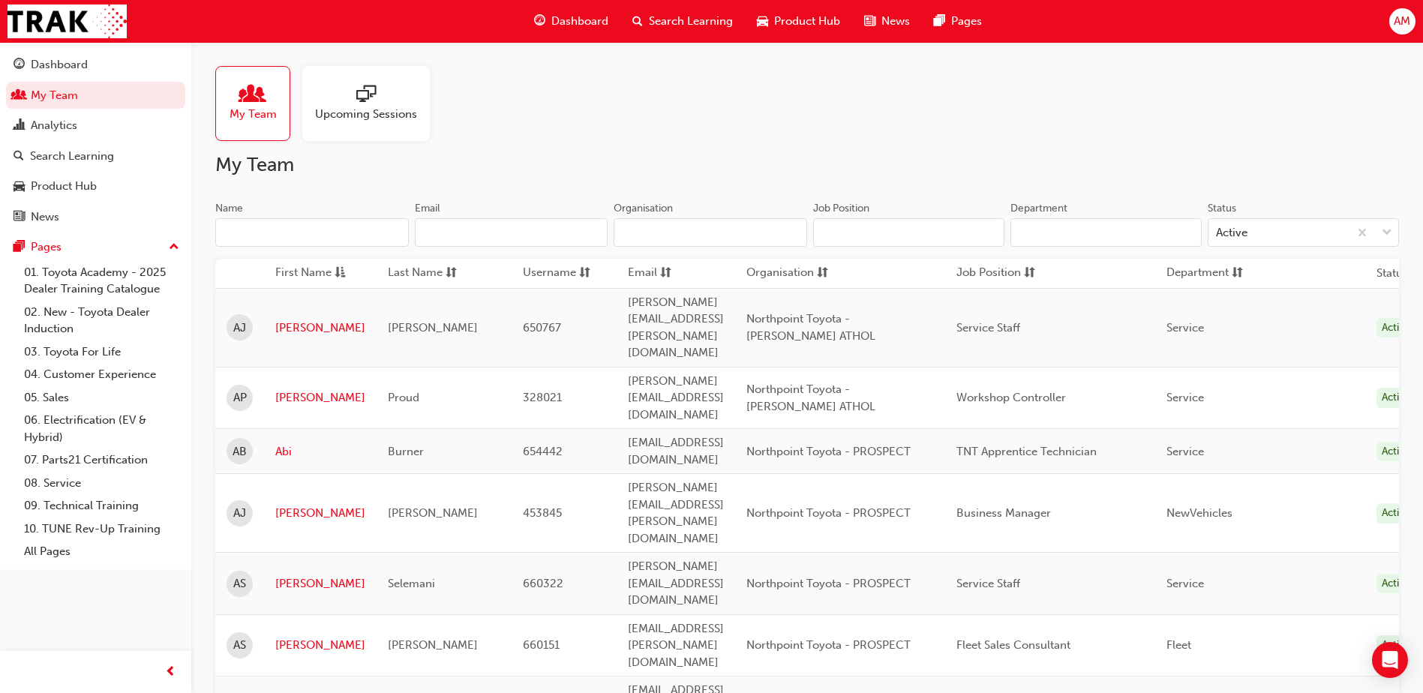
click at [309, 232] on input "Name" at bounding box center [312, 232] width 194 height 29
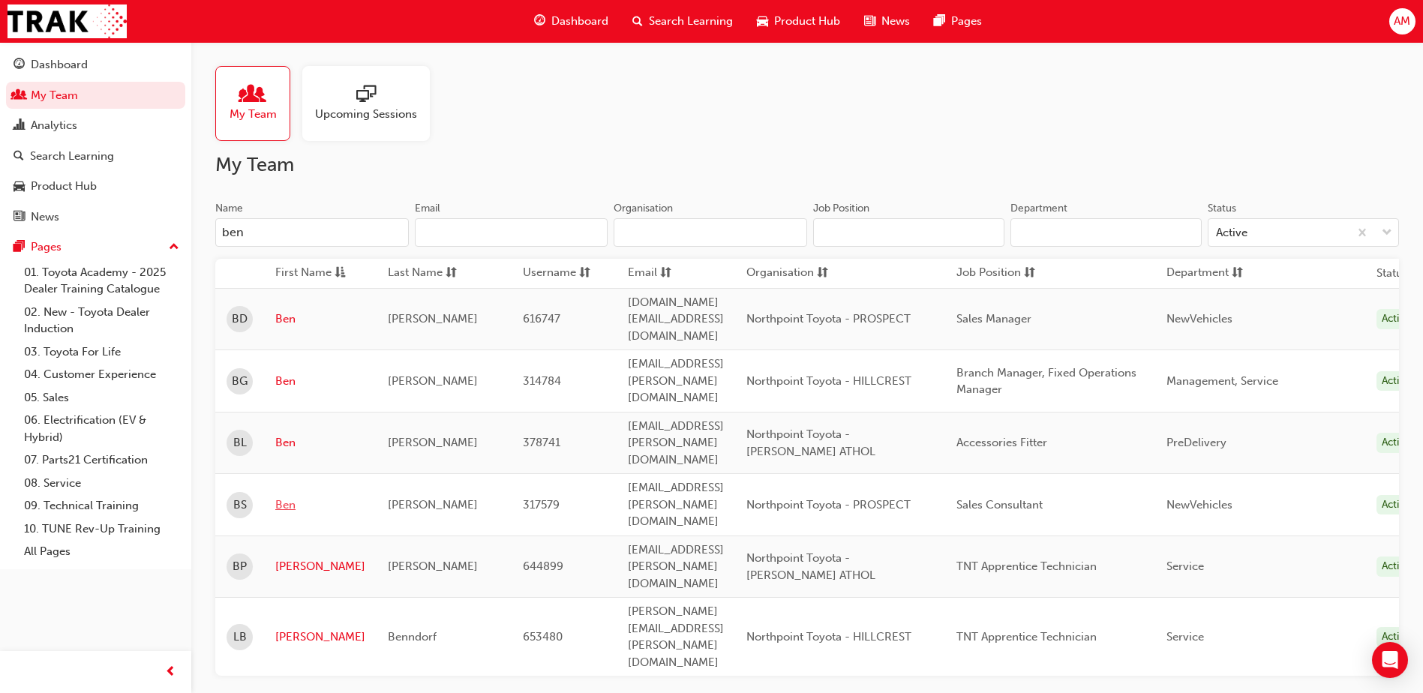
type input "ben"
click at [283, 497] on link "Ben" at bounding box center [320, 505] width 90 height 17
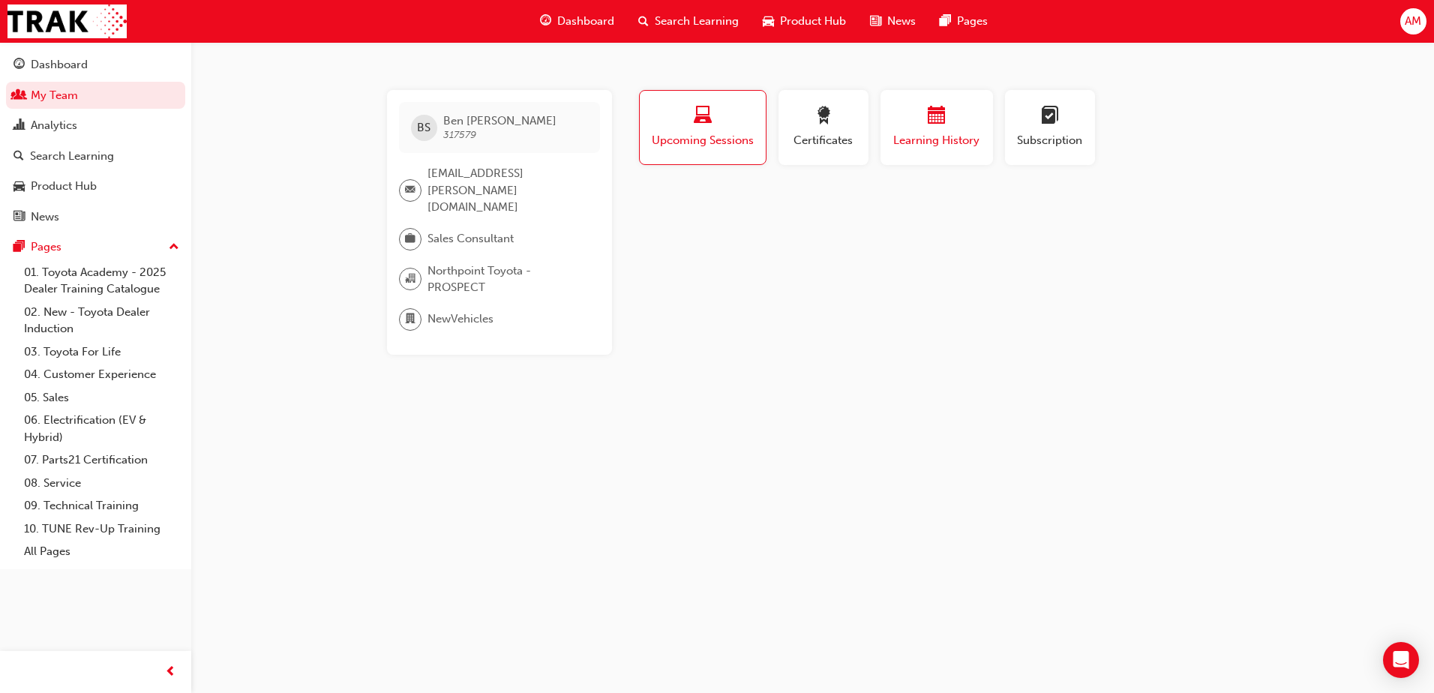
click at [936, 146] on span "Learning History" at bounding box center [937, 140] width 90 height 17
